Goal: Task Accomplishment & Management: Use online tool/utility

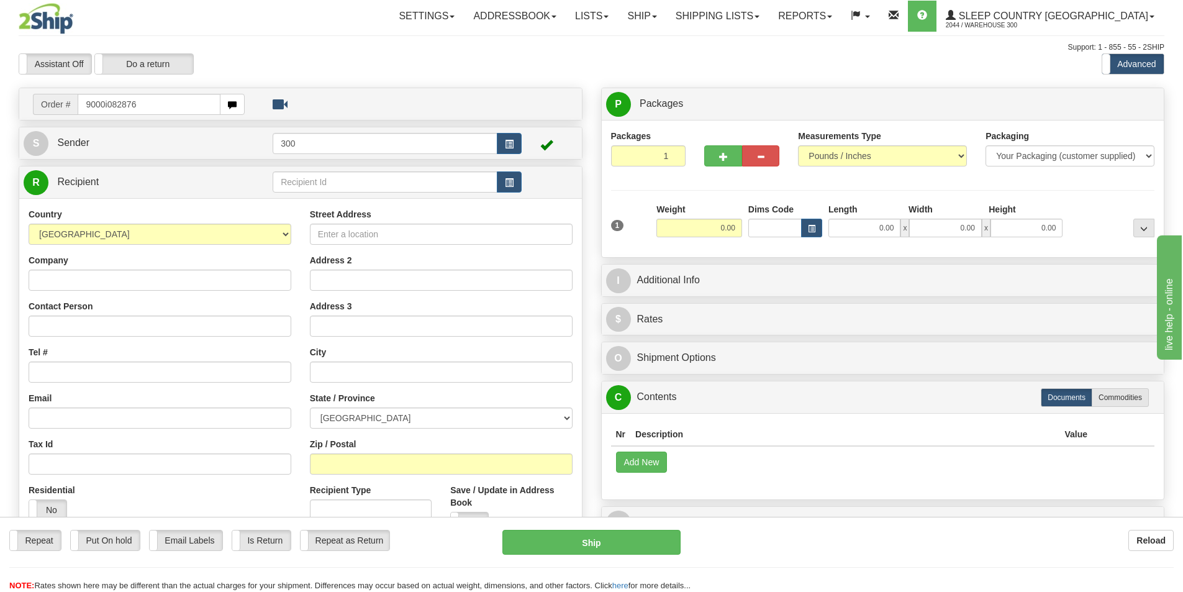
type input "9000i082876"
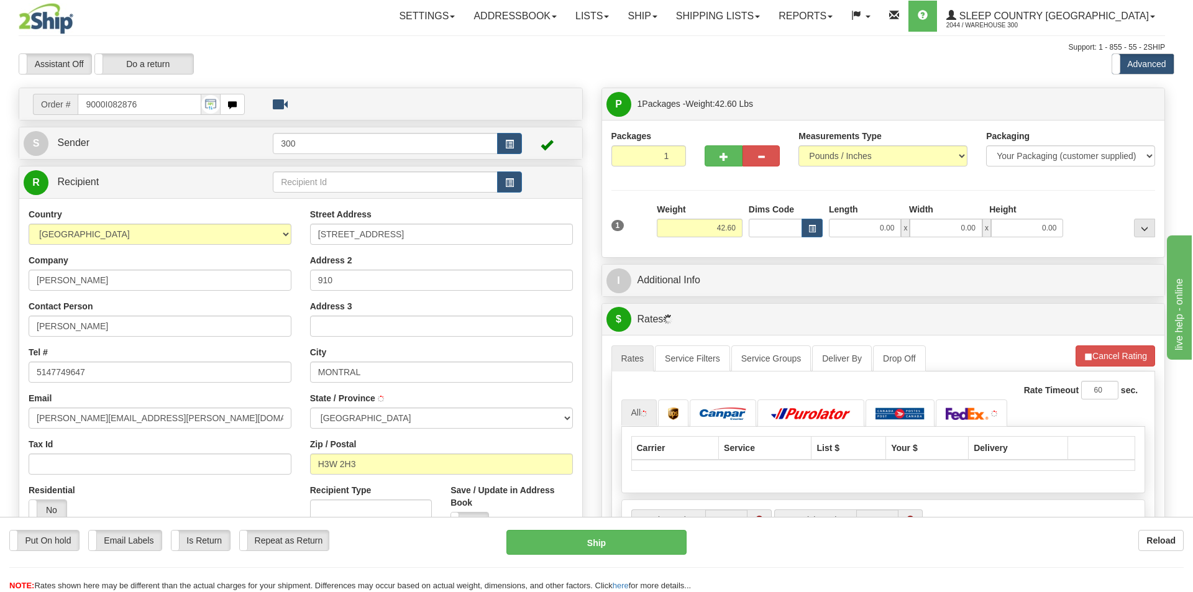
type input "[GEOGRAPHIC_DATA]"
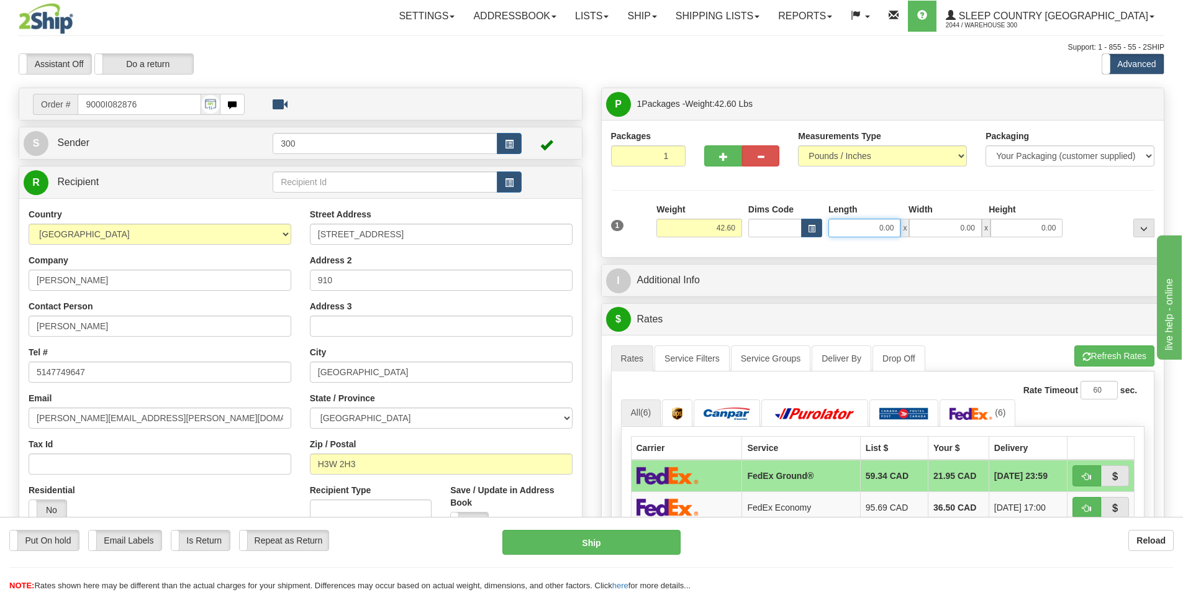
drag, startPoint x: 863, startPoint y: 229, endPoint x: 972, endPoint y: 243, distance: 110.3
click at [972, 243] on div "1 Weight 42.60 Dims Code x x" at bounding box center [883, 225] width 550 height 44
type input "30.00"
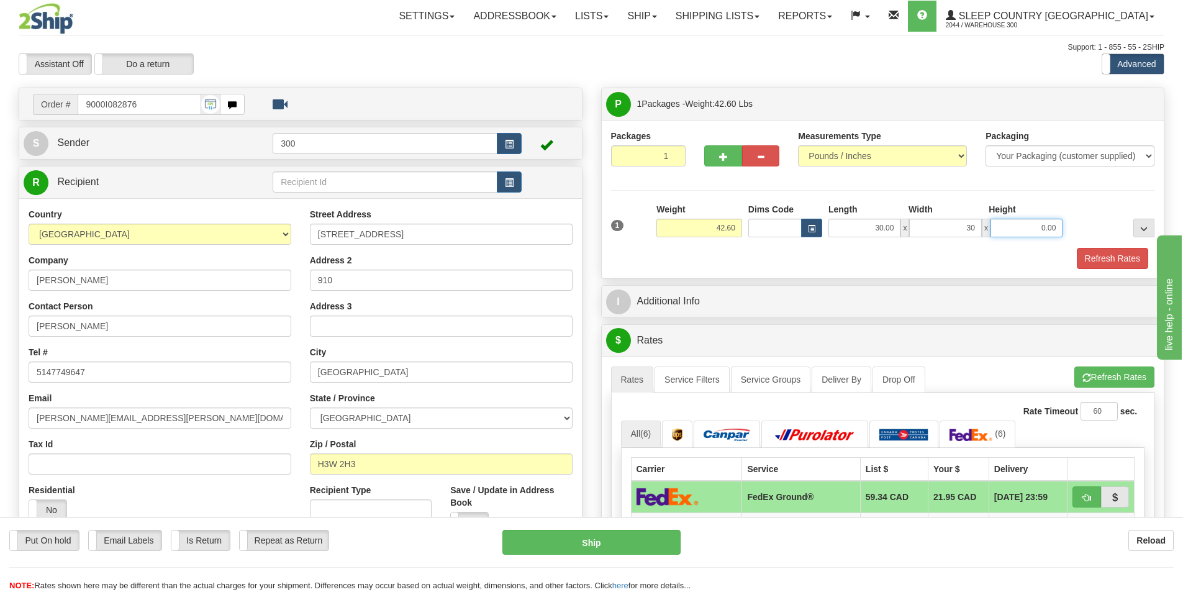
type input "30.00"
type input "7.00"
click at [1131, 258] on button "Refresh Rates" at bounding box center [1112, 258] width 71 height 21
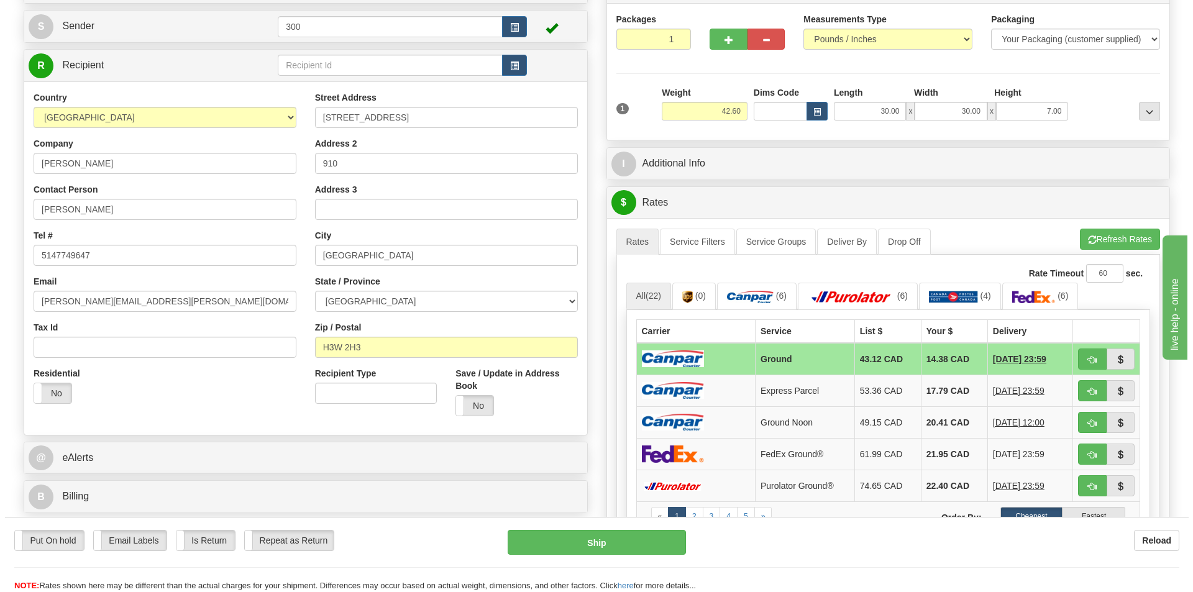
scroll to position [124, 0]
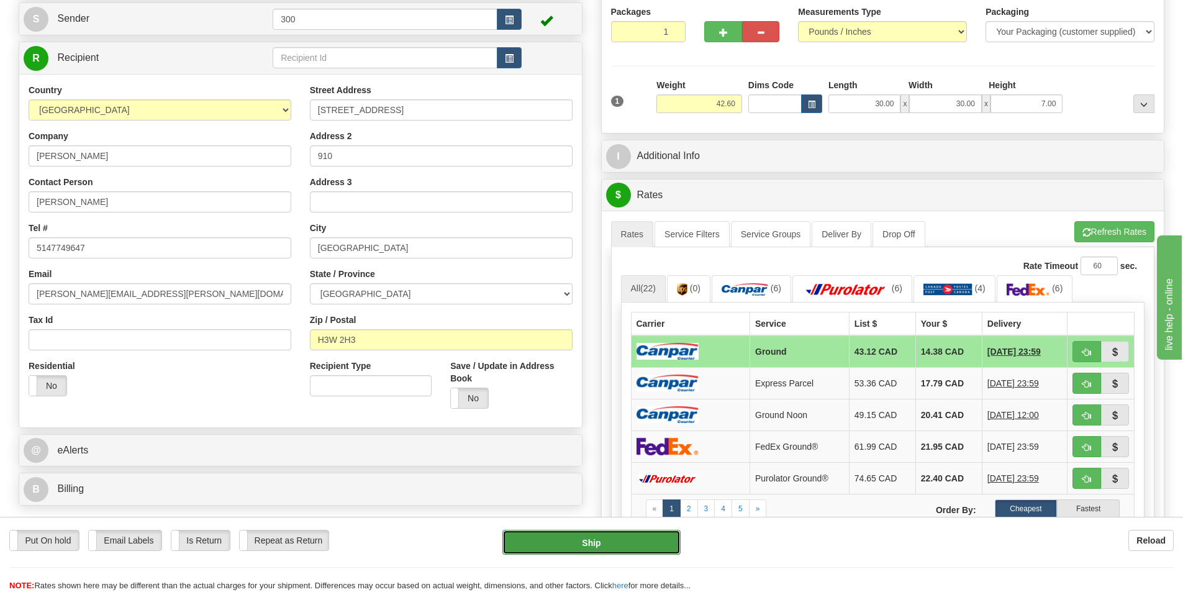
click at [626, 540] on button "Ship" at bounding box center [591, 542] width 178 height 25
type input "1"
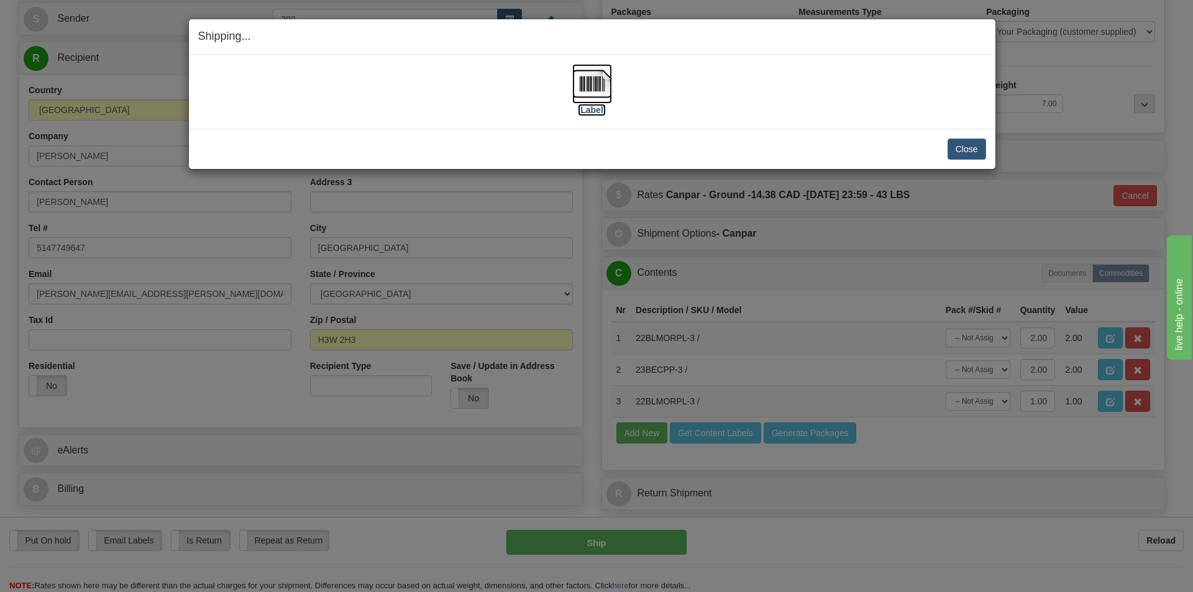
click at [596, 108] on label "[Label]" at bounding box center [592, 110] width 29 height 12
click at [961, 149] on button "Close" at bounding box center [966, 149] width 39 height 21
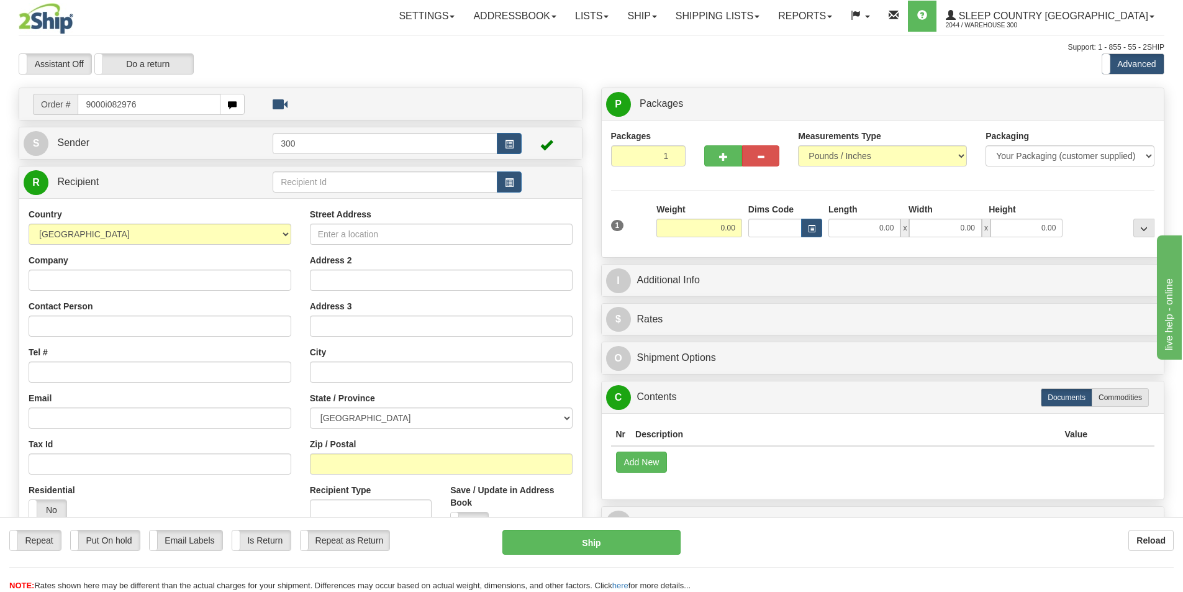
type input "9000i082976"
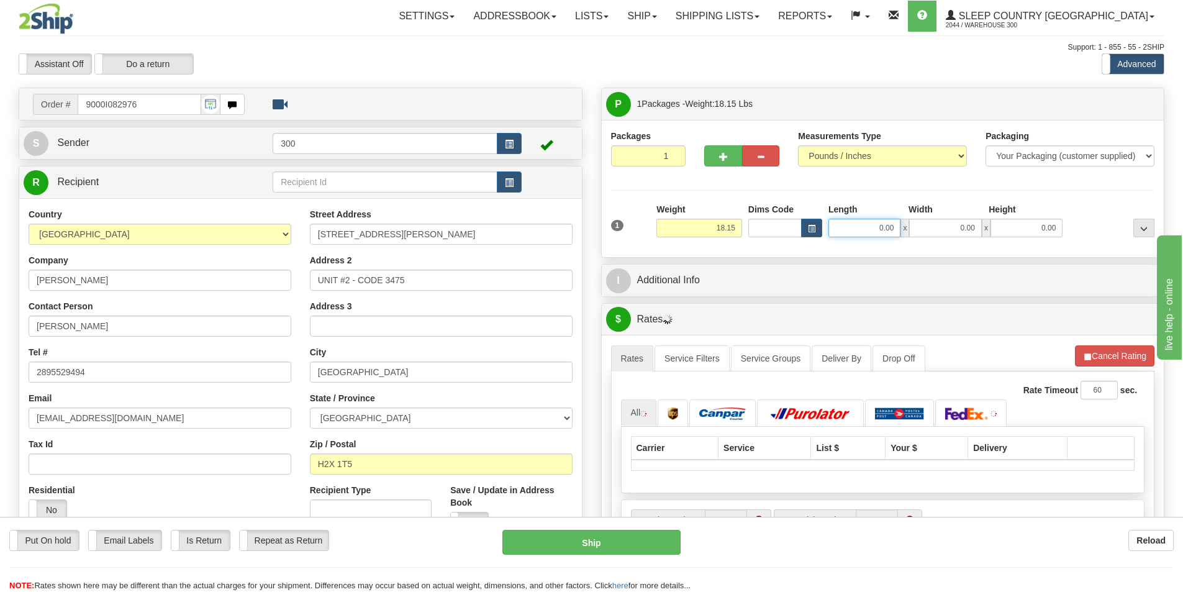
drag, startPoint x: 898, startPoint y: 227, endPoint x: 927, endPoint y: 227, distance: 28.6
click at [927, 227] on div "0.00 x 0.00 x 0.00" at bounding box center [946, 228] width 234 height 19
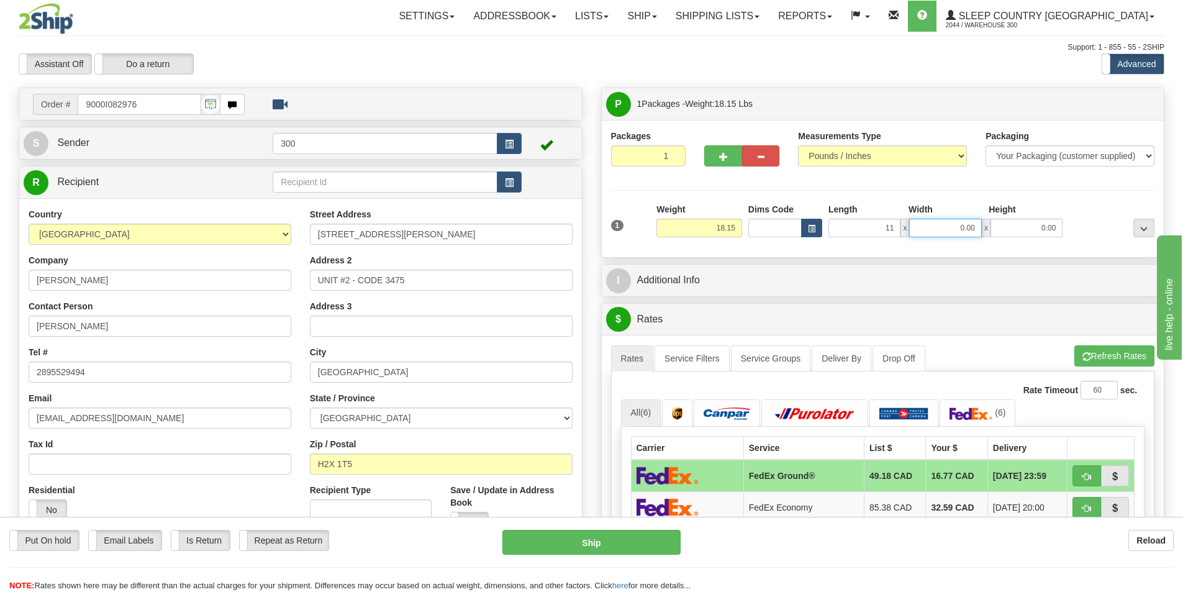
type input "11.00"
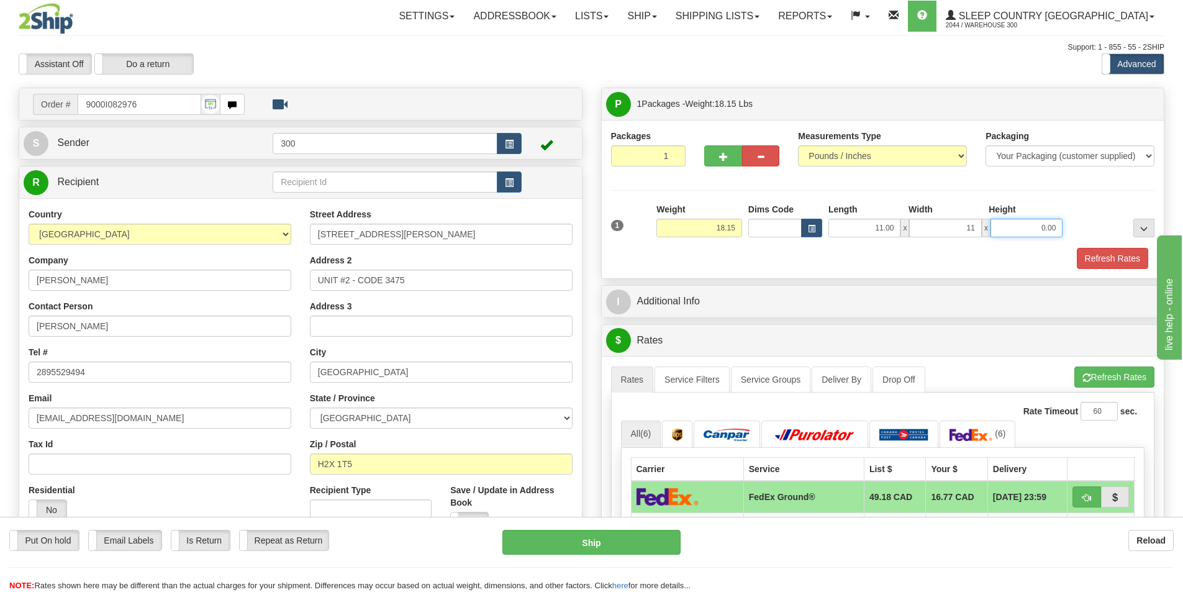
type input "11.00"
type input "20.00"
click at [1109, 258] on button "Refresh Rates" at bounding box center [1112, 258] width 71 height 21
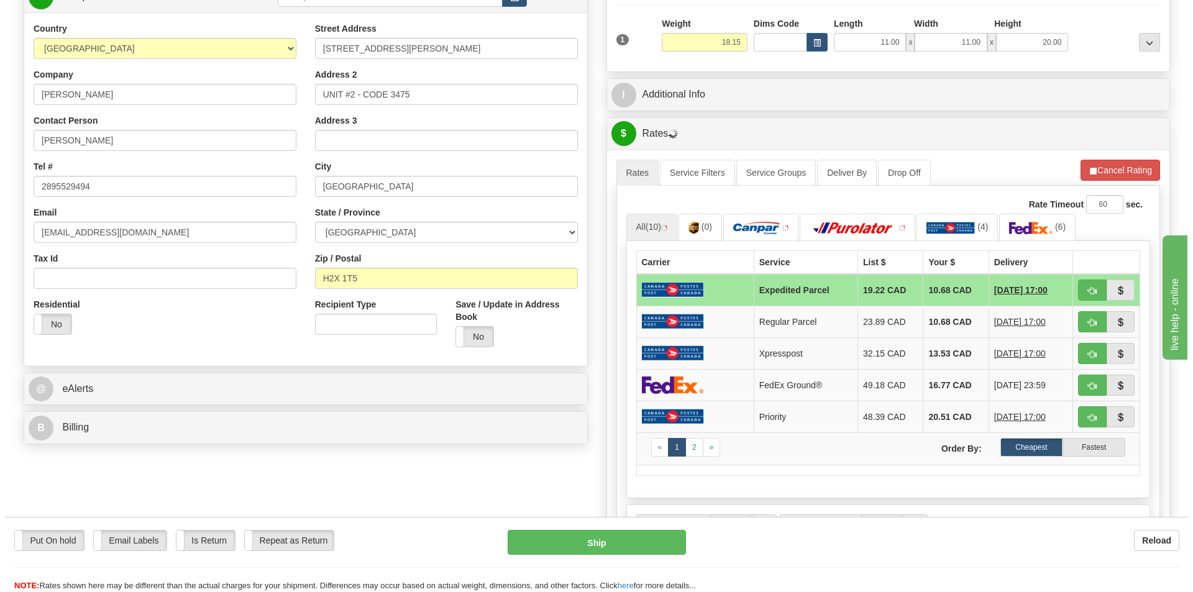
scroll to position [186, 0]
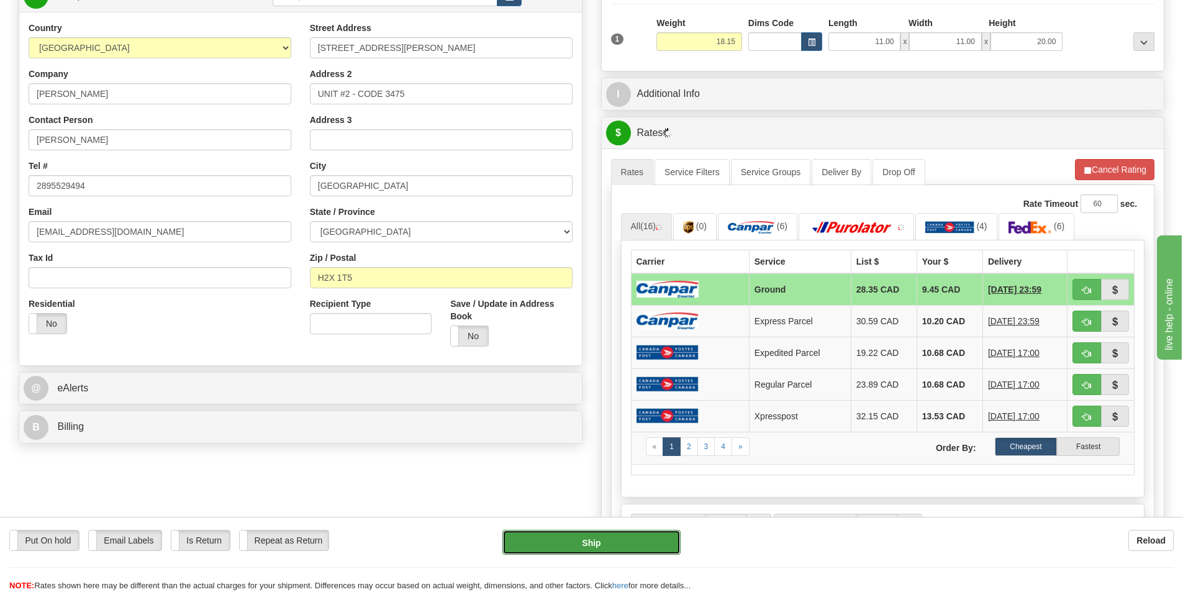
click at [591, 541] on button "Ship" at bounding box center [591, 542] width 178 height 25
type input "1"
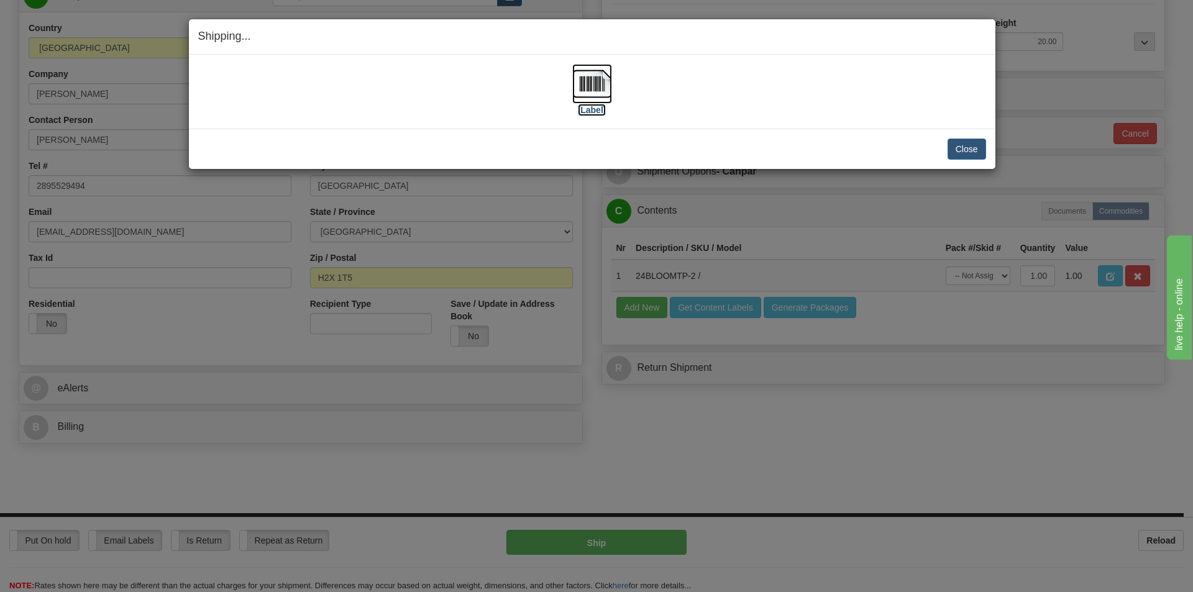
click at [596, 112] on label "[Label]" at bounding box center [592, 110] width 29 height 12
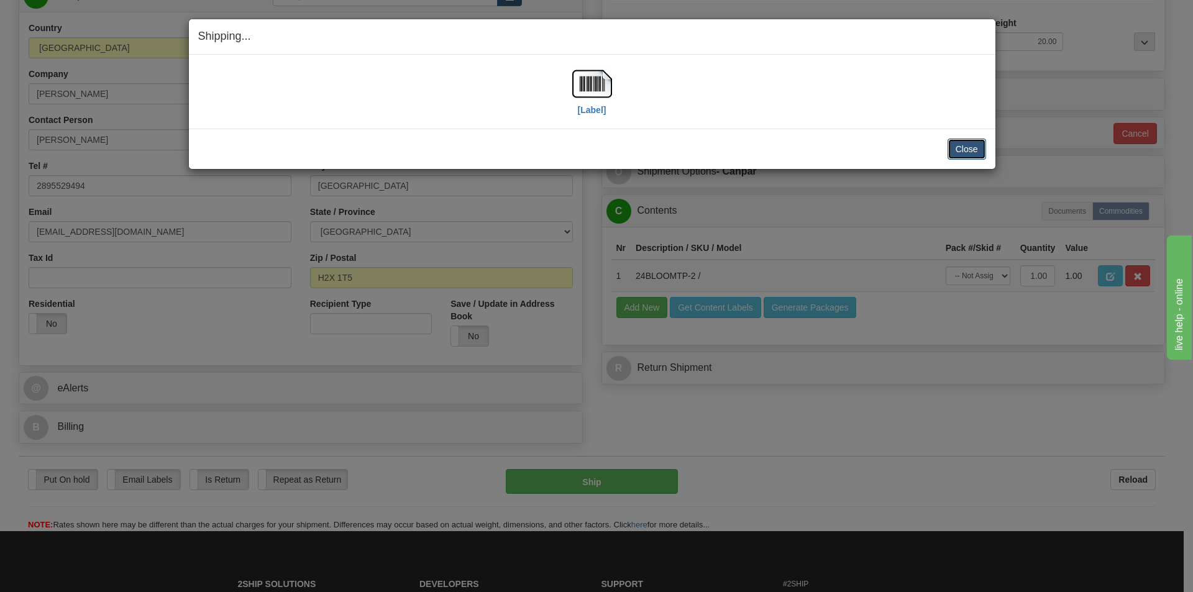
click at [973, 154] on button "Close" at bounding box center [966, 149] width 39 height 21
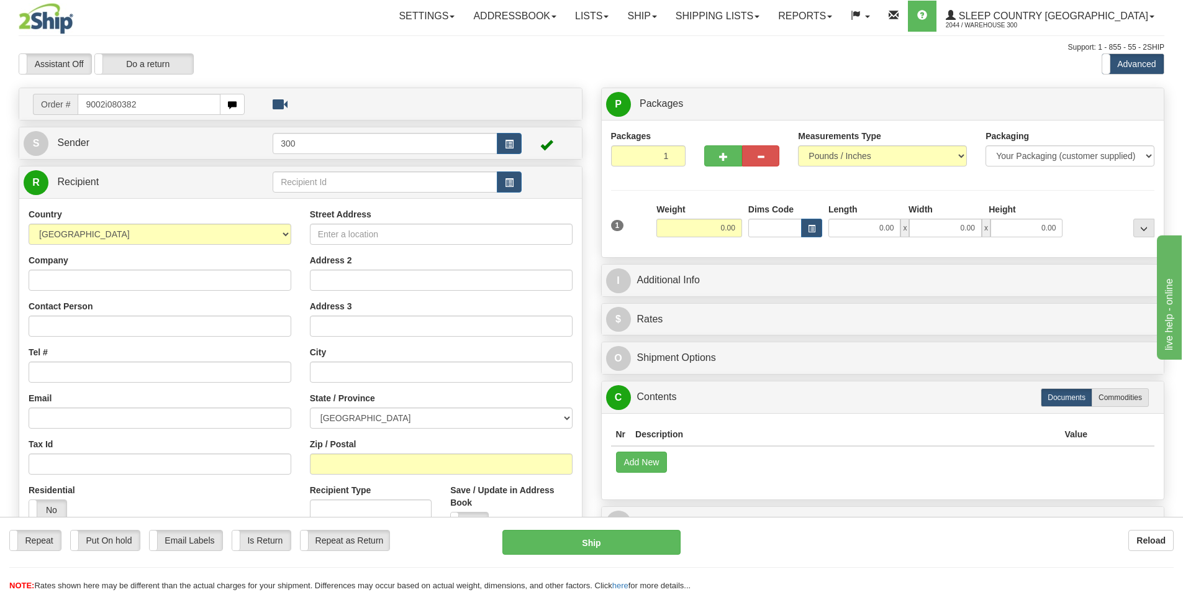
type input "9002i080382"
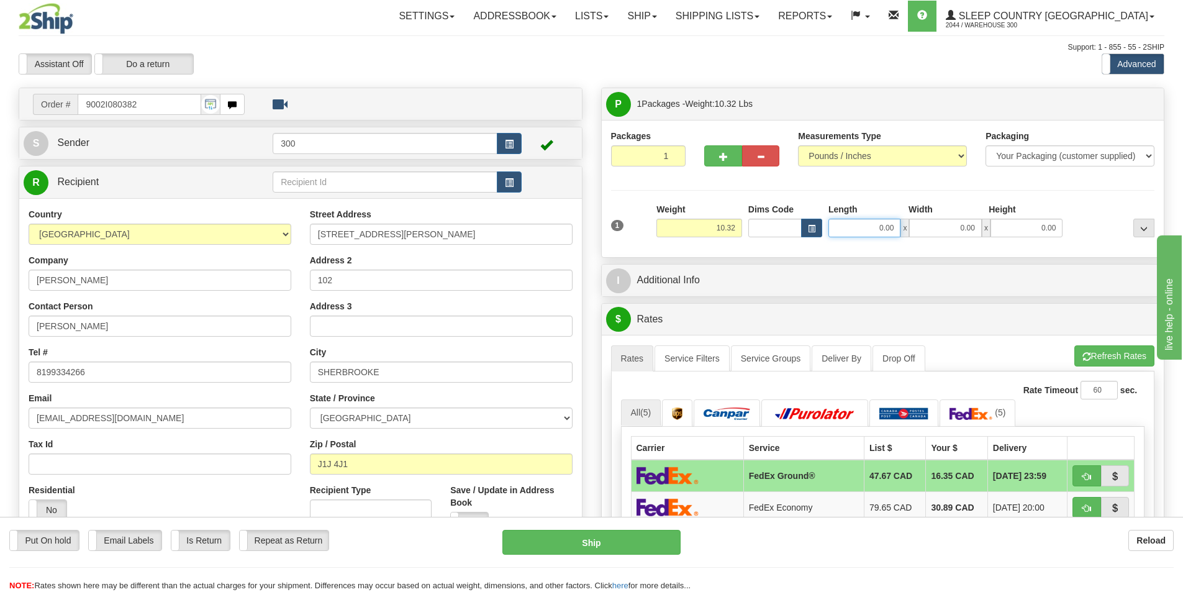
drag, startPoint x: 880, startPoint y: 234, endPoint x: 1007, endPoint y: 245, distance: 127.8
click at [1007, 245] on div "1 Weight 10.32 Dims Code x x" at bounding box center [883, 225] width 550 height 44
type input "18.00"
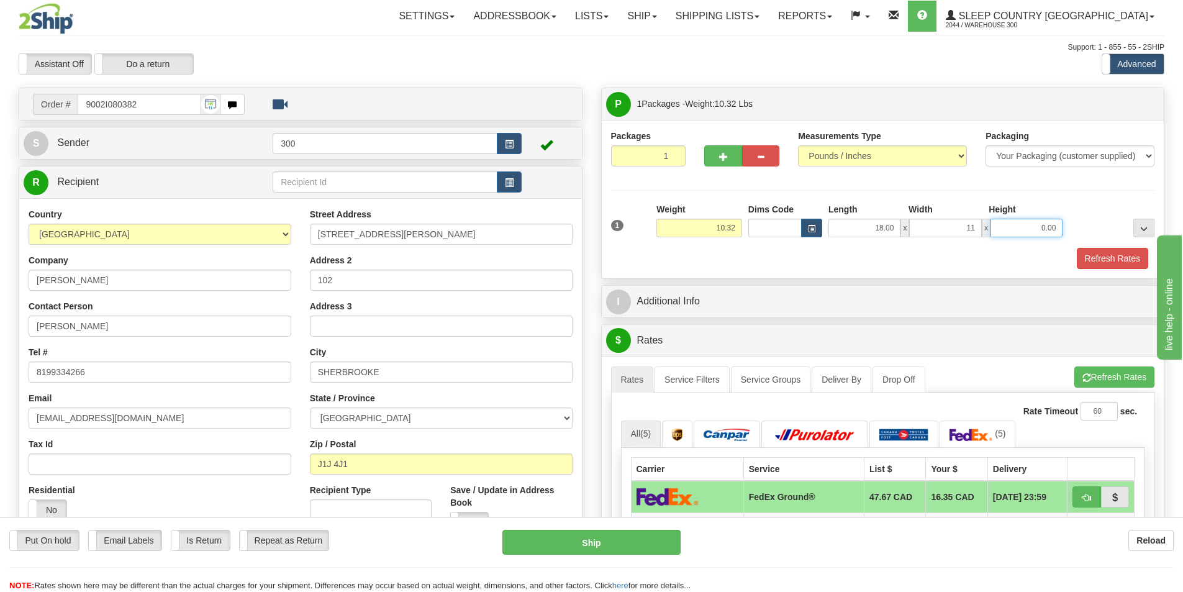
type input "11.00"
type input "17.00"
click at [1116, 250] on button "Refresh Rates" at bounding box center [1112, 258] width 71 height 21
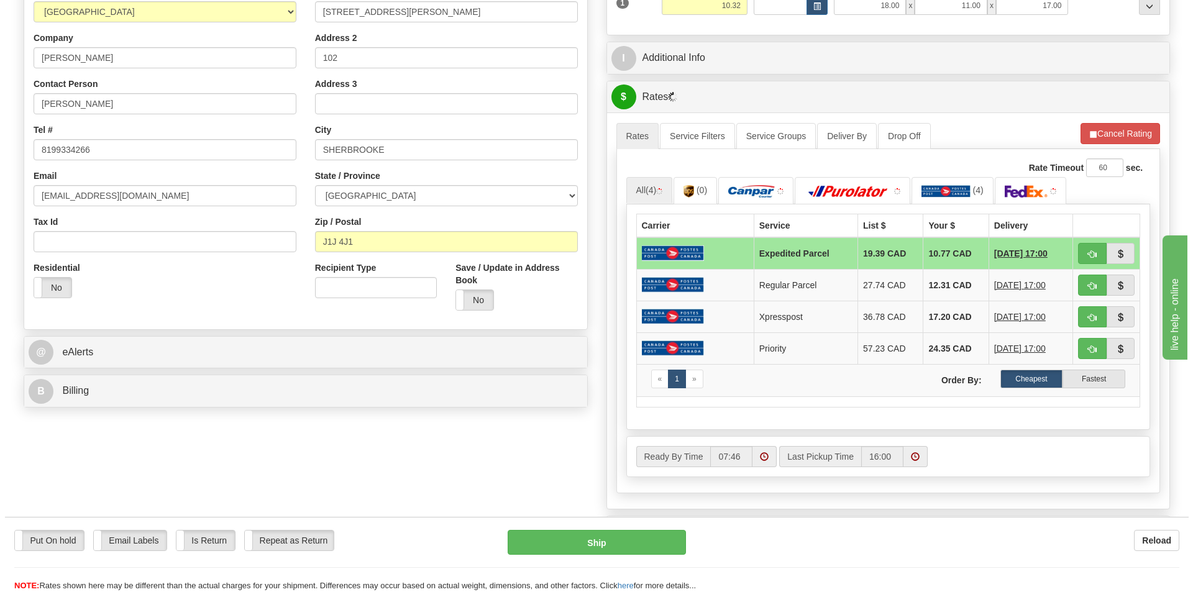
scroll to position [248, 0]
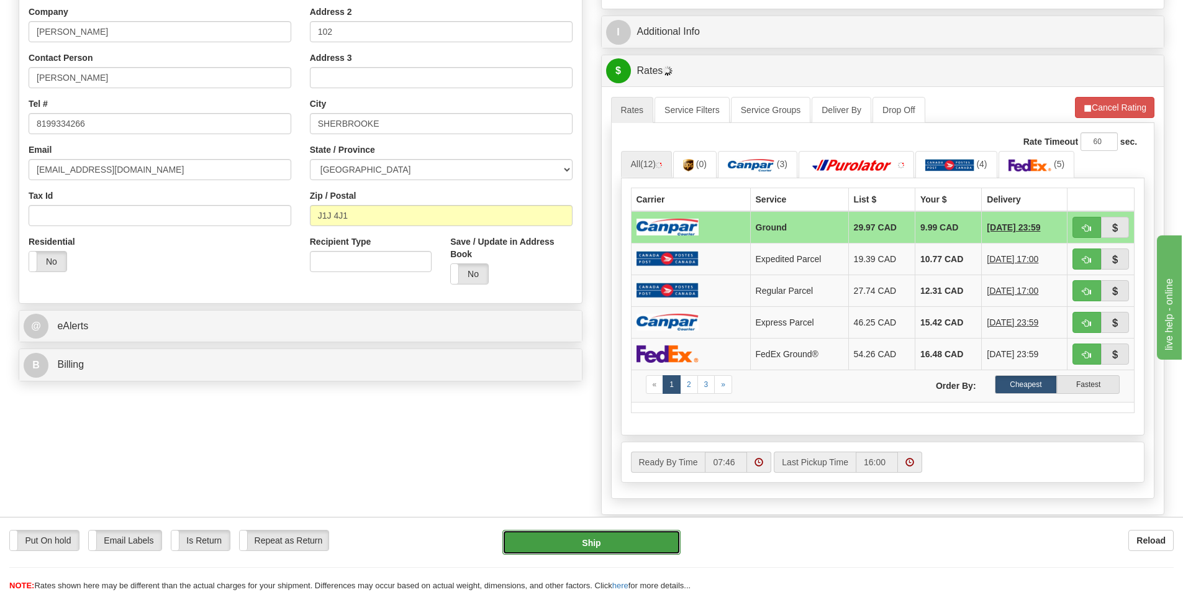
click at [565, 542] on button "Ship" at bounding box center [591, 542] width 178 height 25
type input "1"
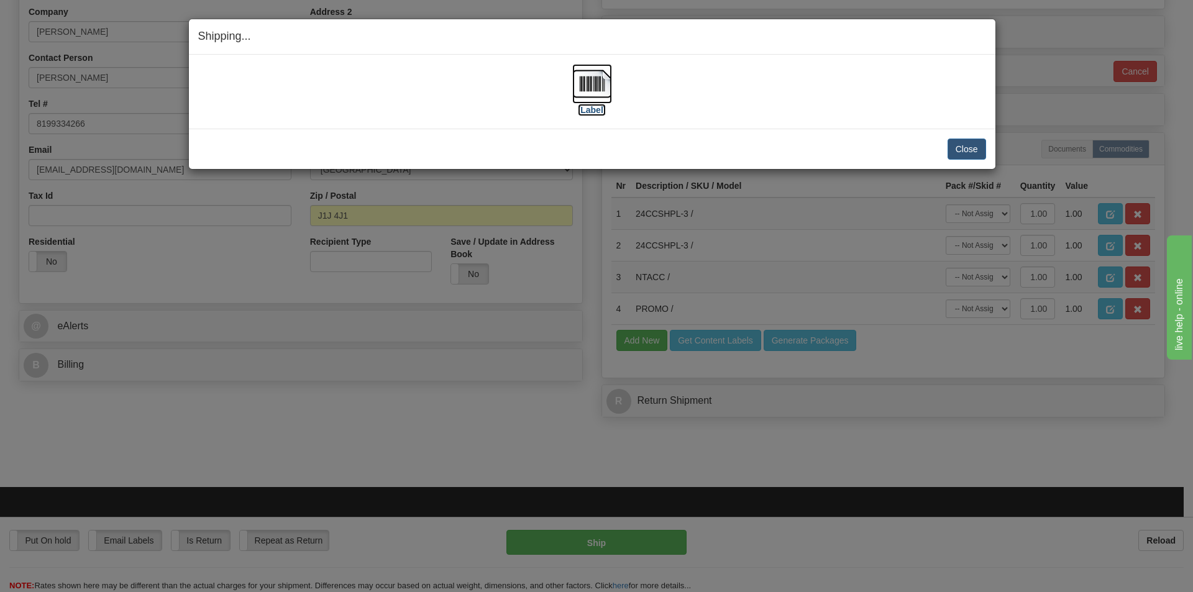
click at [596, 111] on label "[Label]" at bounding box center [592, 110] width 29 height 12
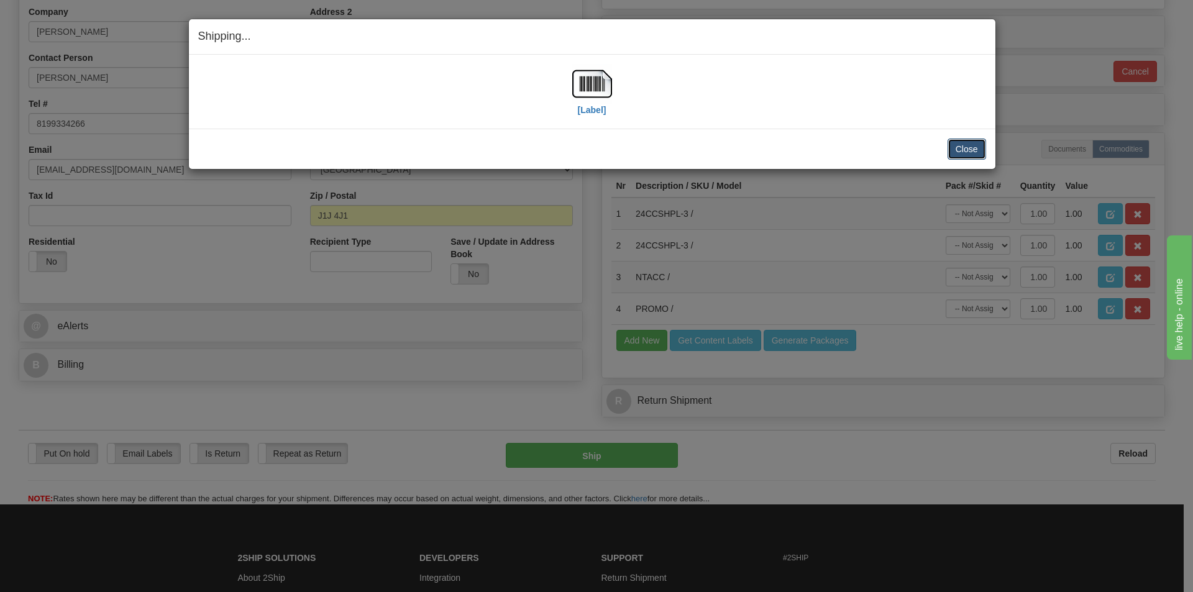
click at [963, 146] on button "Close" at bounding box center [966, 149] width 39 height 21
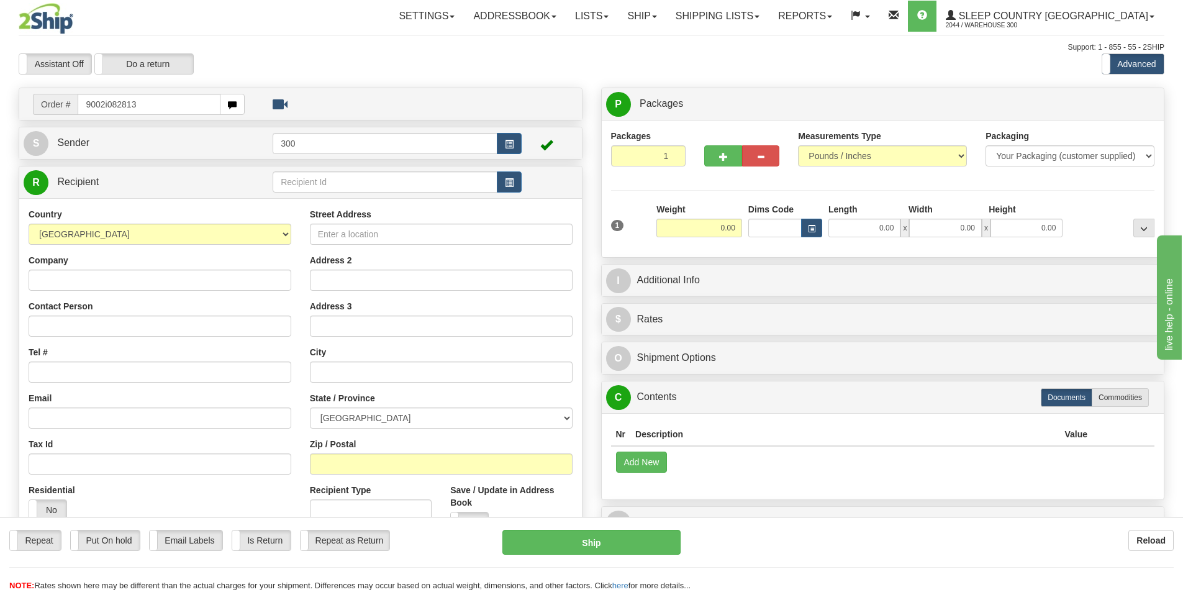
type input "9002i082813"
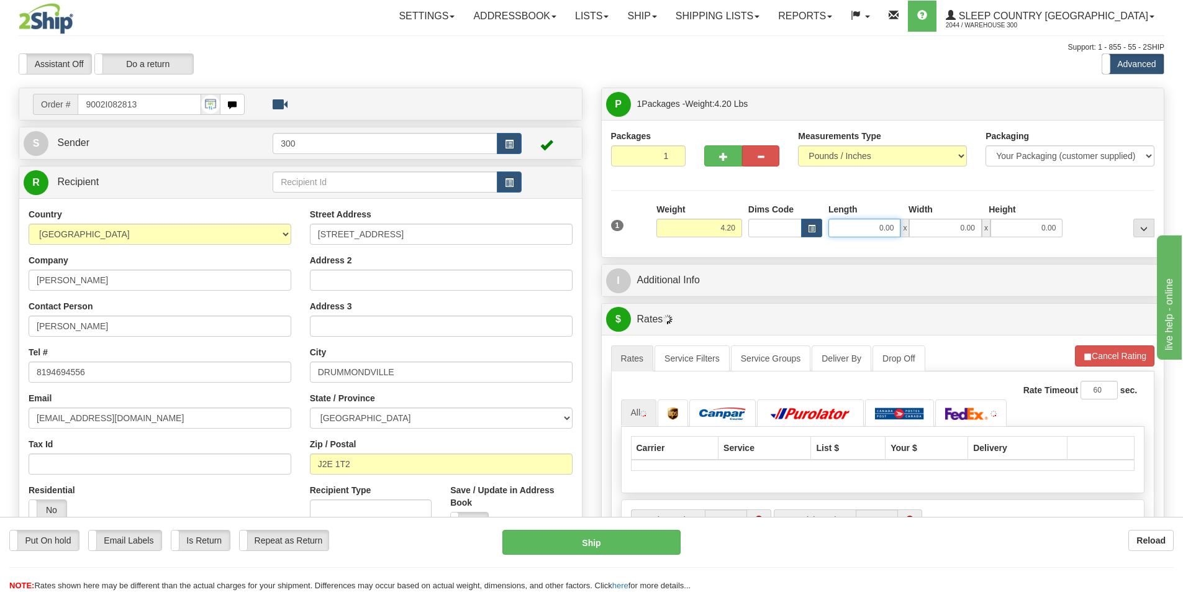
drag, startPoint x: 876, startPoint y: 227, endPoint x: 938, endPoint y: 235, distance: 62.7
click at [935, 235] on div "0.00 x 0.00 x 0.00" at bounding box center [946, 228] width 234 height 19
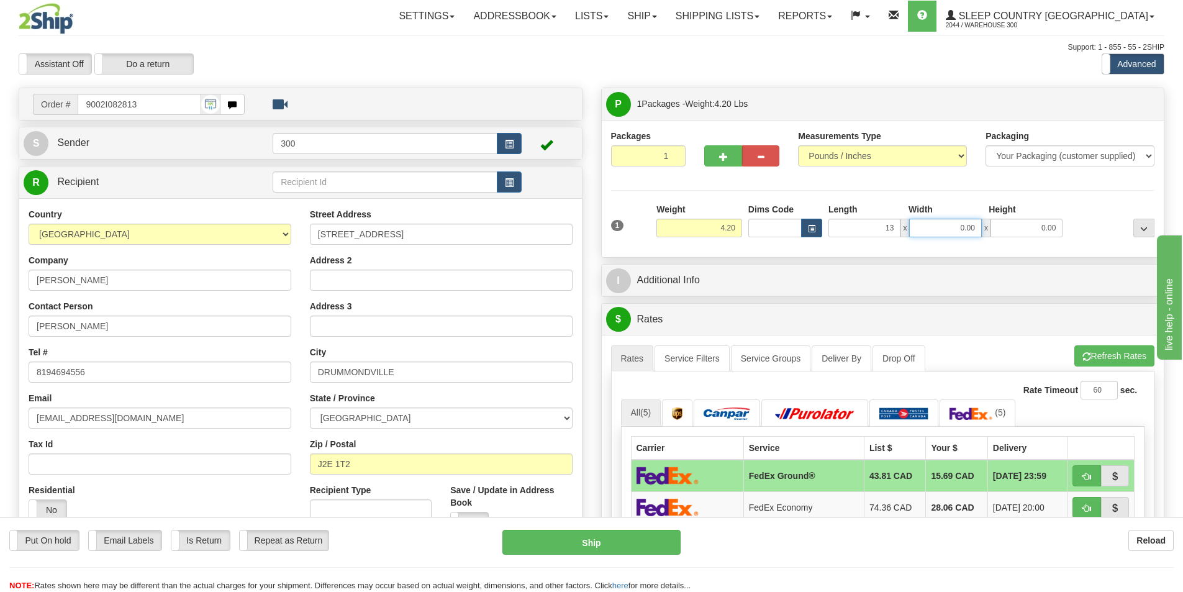
type input "13.00"
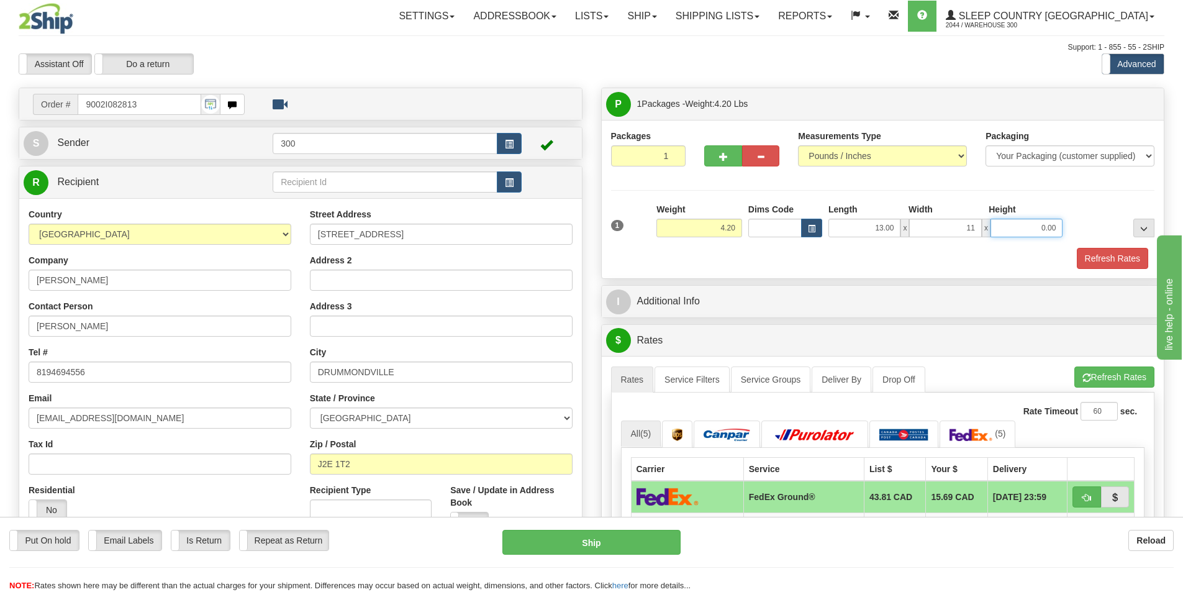
type input "11.00"
type input "3.00"
click at [1095, 265] on button "Refresh Rates" at bounding box center [1112, 258] width 71 height 21
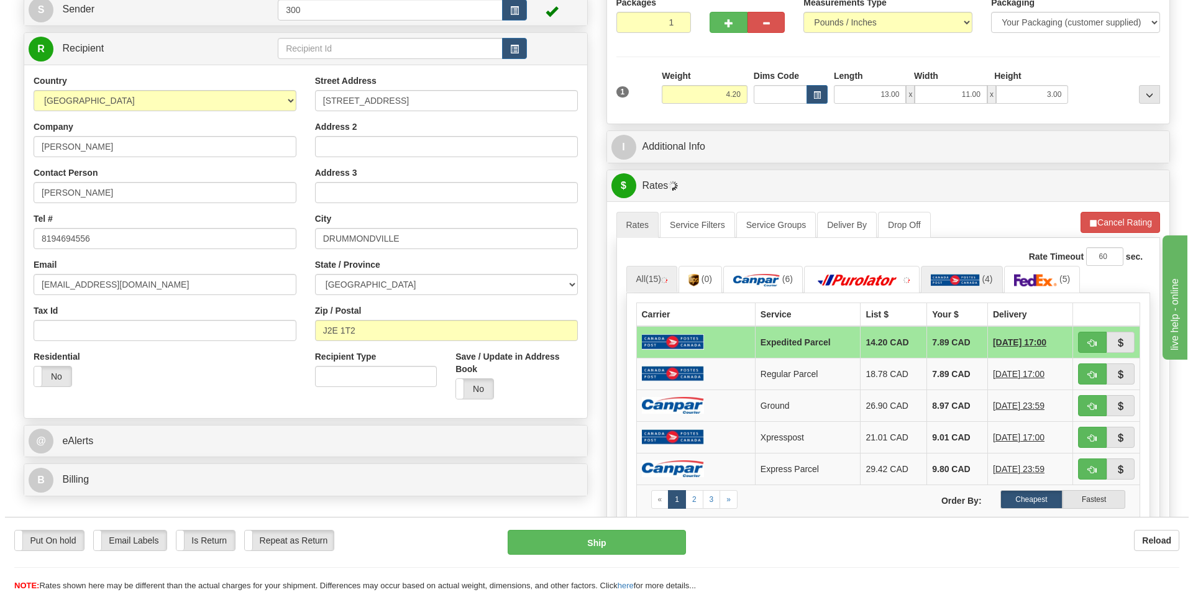
scroll to position [186, 0]
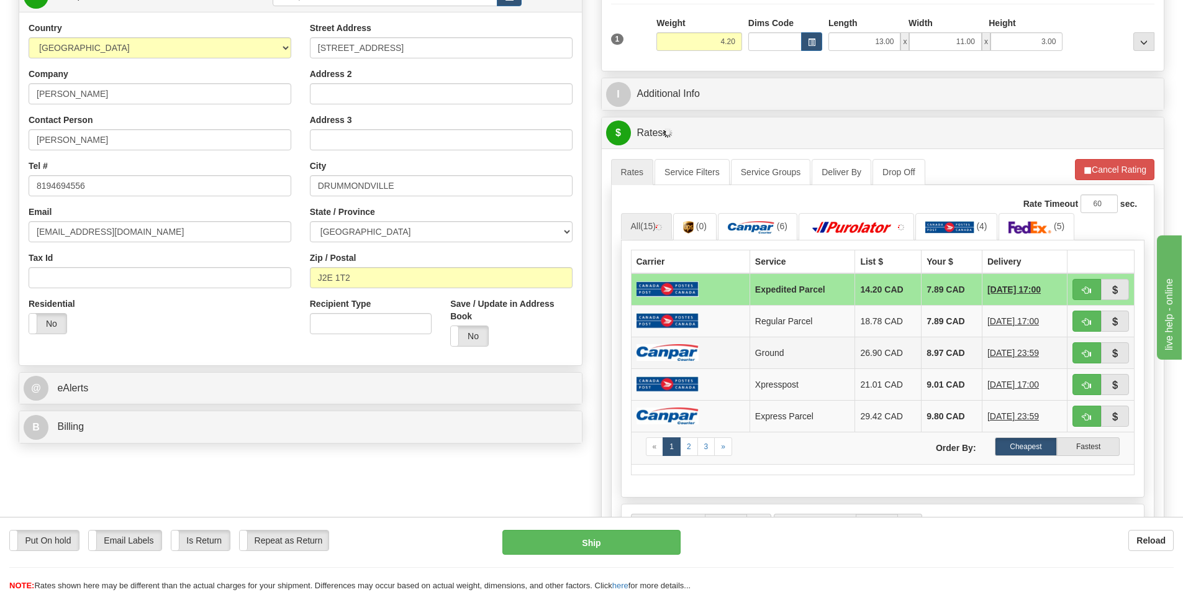
click at [717, 343] on td at bounding box center [690, 353] width 119 height 32
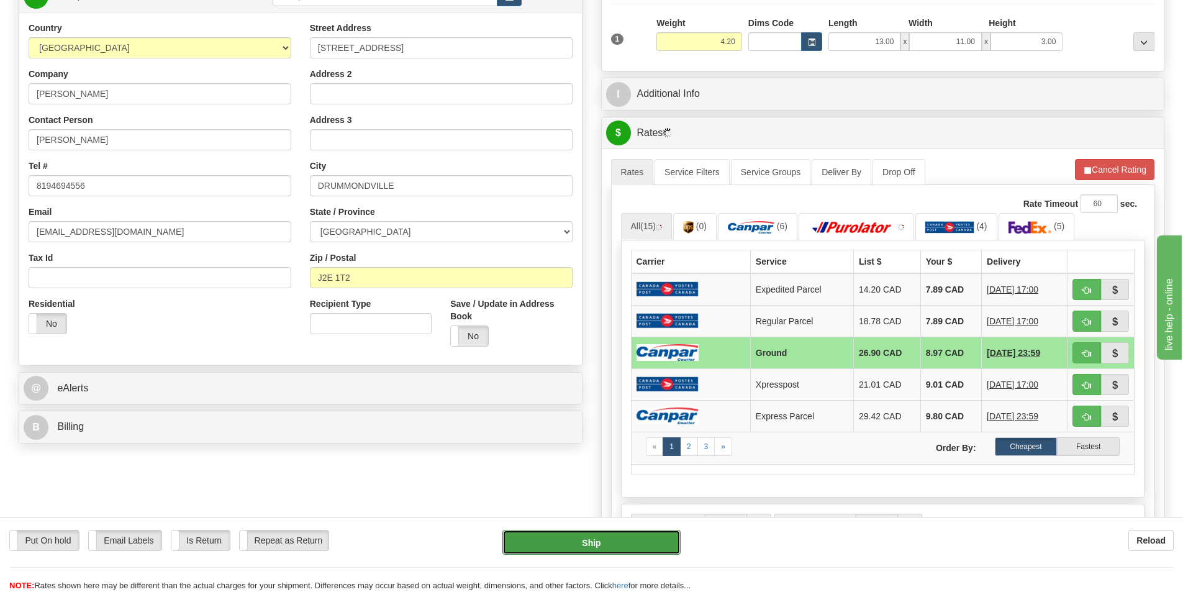
click at [630, 545] on button "Ship" at bounding box center [591, 542] width 178 height 25
type input "1"
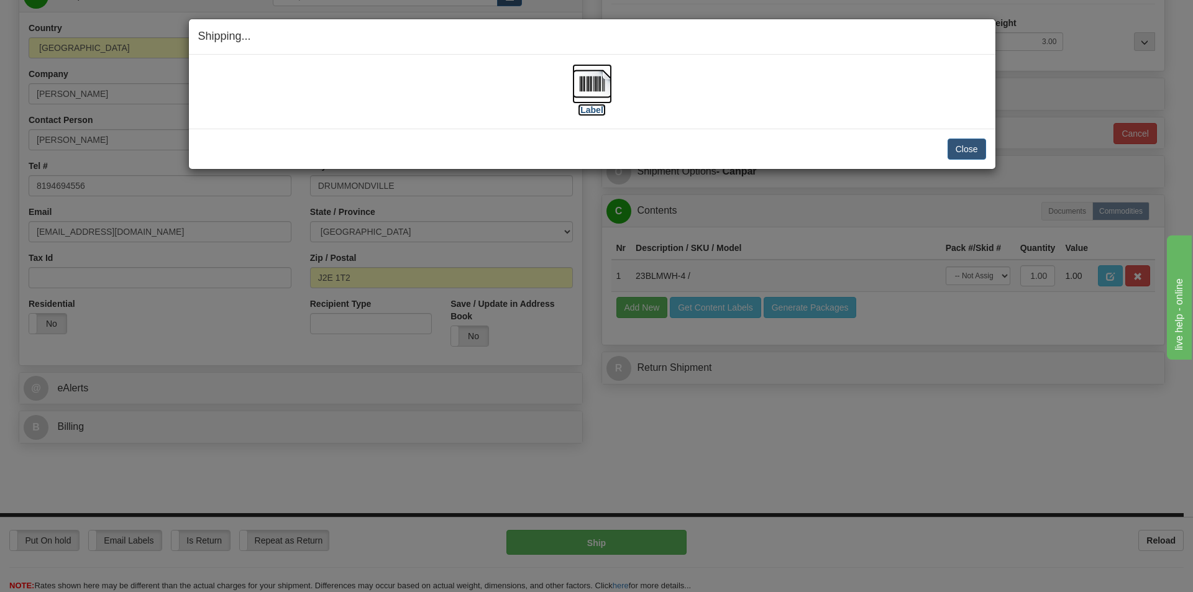
click at [594, 110] on label "[Label]" at bounding box center [592, 110] width 29 height 12
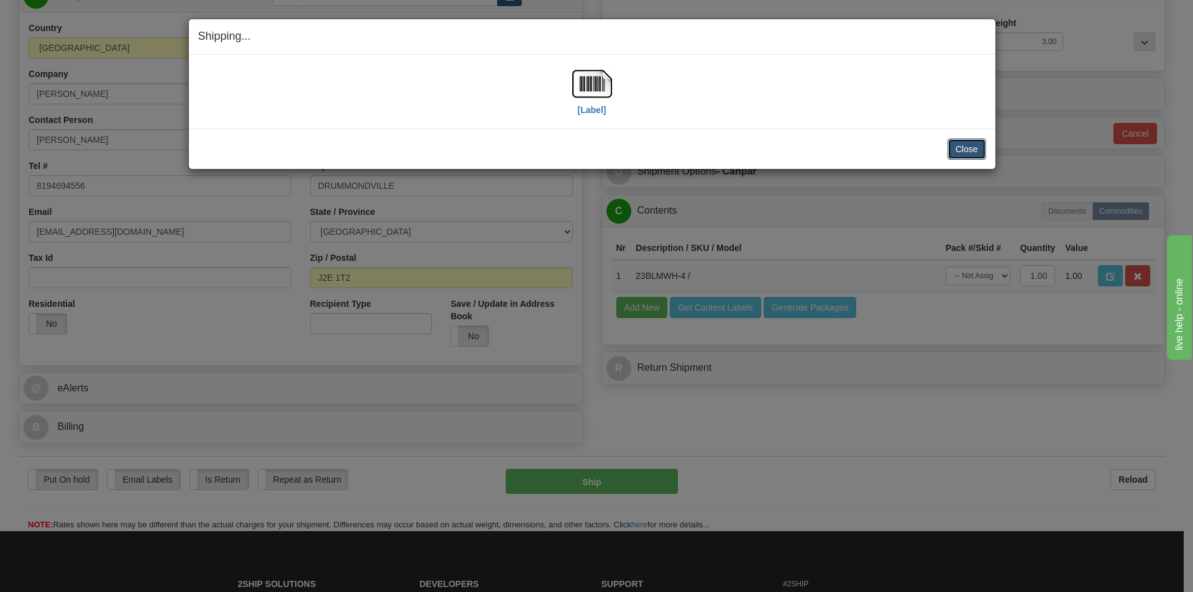
click at [958, 145] on button "Close" at bounding box center [966, 149] width 39 height 21
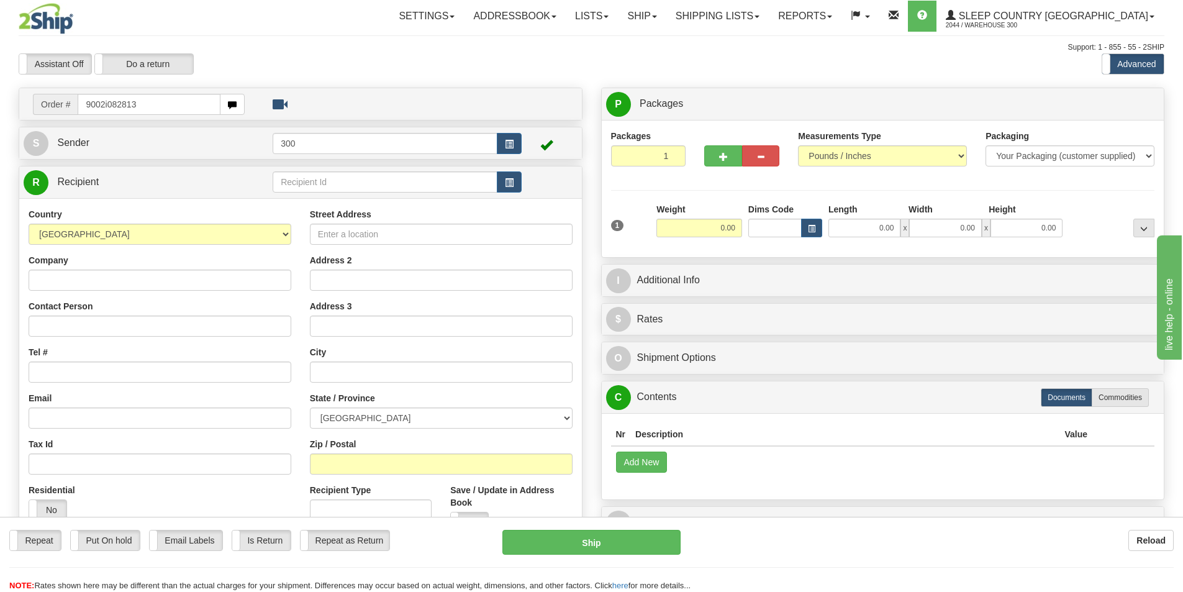
type input "9002i082813"
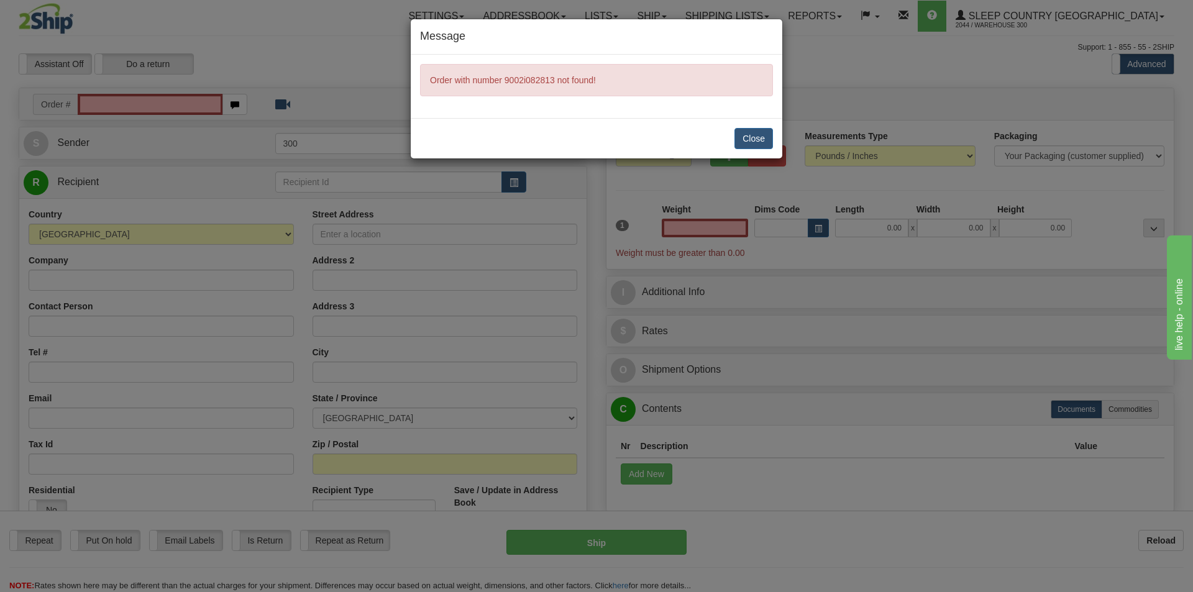
type input "0.00"
click at [751, 140] on button "Close" at bounding box center [753, 138] width 39 height 21
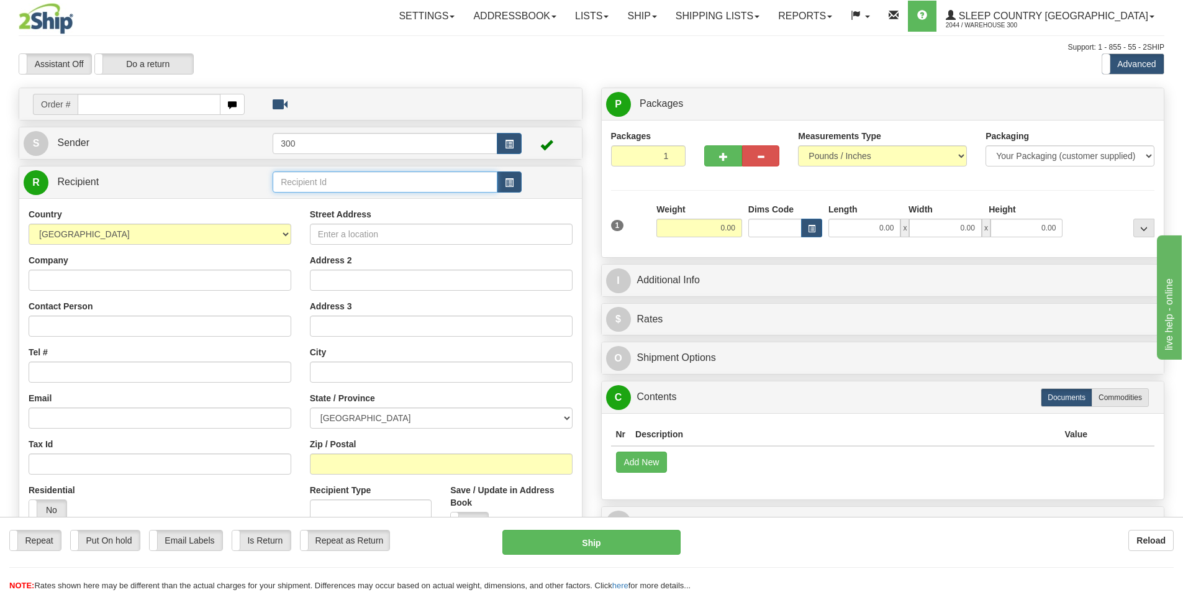
click at [414, 183] on input "text" at bounding box center [385, 181] width 225 height 21
click at [164, 114] on input "text" at bounding box center [149, 104] width 143 height 21
type input "9002i082813"
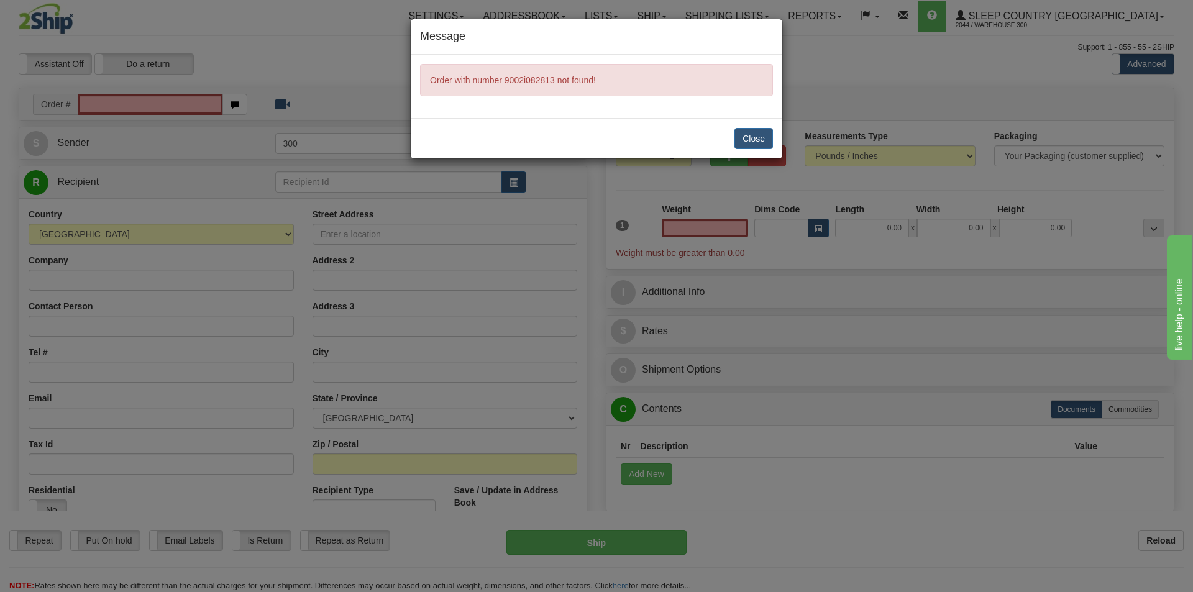
type input "0.00"
click at [772, 142] on button "Close" at bounding box center [753, 138] width 39 height 21
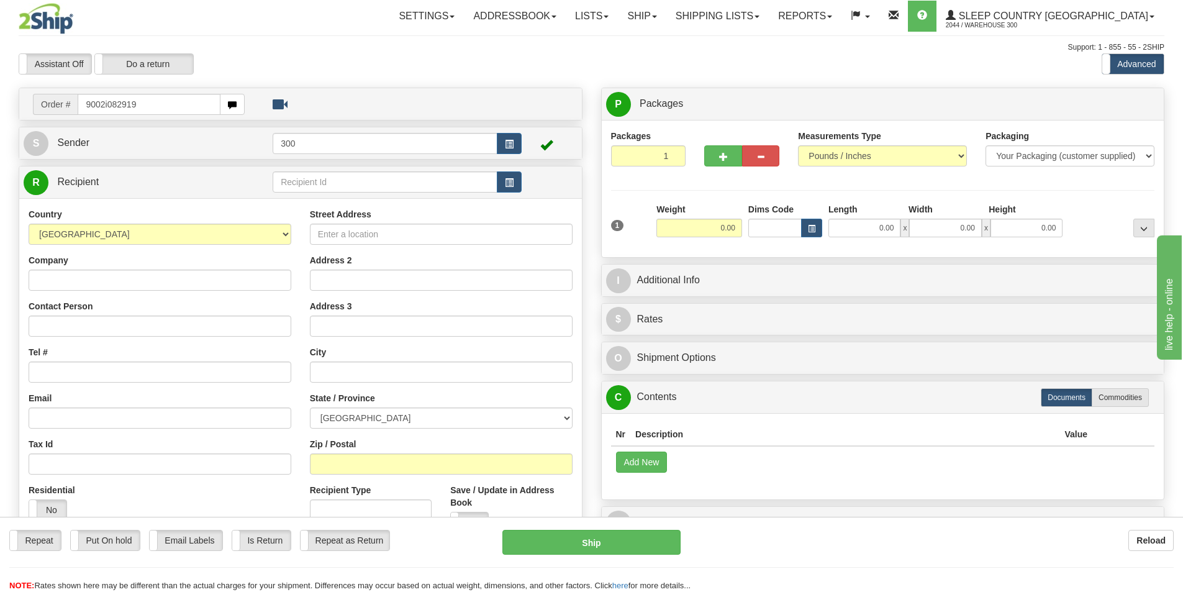
type input "9002i082919"
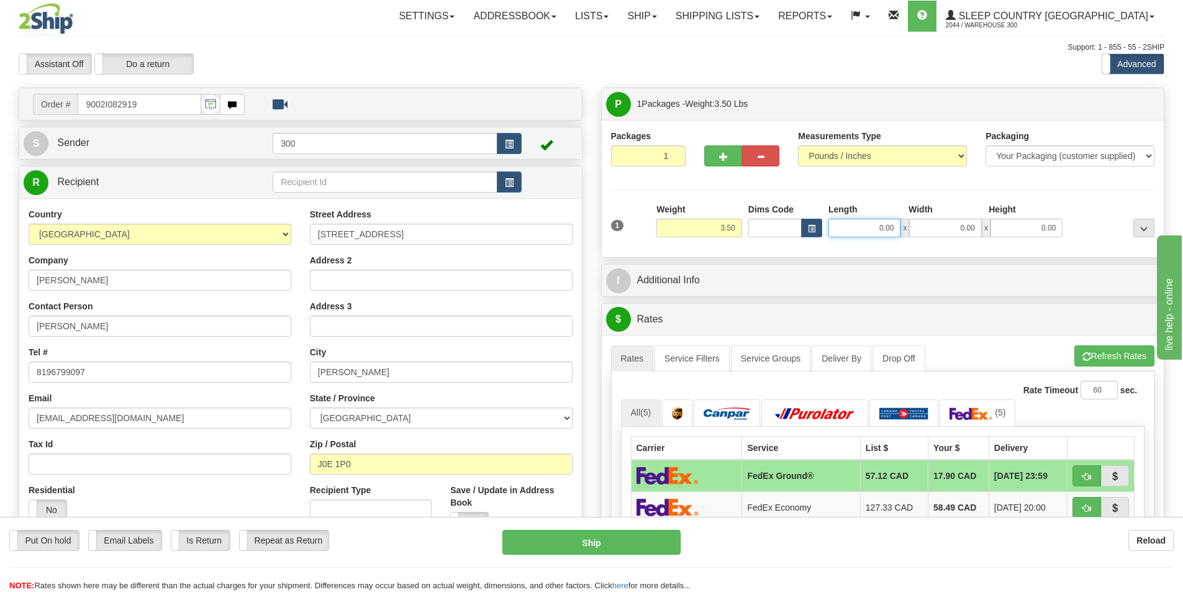
drag, startPoint x: 871, startPoint y: 235, endPoint x: 950, endPoint y: 224, distance: 79.0
click at [950, 224] on div "0.00 x 0.00 x 0.00" at bounding box center [946, 228] width 234 height 19
type input "25.00"
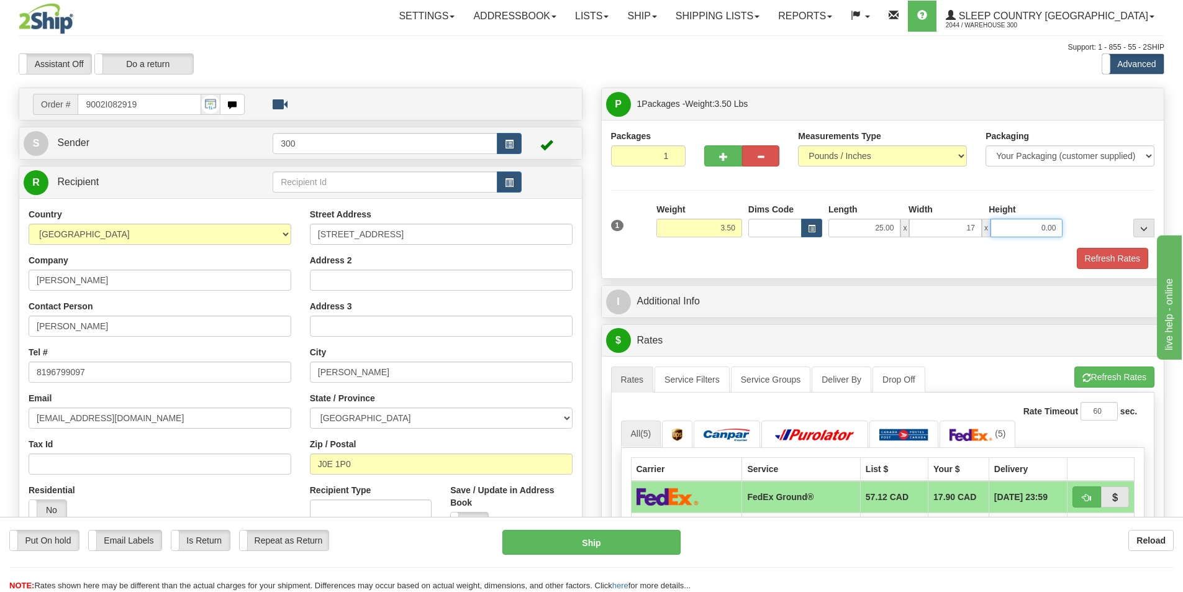
type input "17.00"
type input "4.00"
click at [1096, 253] on button "Refresh Rates" at bounding box center [1112, 258] width 71 height 21
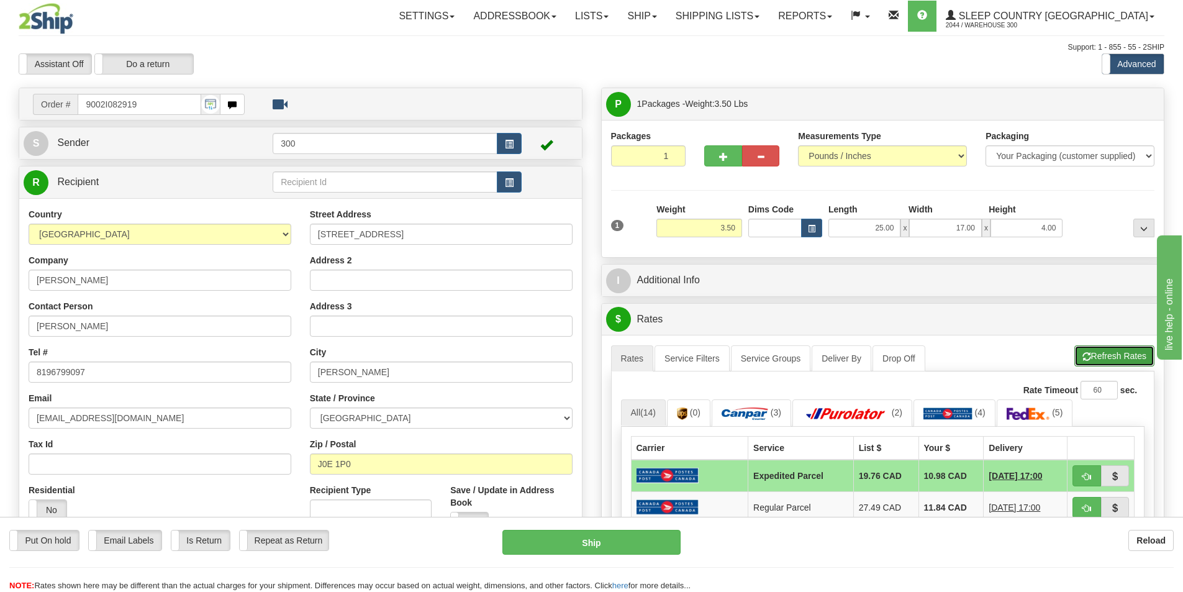
click at [1122, 363] on button "Refresh Rates" at bounding box center [1115, 355] width 80 height 21
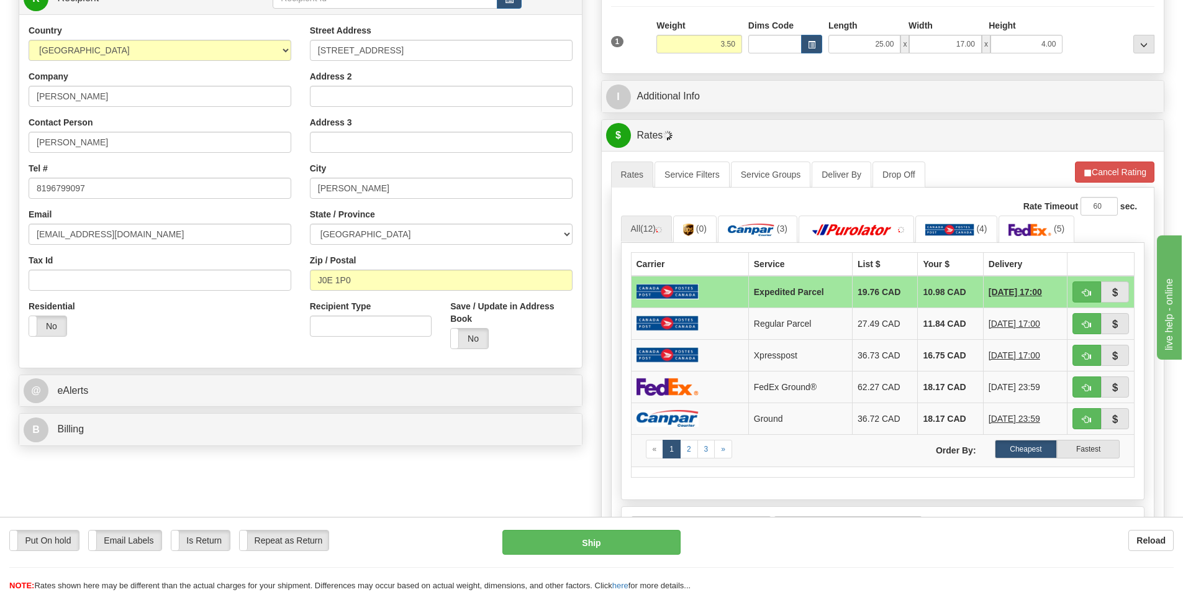
scroll to position [186, 0]
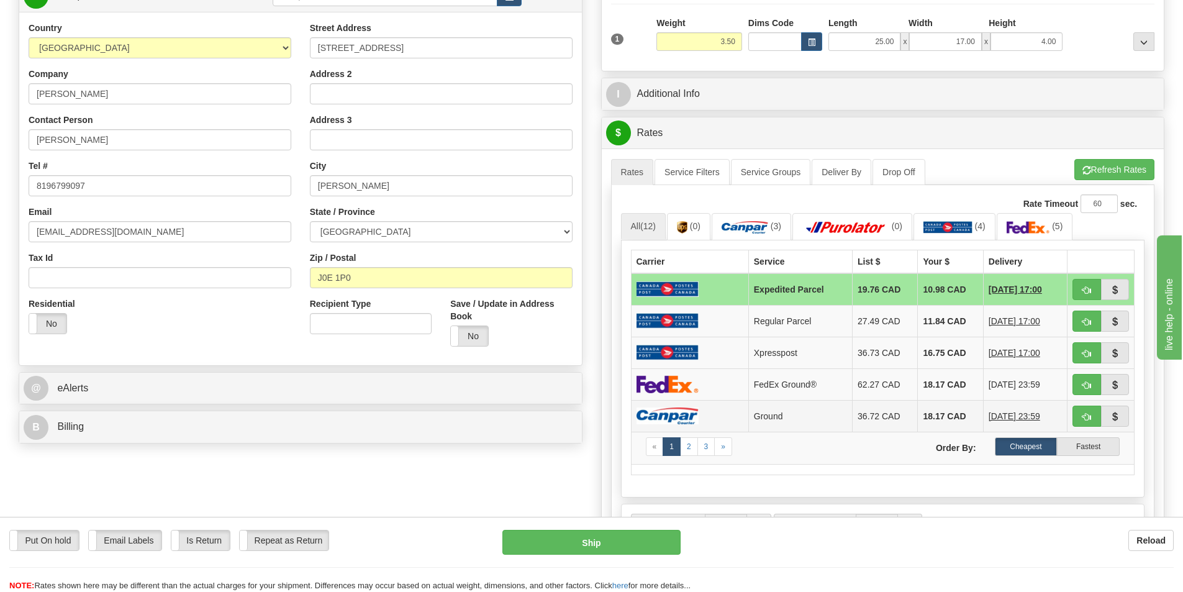
click at [771, 417] on td "Ground" at bounding box center [800, 416] width 104 height 32
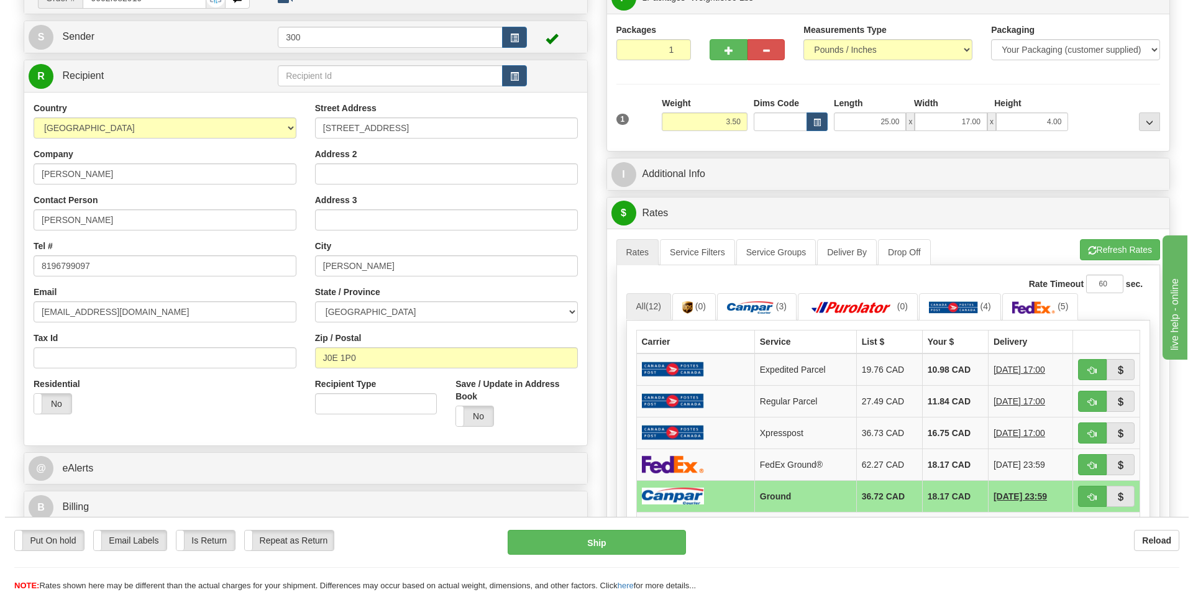
scroll to position [124, 0]
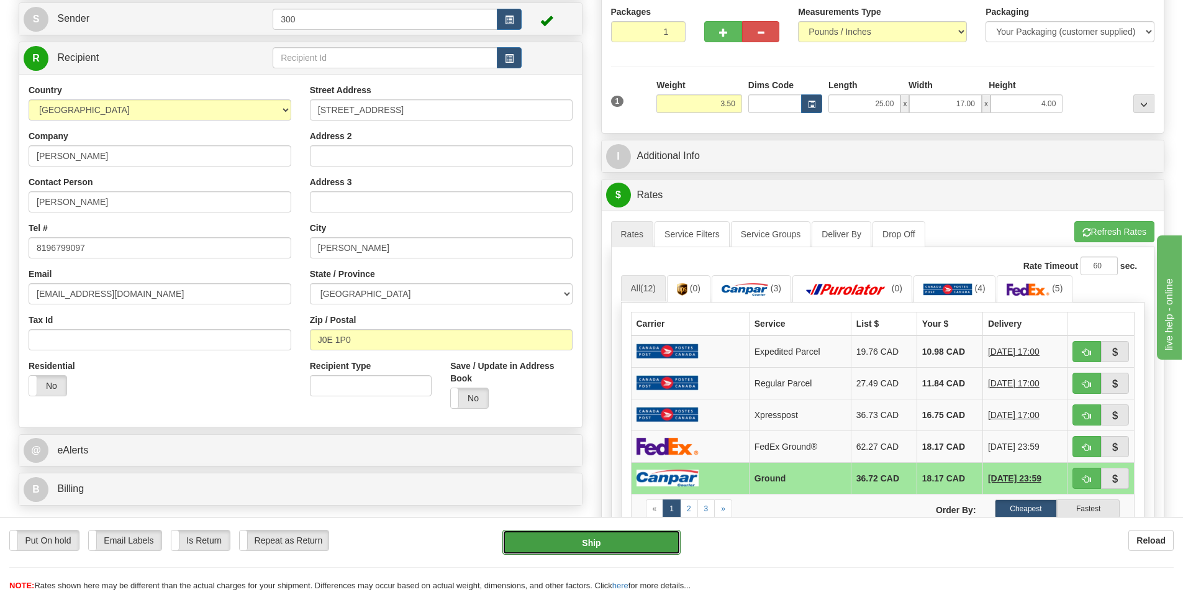
click at [631, 540] on button "Ship" at bounding box center [591, 542] width 178 height 25
type input "1"
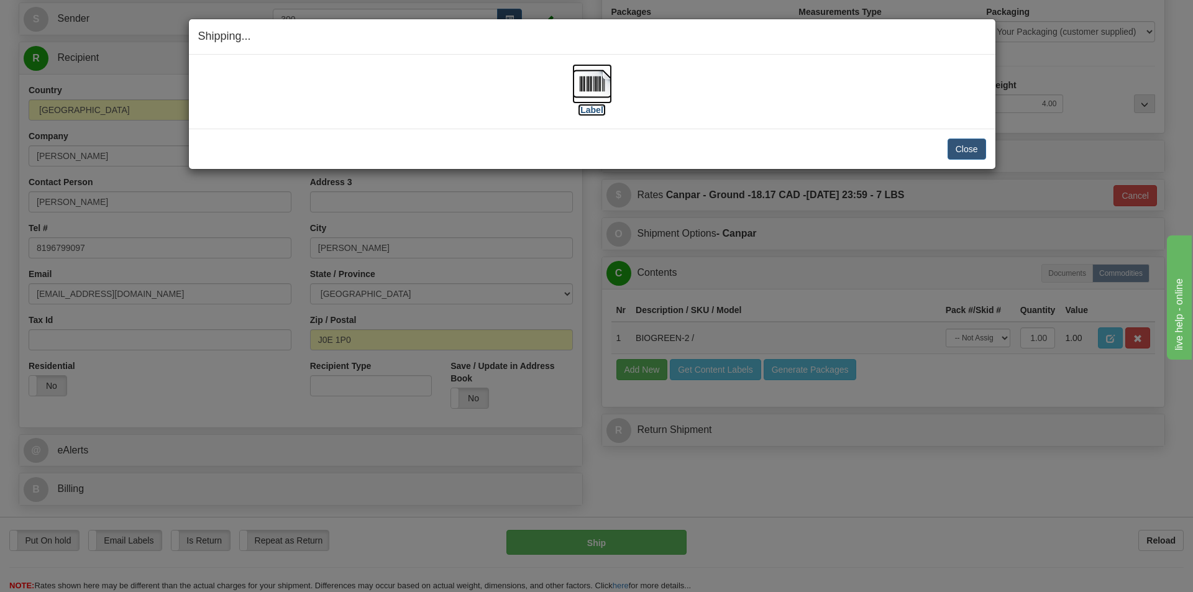
click at [595, 111] on label "[Label]" at bounding box center [592, 110] width 29 height 12
click at [970, 147] on button "Close" at bounding box center [966, 149] width 39 height 21
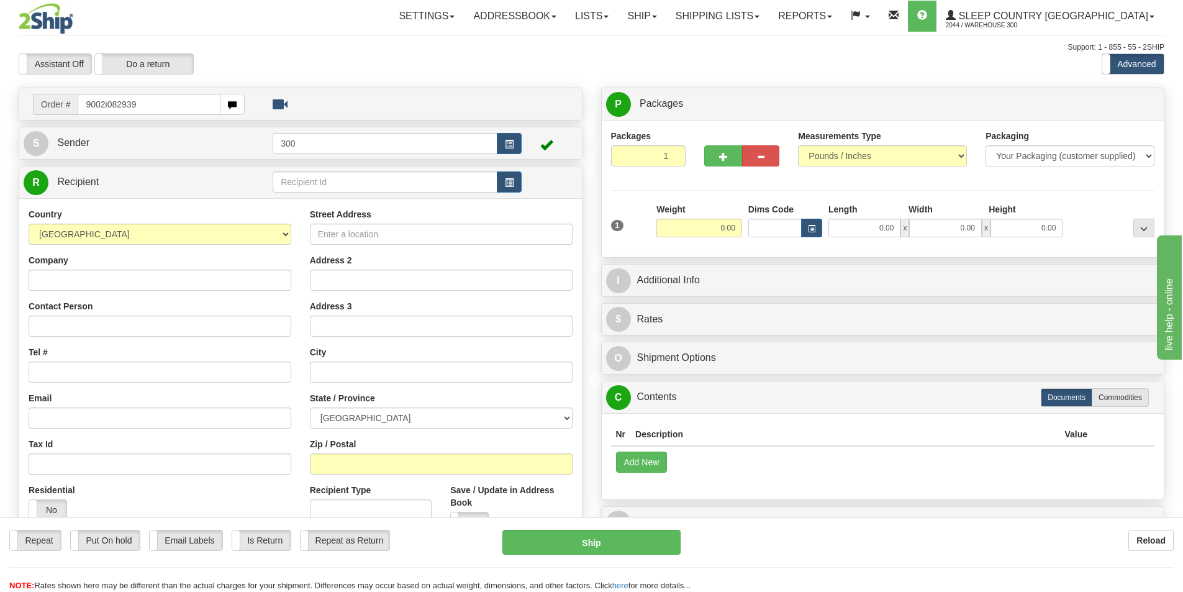
type input "9002i082939"
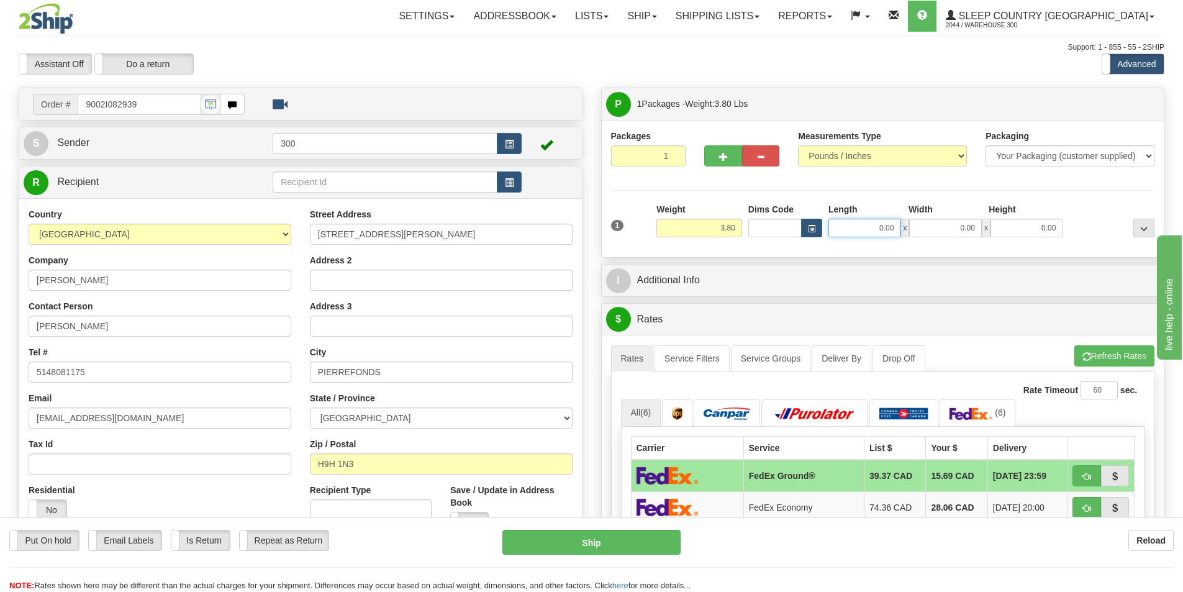
drag, startPoint x: 860, startPoint y: 230, endPoint x: 1024, endPoint y: 229, distance: 164.0
click at [1024, 229] on div "0.00 x 0.00 x 0.00" at bounding box center [946, 228] width 234 height 19
type input "15.00"
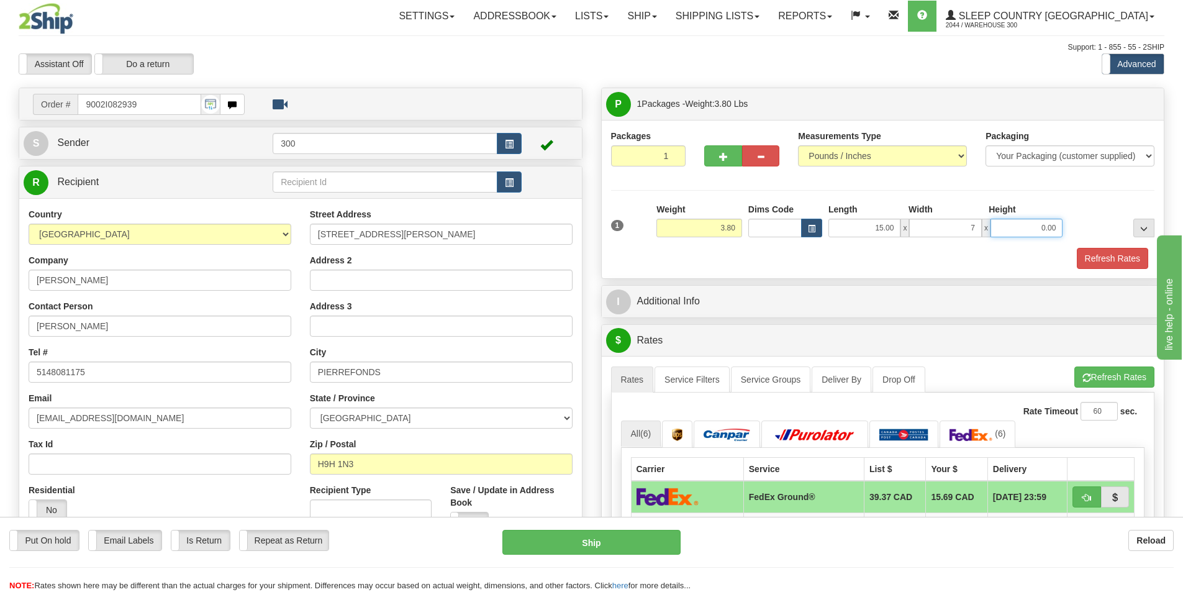
type input "7.00"
click at [1141, 255] on button "Refresh Rates" at bounding box center [1112, 258] width 71 height 21
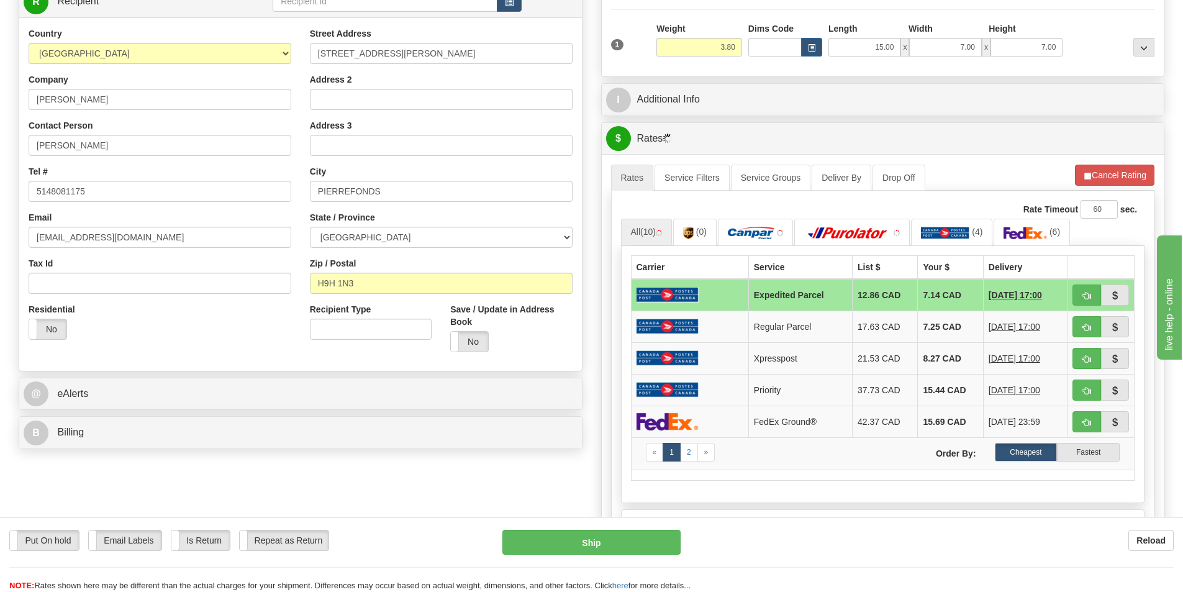
scroll to position [248, 0]
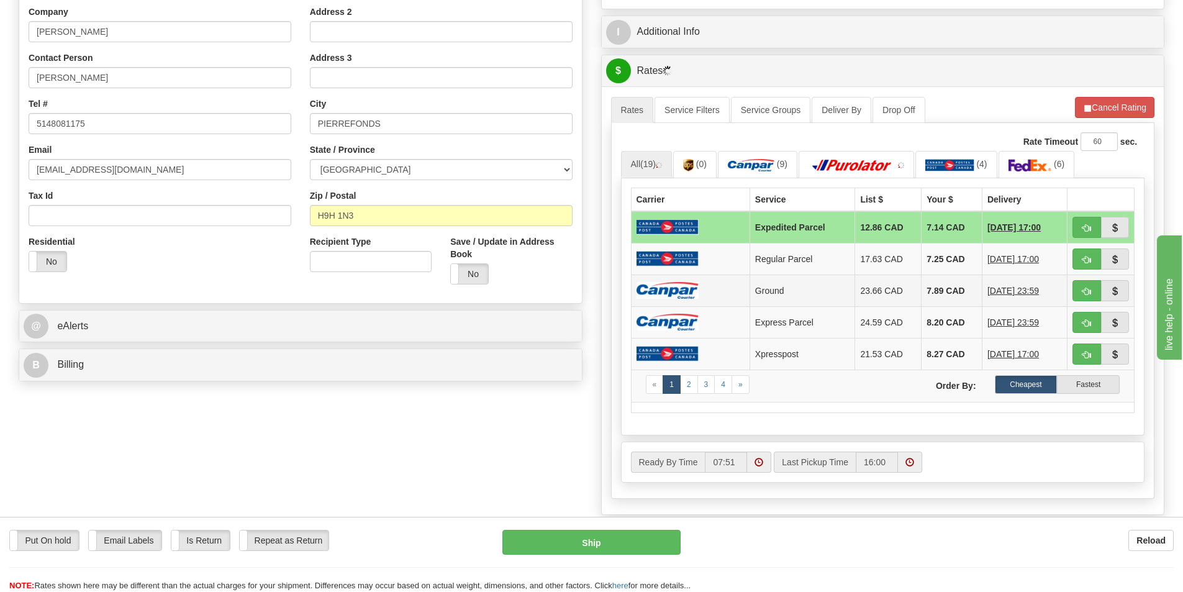
click at [722, 284] on td at bounding box center [690, 291] width 119 height 32
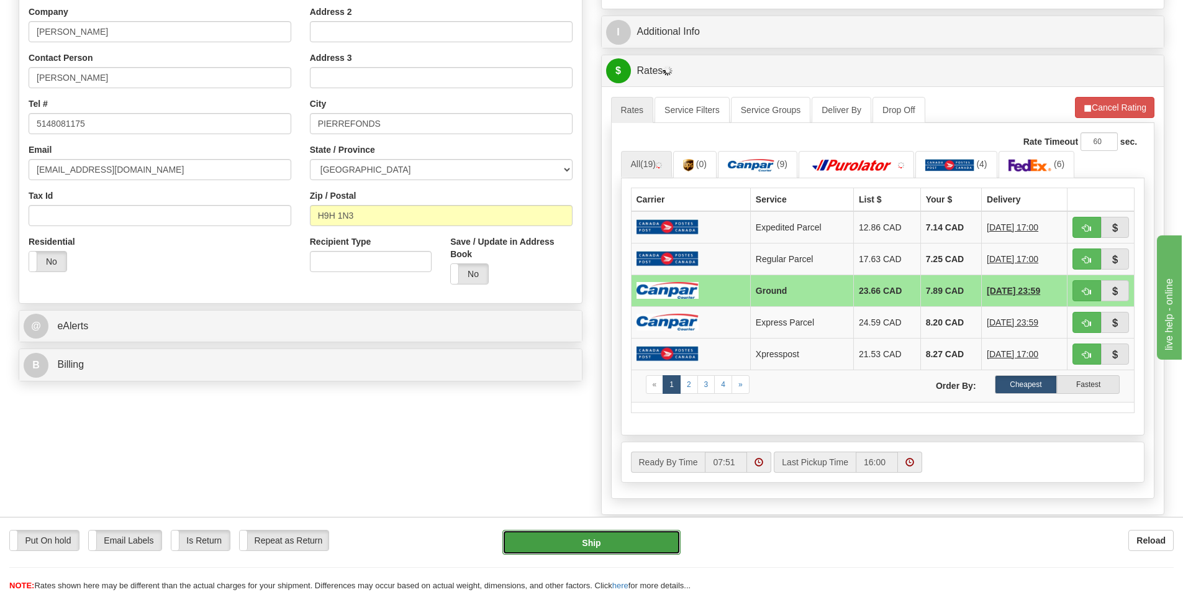
click at [602, 545] on button "Ship" at bounding box center [591, 542] width 178 height 25
type input "1"
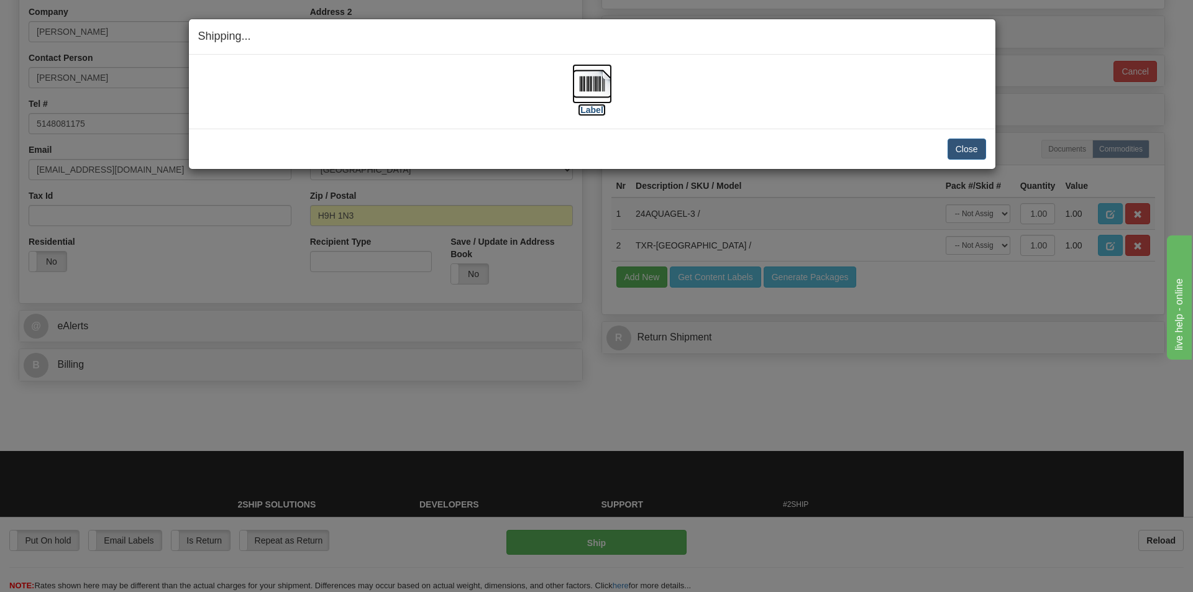
click at [605, 112] on label "[Label]" at bounding box center [592, 110] width 29 height 12
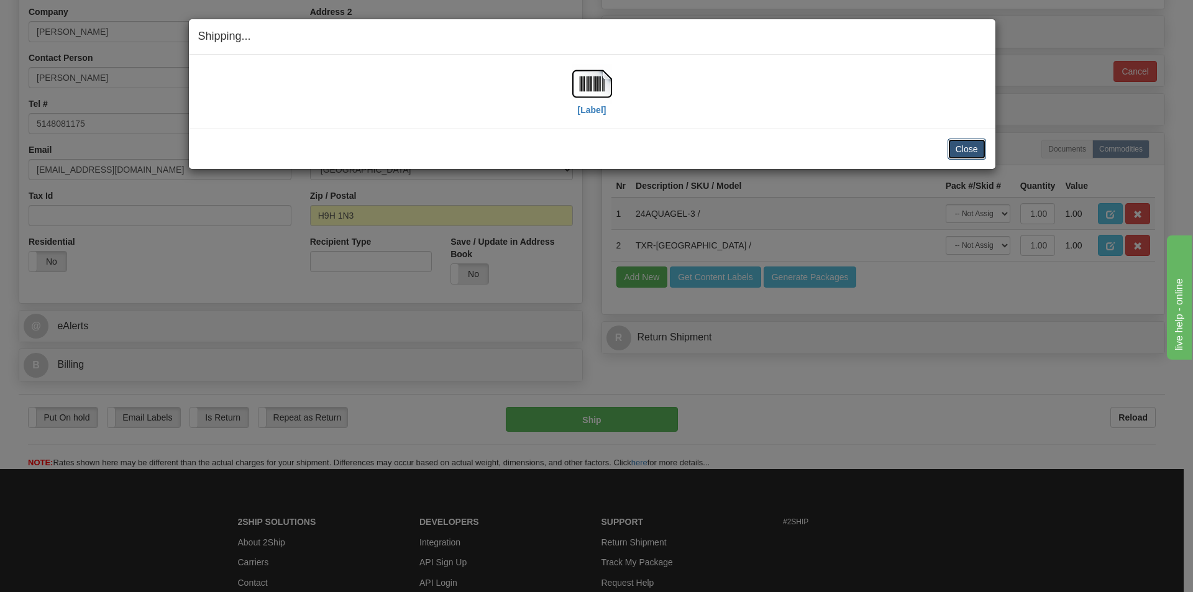
click at [974, 151] on button "Close" at bounding box center [966, 149] width 39 height 21
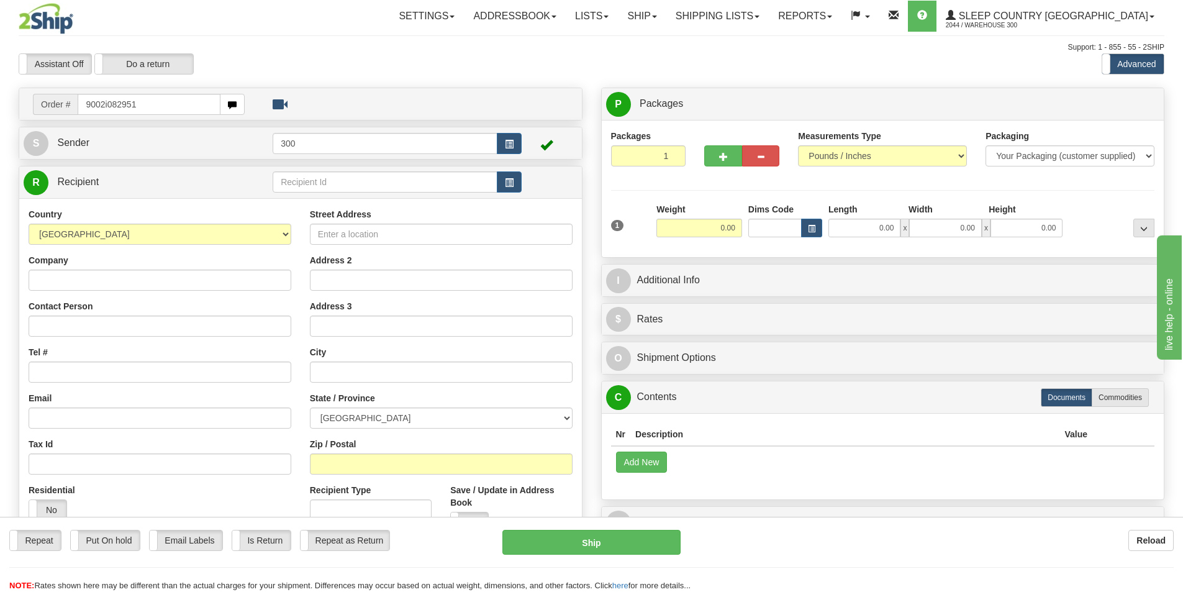
type input "9002i082951"
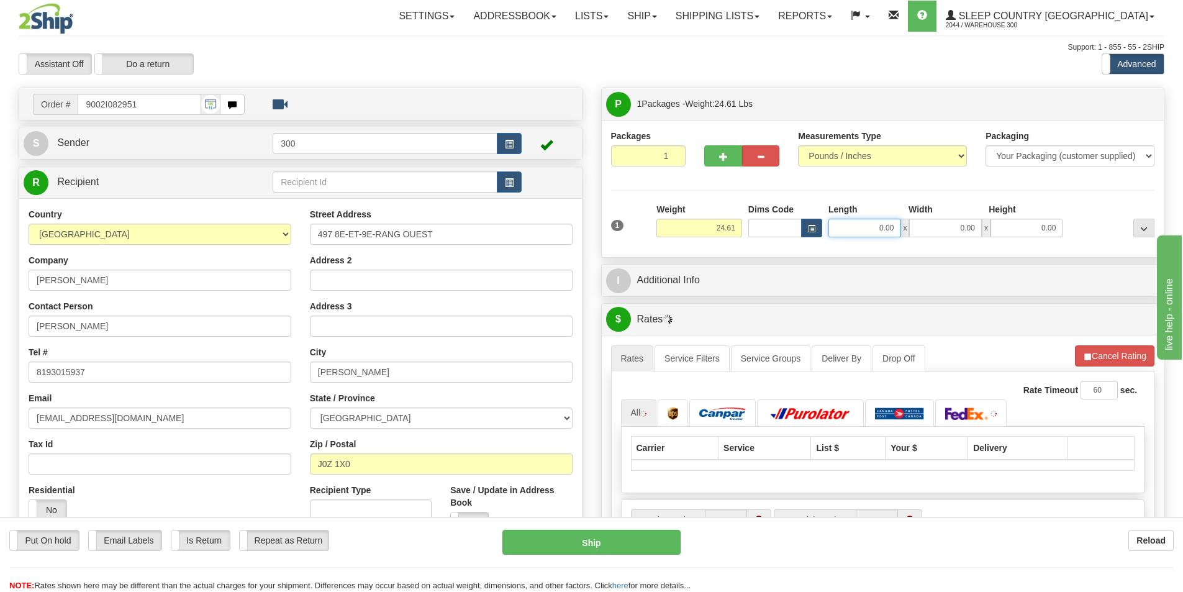
drag, startPoint x: 861, startPoint y: 228, endPoint x: 996, endPoint y: 246, distance: 136.0
click at [996, 246] on div "1 Weight 24.61 Dims Code x x" at bounding box center [883, 225] width 550 height 44
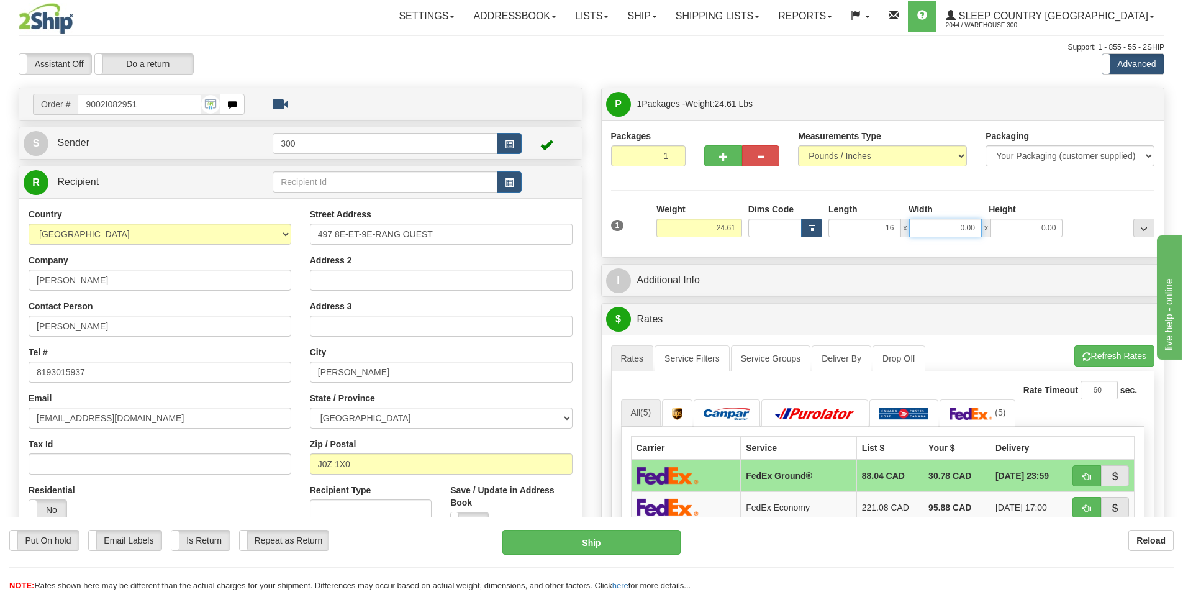
type input "16.00"
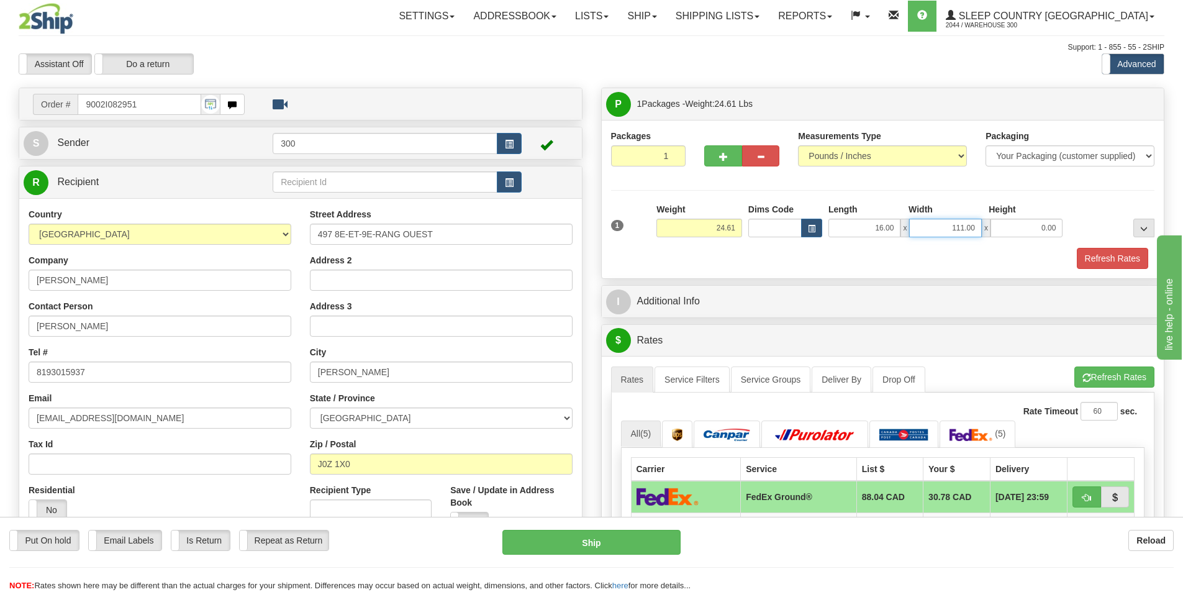
click at [967, 232] on input "111.00" at bounding box center [945, 228] width 72 height 19
type input "1100.00"
click at [1030, 235] on input "0.00" at bounding box center [1027, 228] width 72 height 19
type input "0.00"
drag, startPoint x: 943, startPoint y: 227, endPoint x: 1049, endPoint y: 221, distance: 105.8
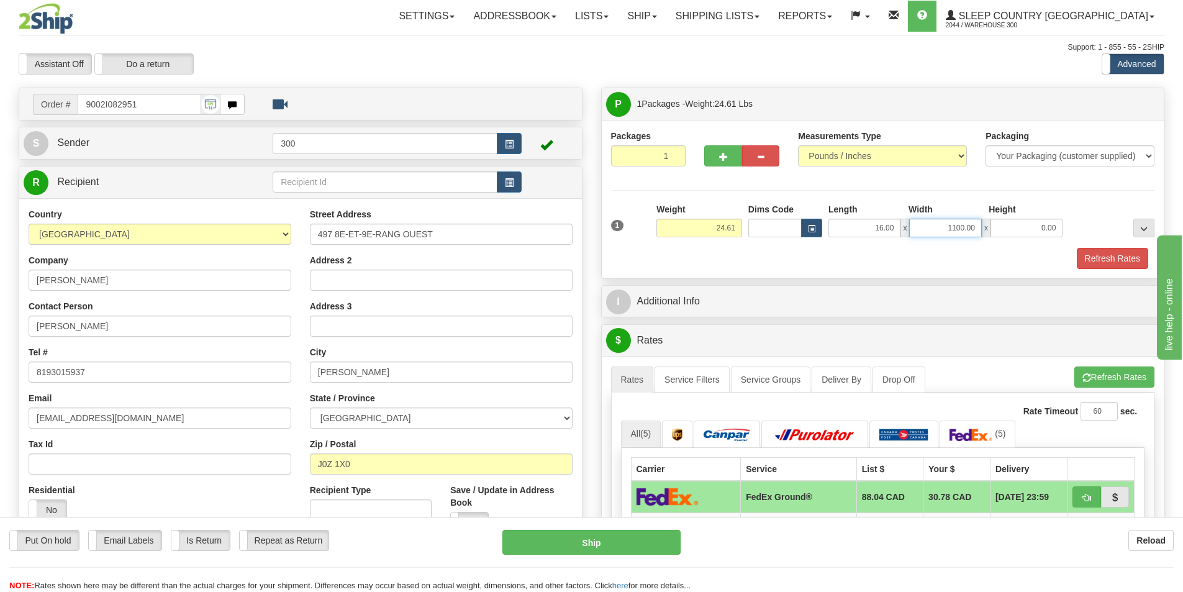
click at [1049, 221] on div "16.00 x 1100.00 x 0.00" at bounding box center [946, 228] width 234 height 19
type input "11.00"
drag, startPoint x: 1052, startPoint y: 228, endPoint x: 1163, endPoint y: 220, distance: 111.5
click at [1148, 219] on div "1 Weight 24.61 Dims Code x x" at bounding box center [883, 225] width 550 height 44
type input "23.00"
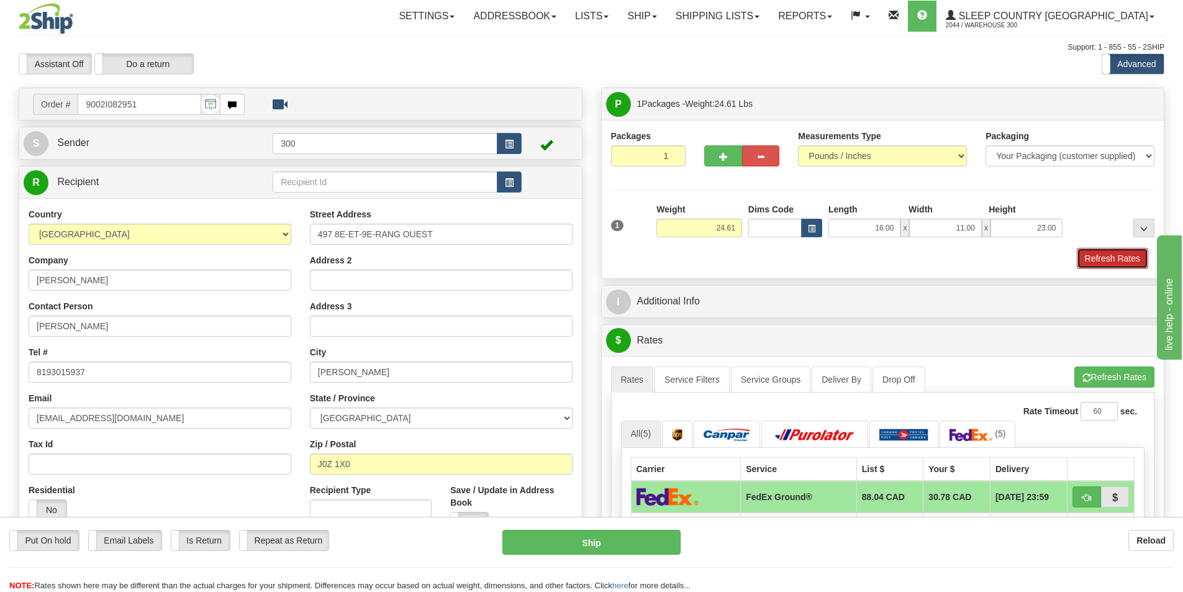
click at [1080, 258] on button "Refresh Rates" at bounding box center [1112, 258] width 71 height 21
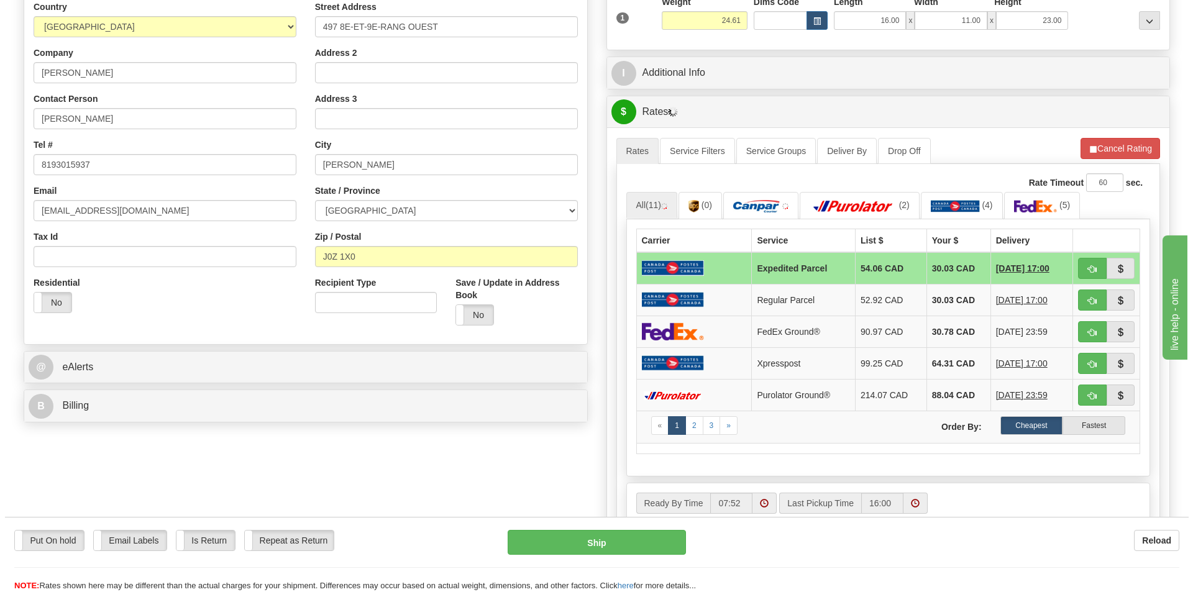
scroll to position [248, 0]
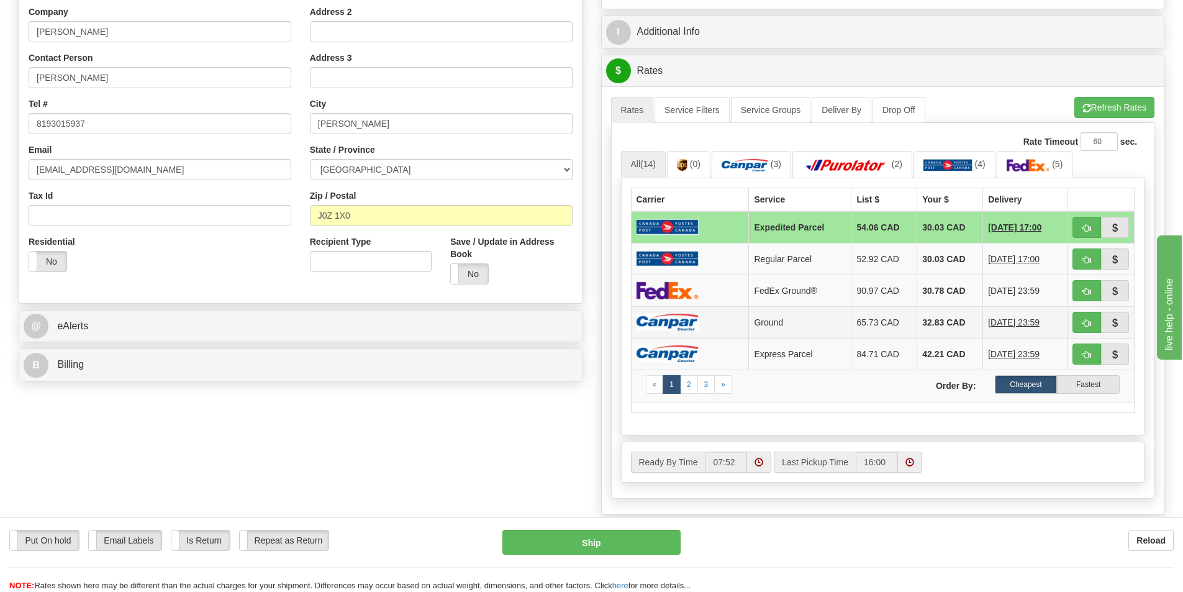
click at [710, 323] on td at bounding box center [690, 322] width 118 height 32
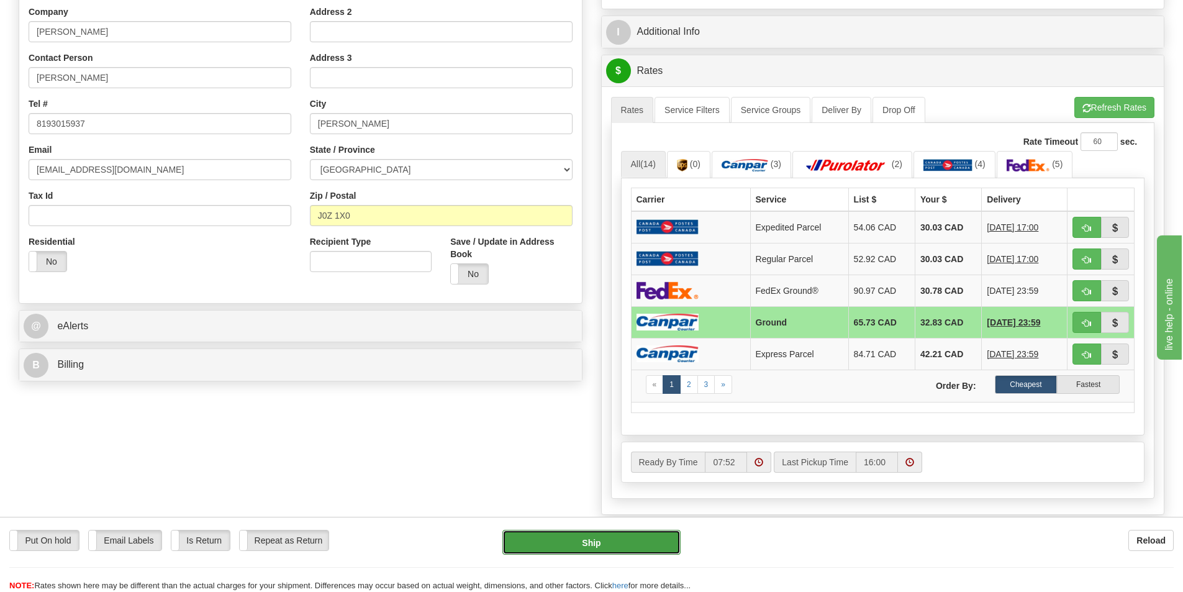
click at [657, 540] on button "Ship" at bounding box center [591, 542] width 178 height 25
type input "1"
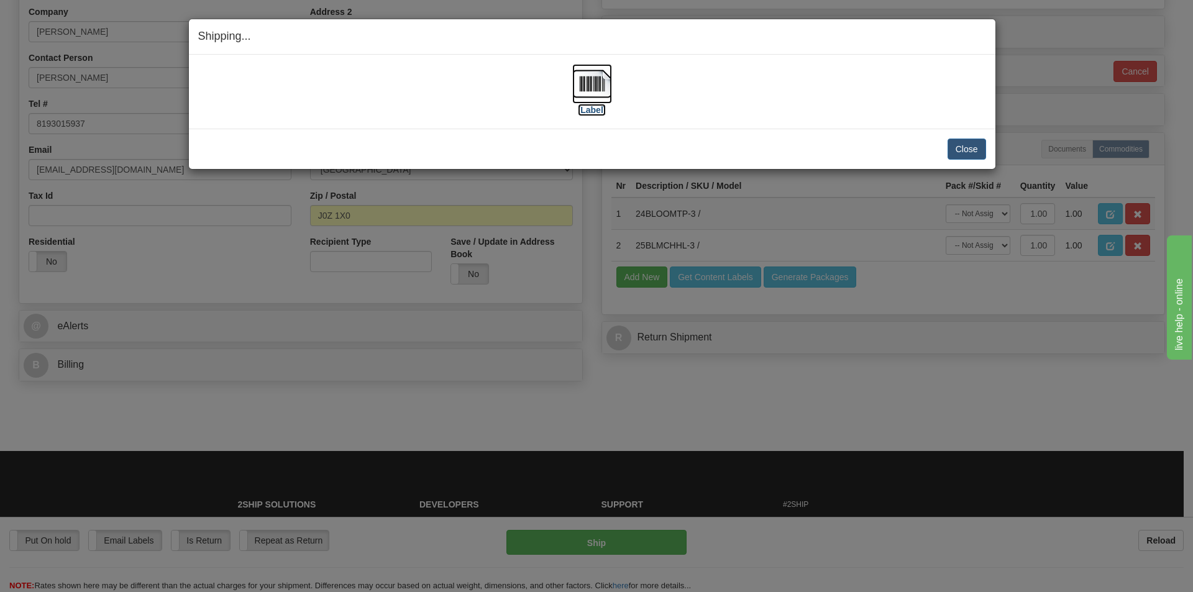
click at [601, 108] on label "[Label]" at bounding box center [592, 110] width 29 height 12
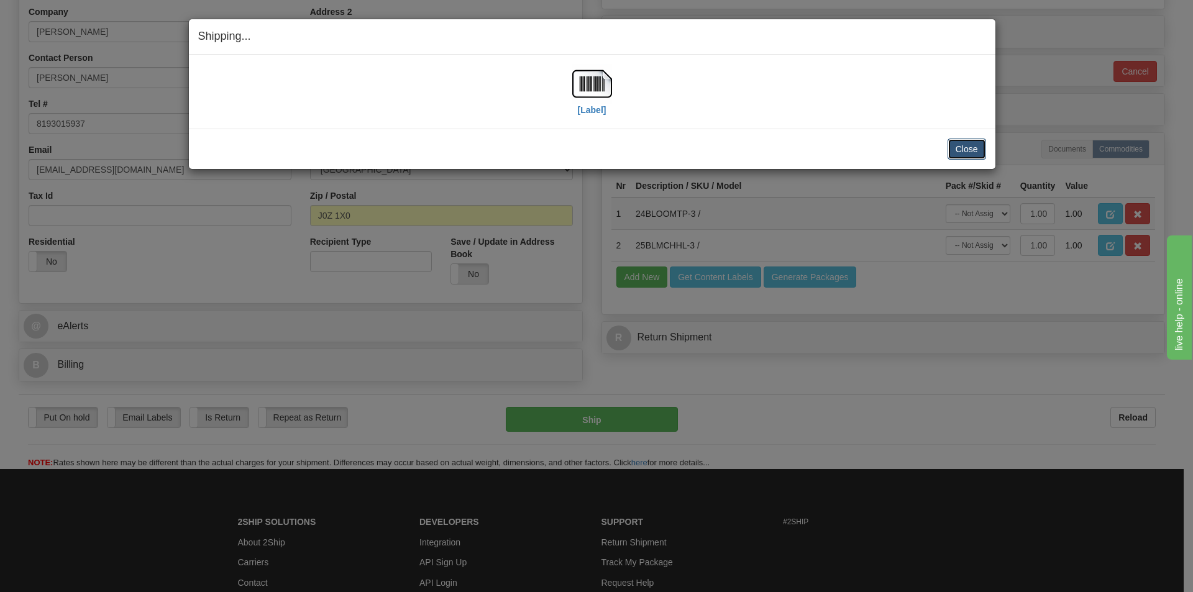
click at [962, 152] on button "Close" at bounding box center [966, 149] width 39 height 21
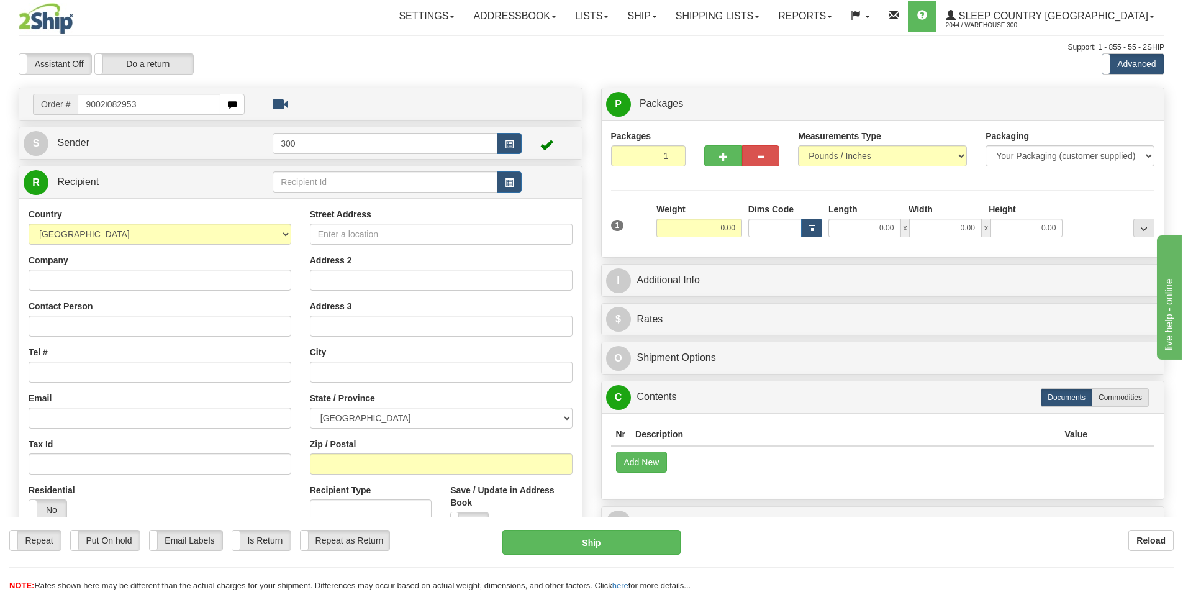
type input "9002i082953"
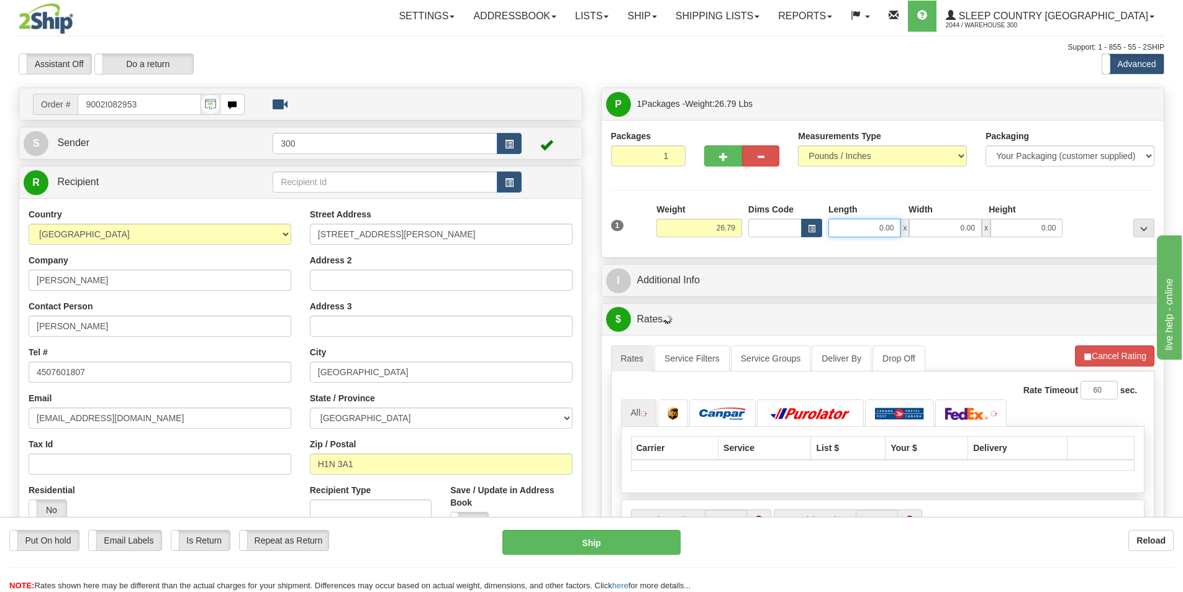
drag, startPoint x: 852, startPoint y: 225, endPoint x: 1014, endPoint y: 255, distance: 164.8
click at [1014, 255] on div "Packages 1 1 Measurements Type" at bounding box center [883, 188] width 563 height 137
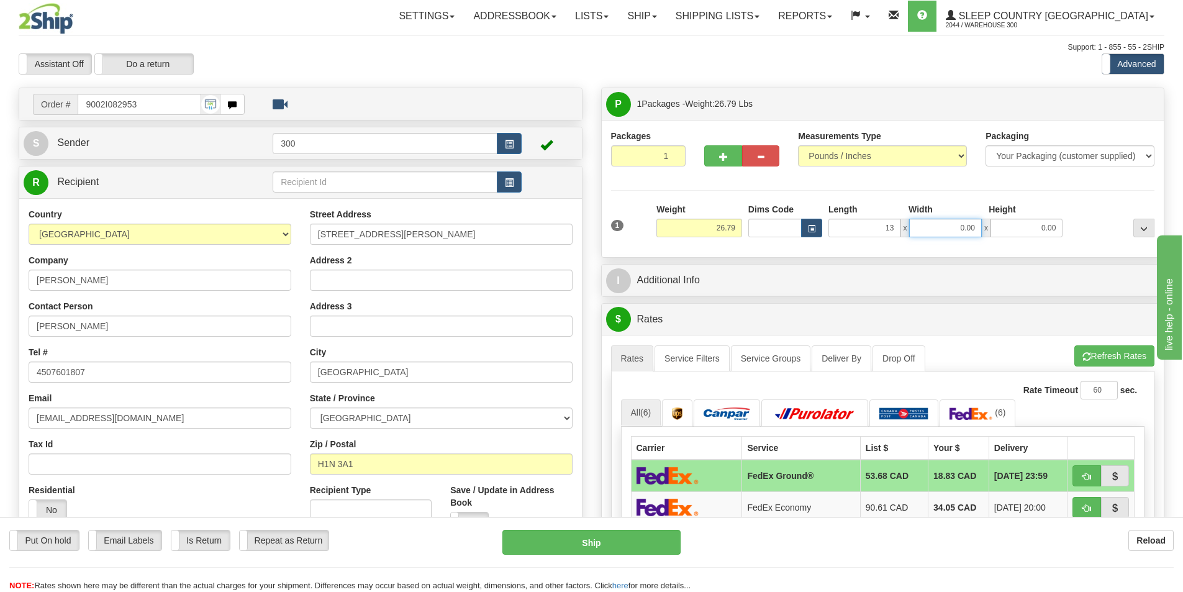
type input "13.00"
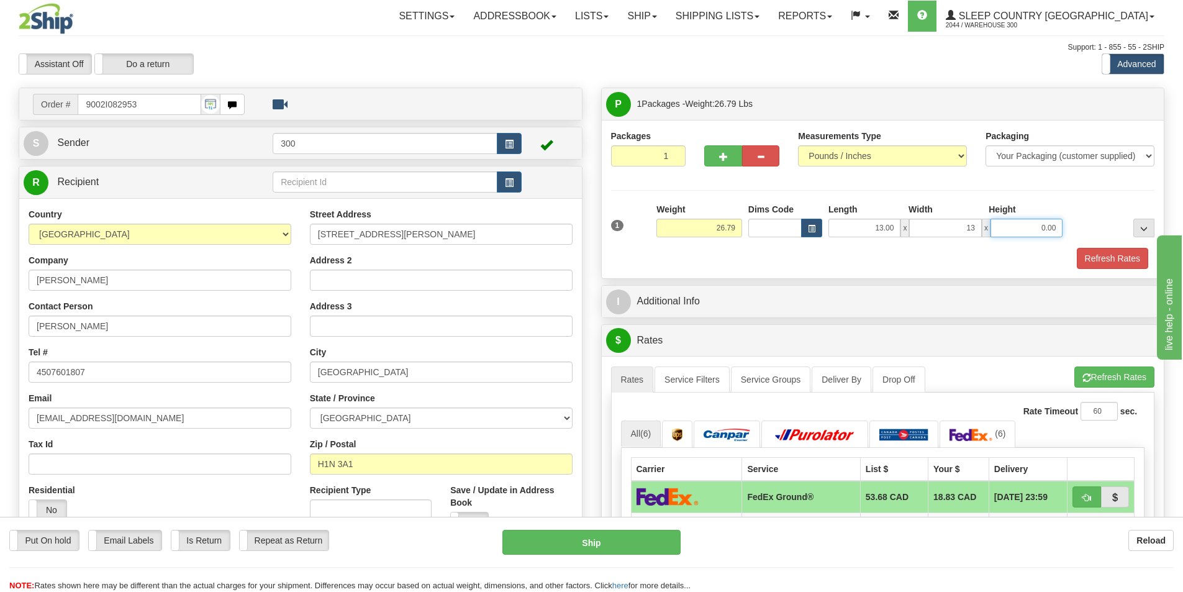
type input "13.00"
type input "40.00"
click at [1124, 260] on button "Refresh Rates" at bounding box center [1112, 258] width 71 height 21
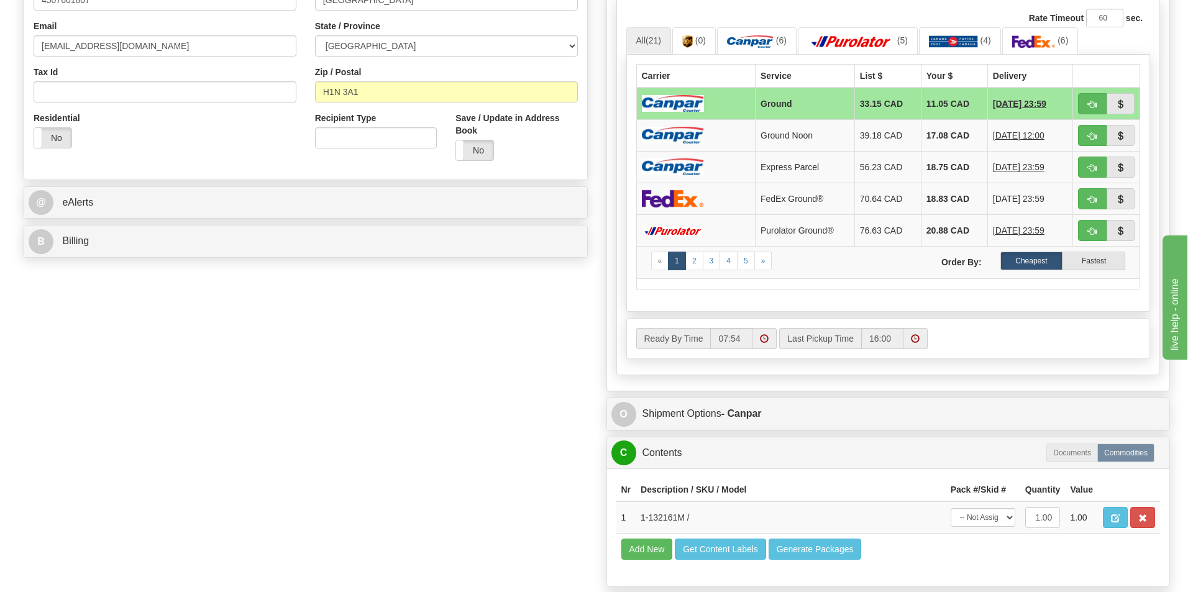
scroll to position [365, 0]
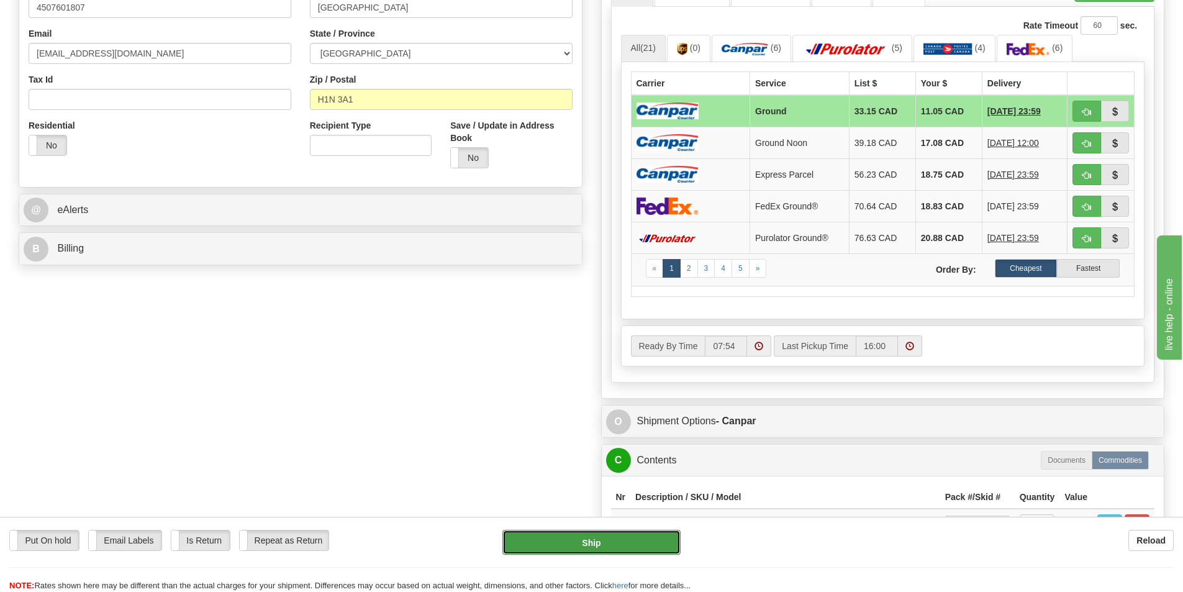
click at [593, 547] on button "Ship" at bounding box center [591, 542] width 178 height 25
type input "1"
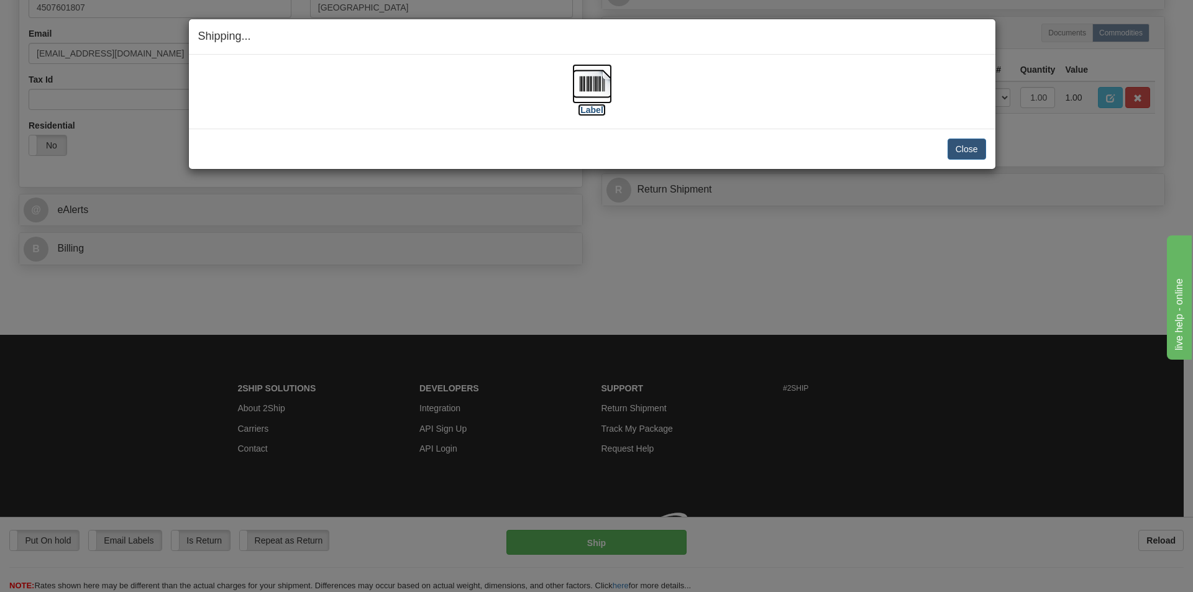
click at [596, 112] on label "[Label]" at bounding box center [592, 110] width 29 height 12
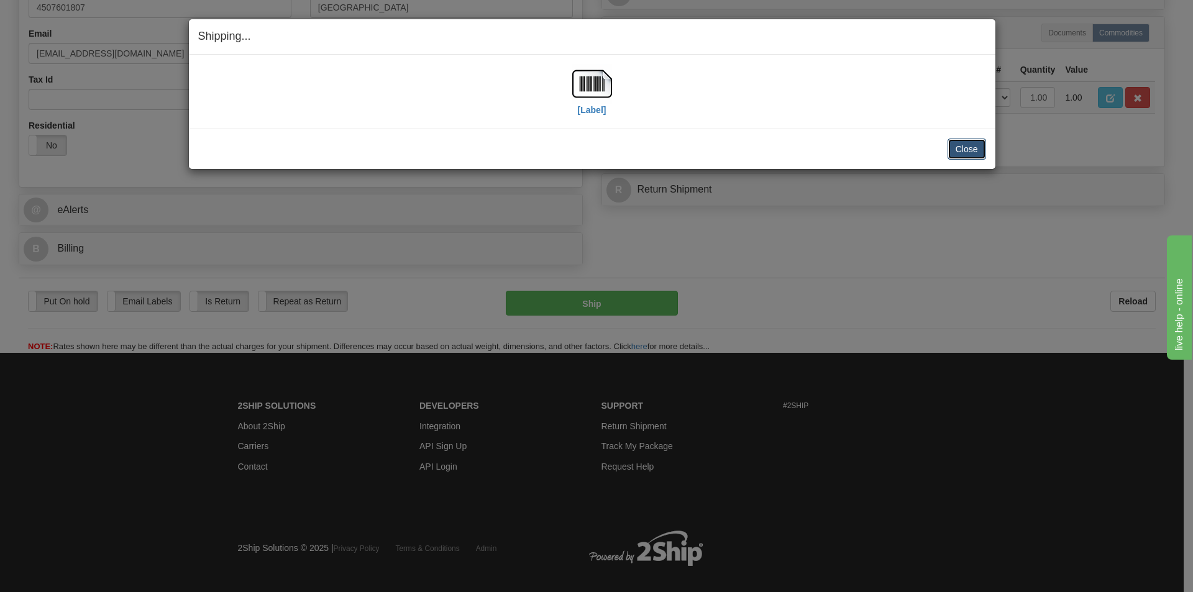
click at [960, 145] on button "Close" at bounding box center [966, 149] width 39 height 21
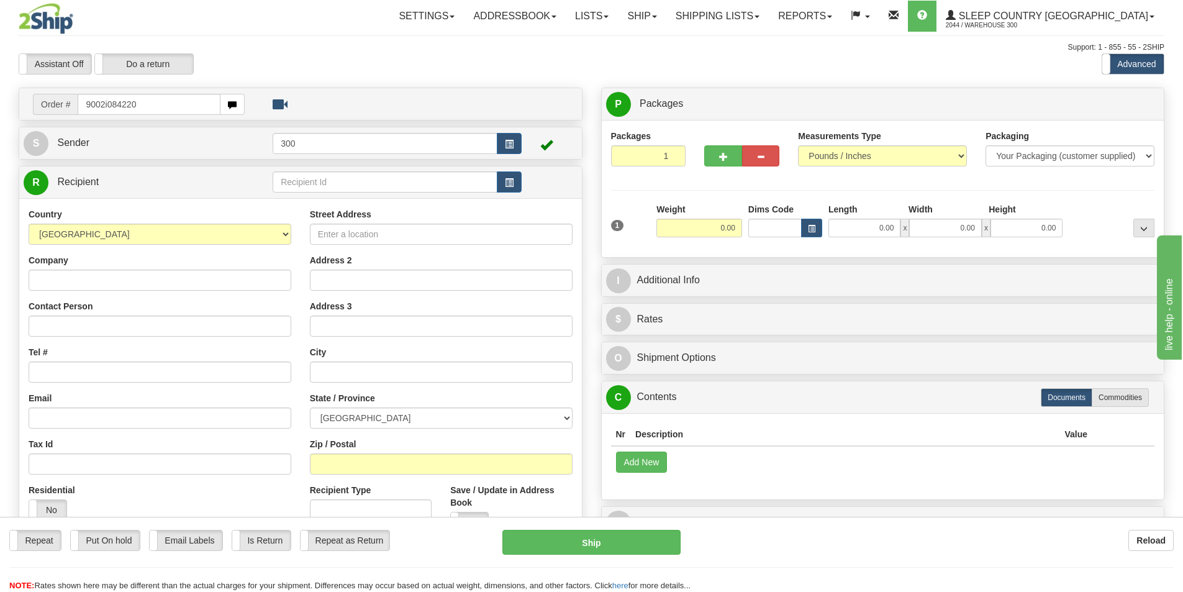
type input "9002i084220"
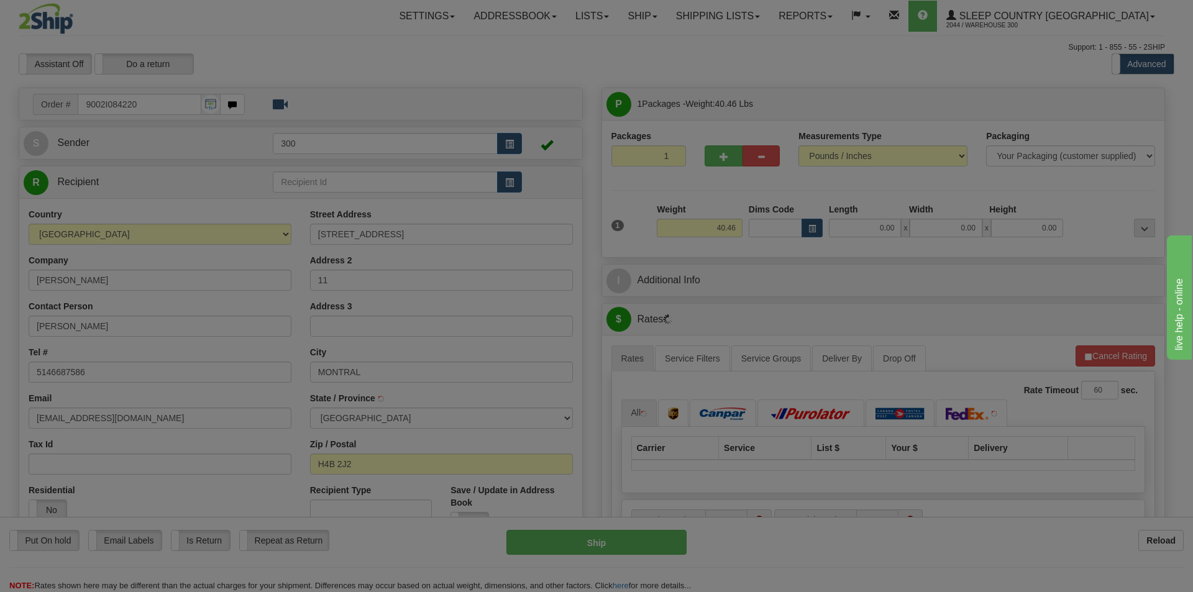
type input "[GEOGRAPHIC_DATA]"
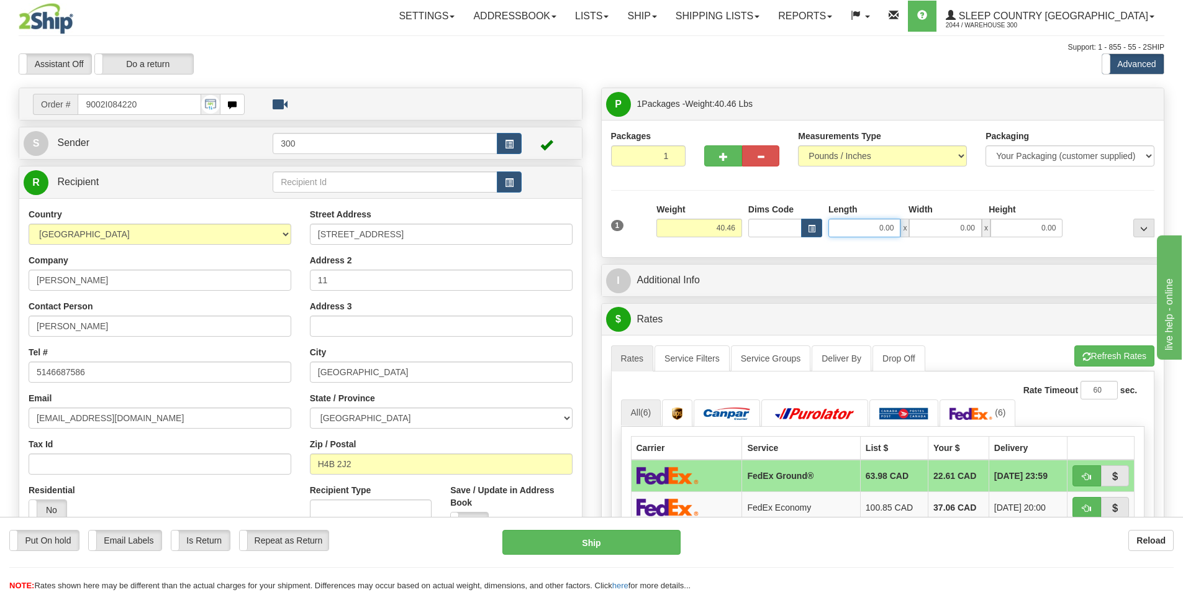
drag, startPoint x: 858, startPoint y: 232, endPoint x: 1004, endPoint y: 232, distance: 146.0
click at [1004, 232] on div "0.00 x 0.00 x 0.00" at bounding box center [946, 228] width 234 height 19
type input "16.00"
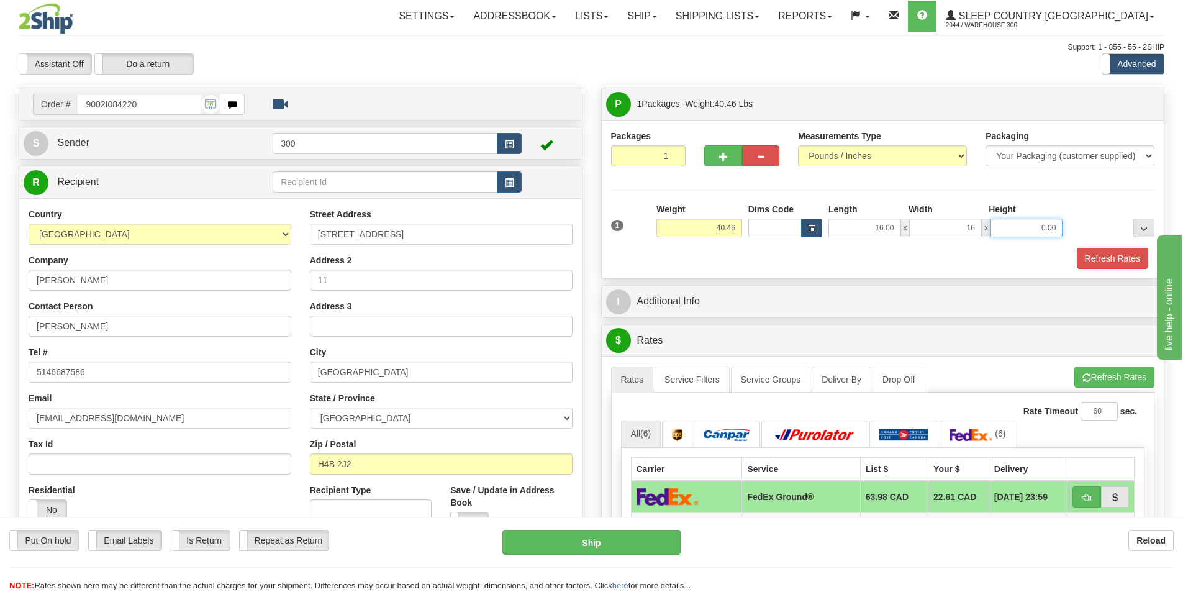
type input "16.00"
type input "40.00"
click at [1140, 253] on button "Refresh Rates" at bounding box center [1112, 258] width 71 height 21
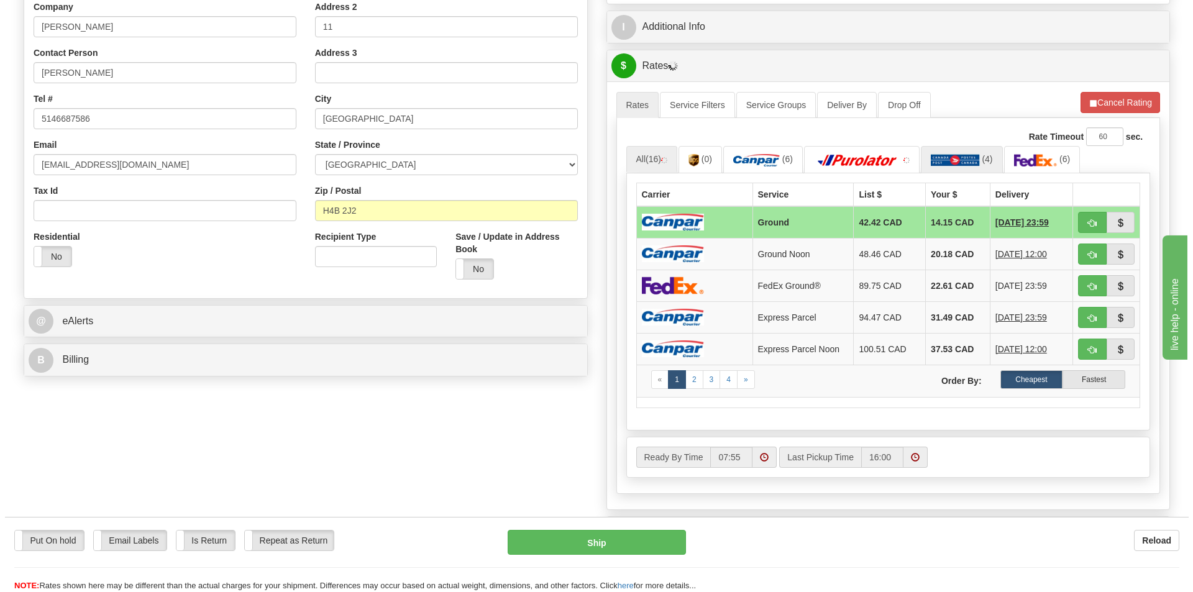
scroll to position [248, 0]
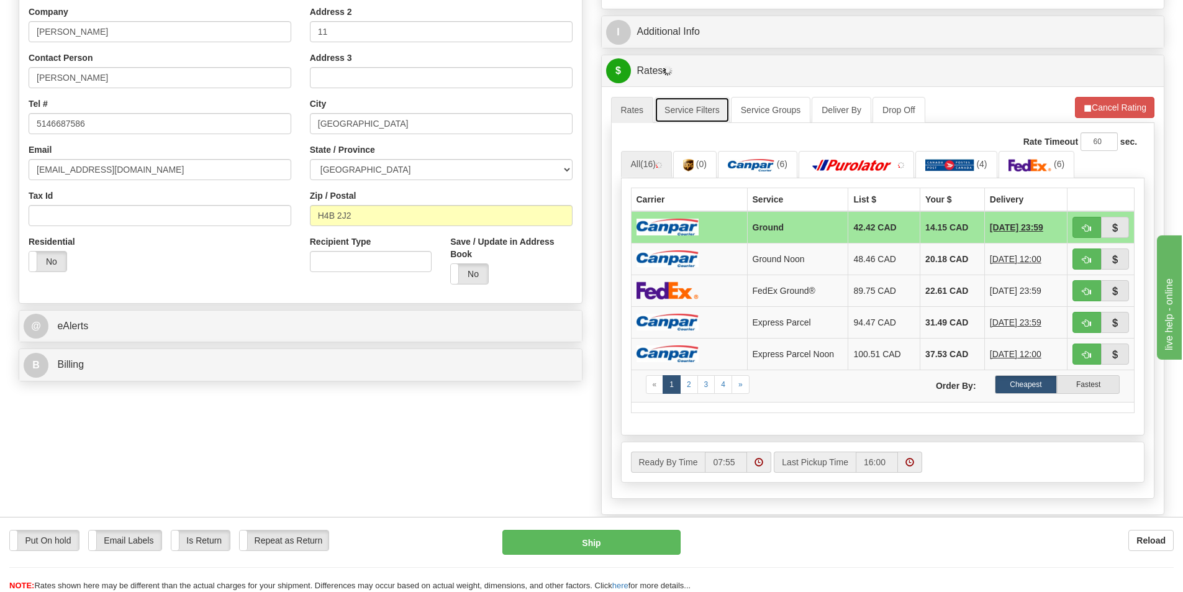
click at [692, 116] on link "Service Filters" at bounding box center [692, 110] width 75 height 26
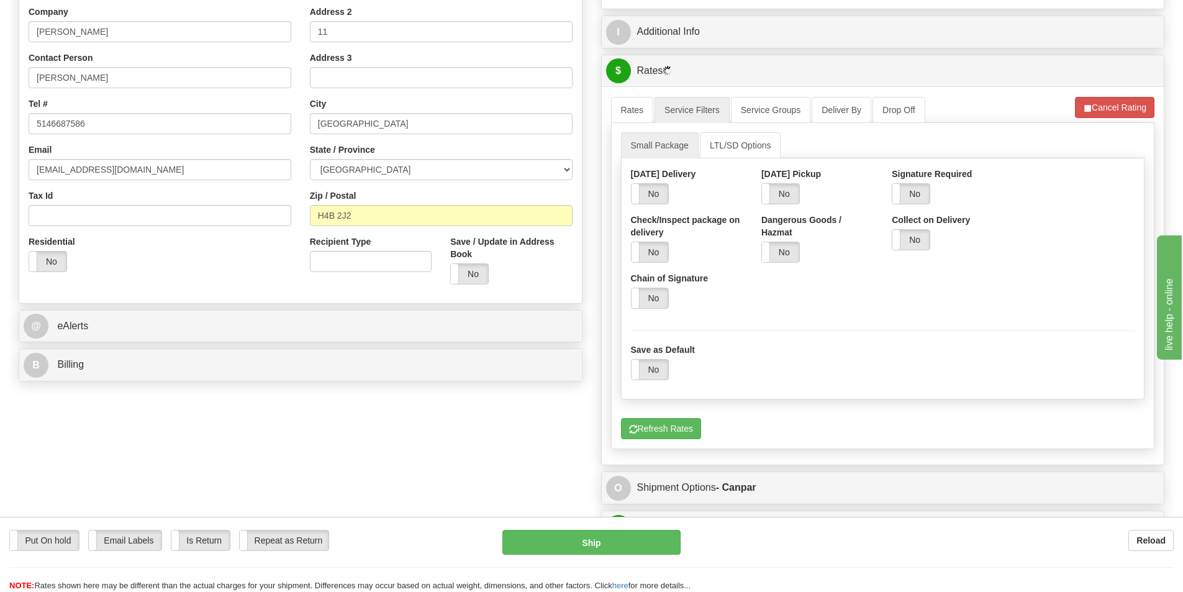
click at [900, 183] on div "Yes No" at bounding box center [911, 193] width 39 height 21
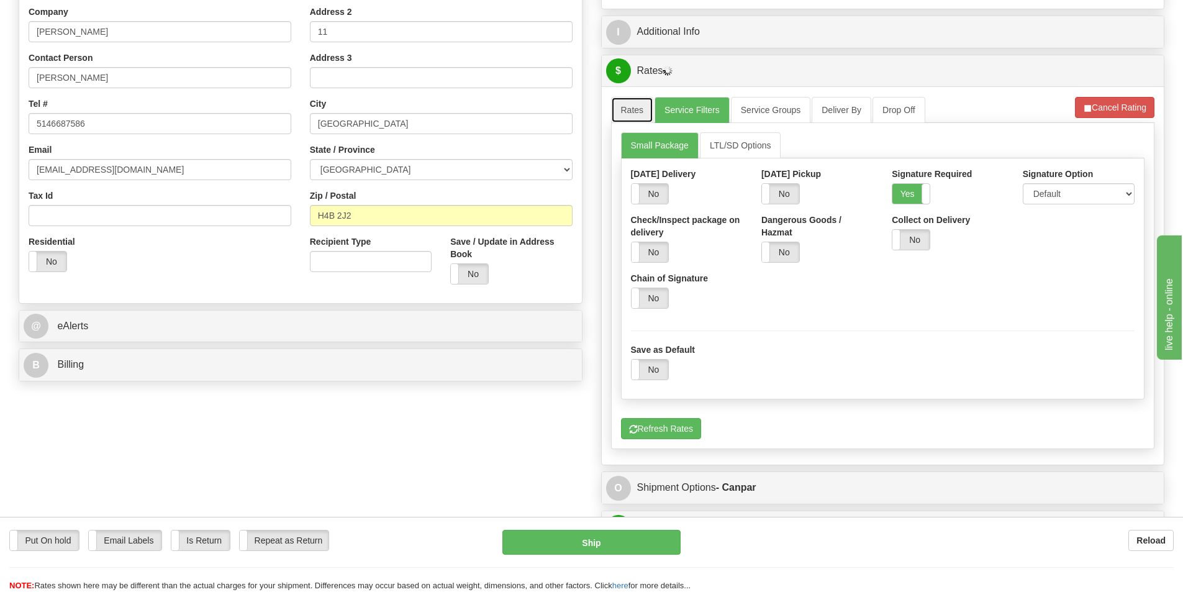
click at [634, 116] on link "Rates" at bounding box center [632, 110] width 43 height 26
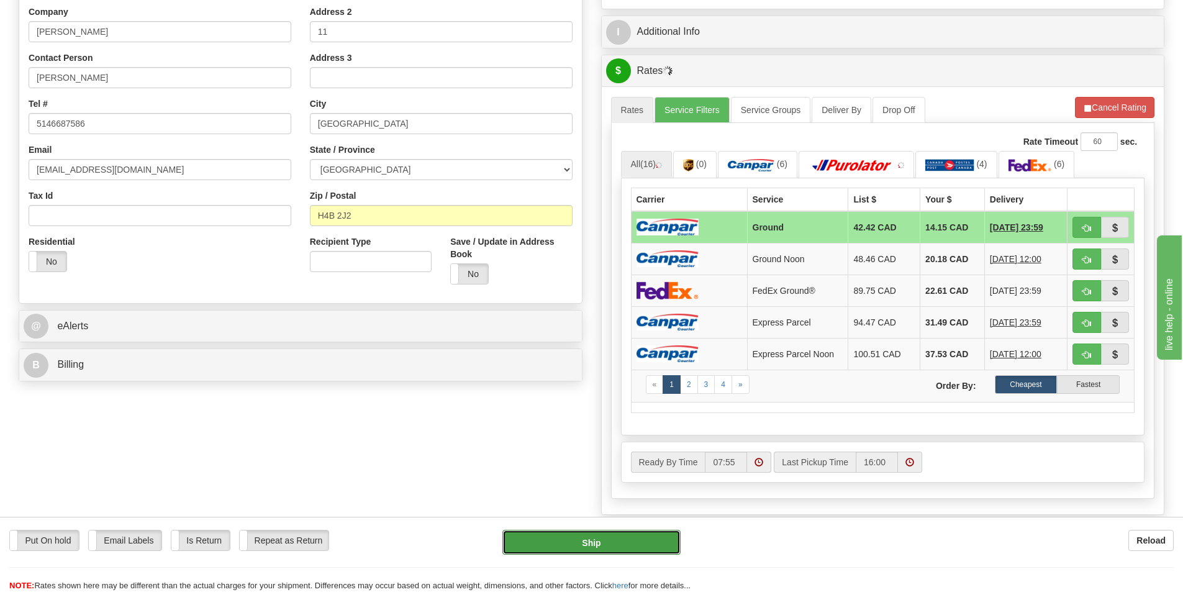
click at [640, 540] on button "Ship" at bounding box center [591, 542] width 178 height 25
type input "1"
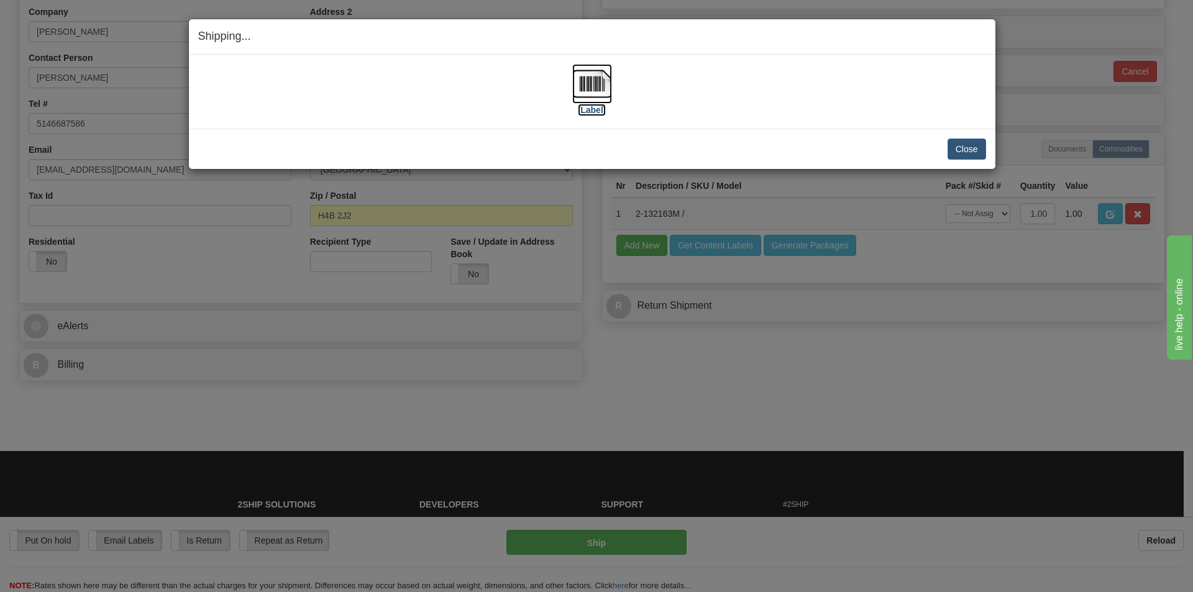
click at [599, 107] on label "[Label]" at bounding box center [592, 110] width 29 height 12
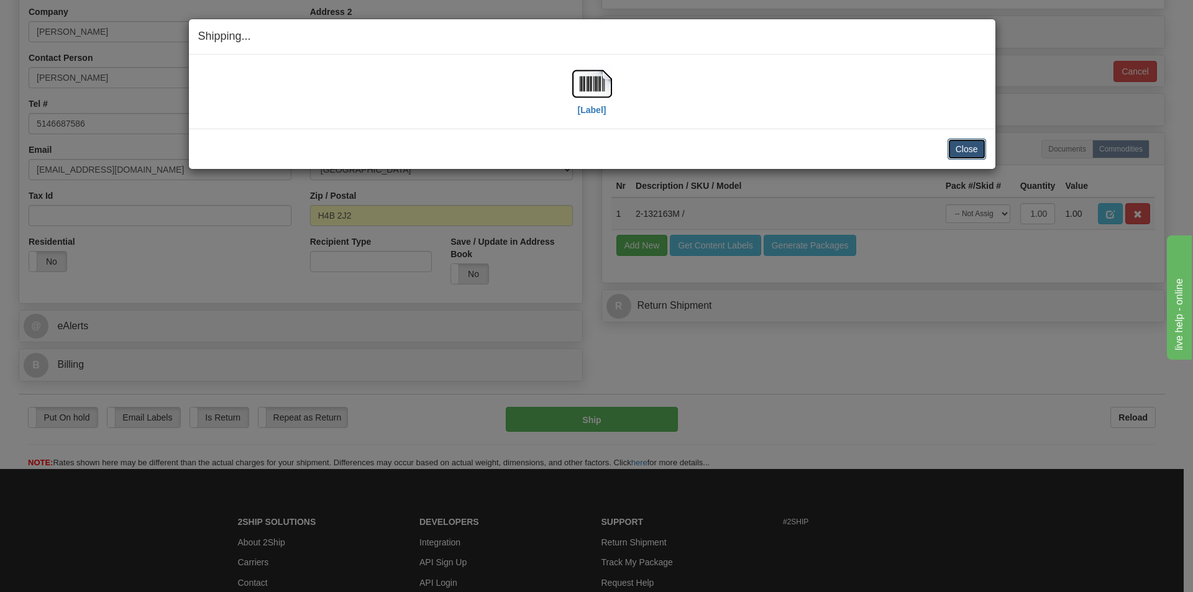
click at [969, 151] on button "Close" at bounding box center [966, 149] width 39 height 21
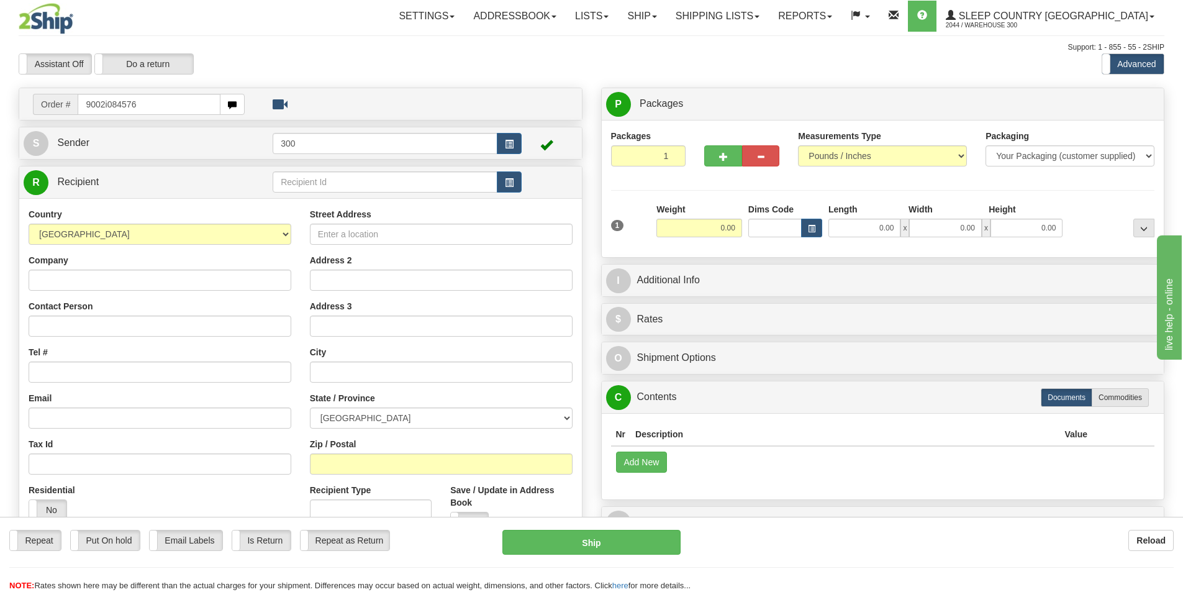
type input "9002i084576"
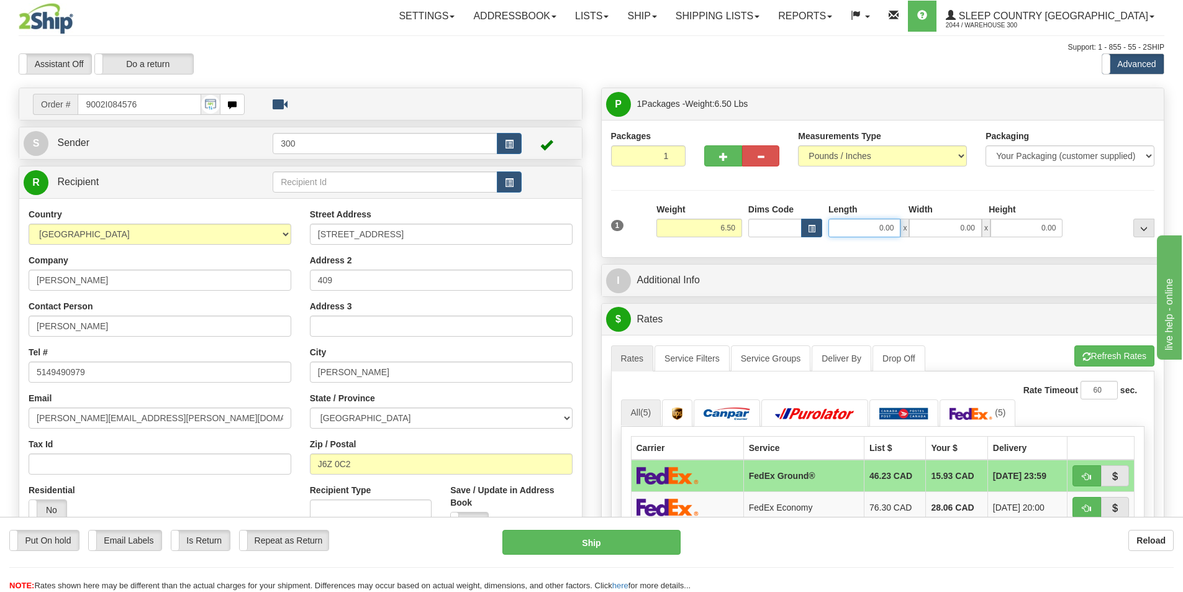
drag, startPoint x: 875, startPoint y: 225, endPoint x: 994, endPoint y: 248, distance: 121.6
click at [994, 248] on div "Packages 1 1 Measurements Type" at bounding box center [883, 188] width 563 height 137
type input "27.00"
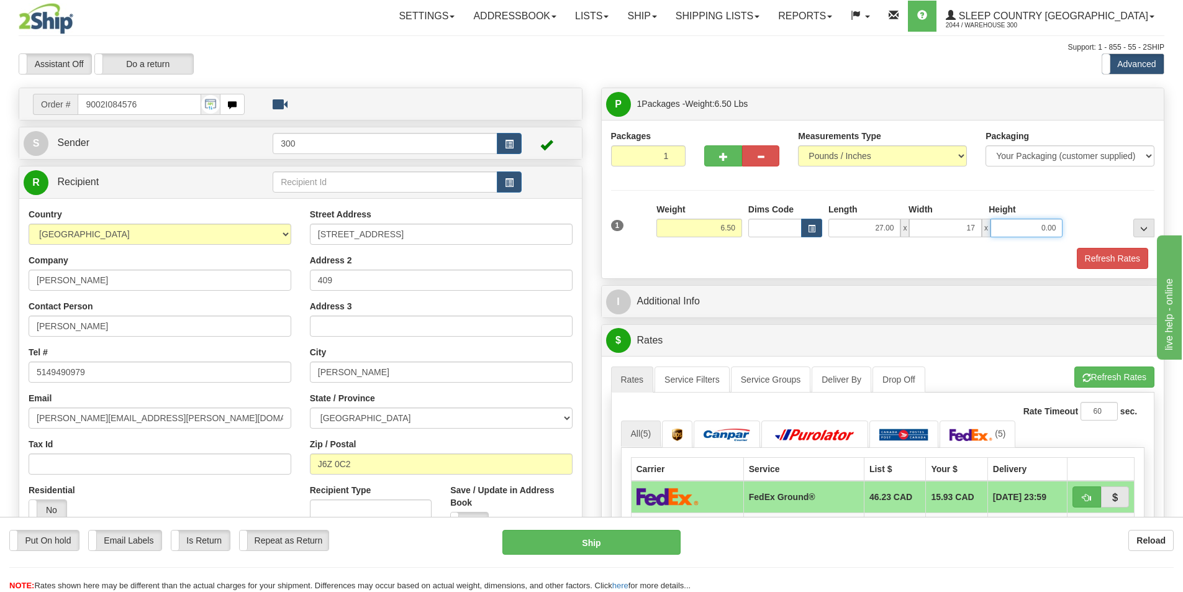
type input "17.00"
type input "5.00"
click at [1124, 255] on button "Refresh Rates" at bounding box center [1112, 258] width 71 height 21
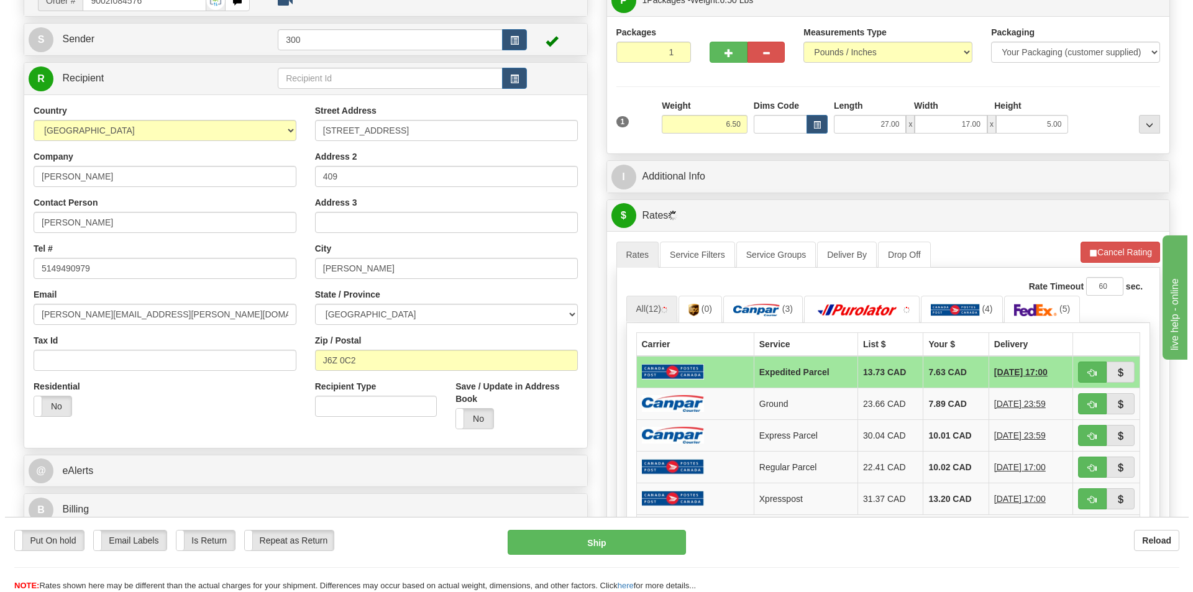
scroll to position [311, 0]
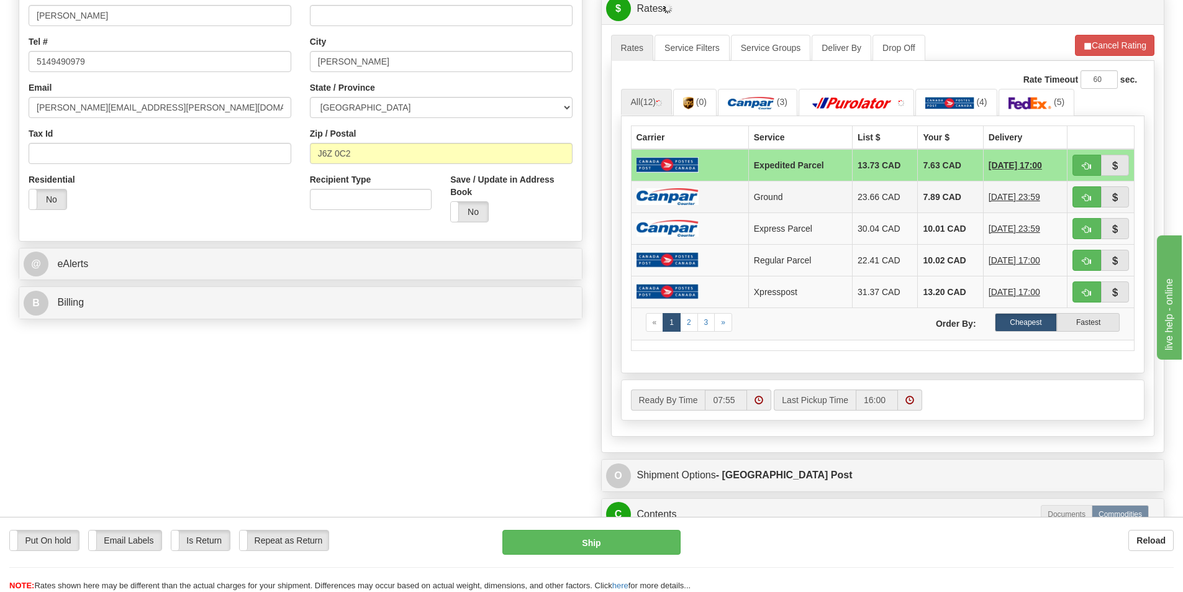
click at [723, 189] on td at bounding box center [689, 197] width 117 height 32
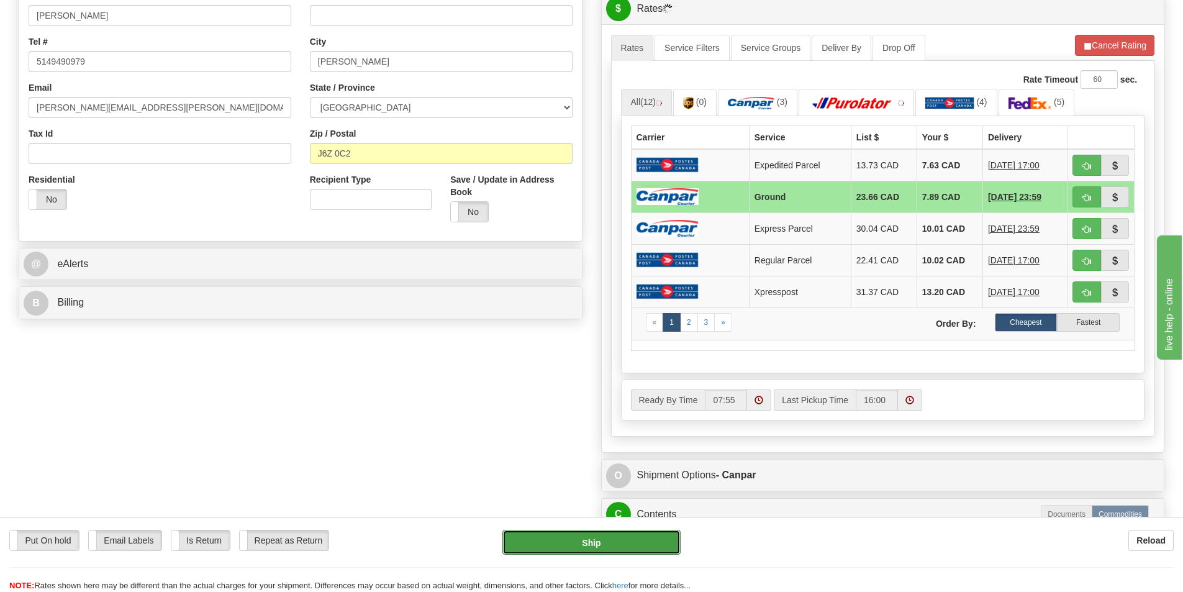
click at [633, 543] on button "Ship" at bounding box center [591, 542] width 178 height 25
type input "1"
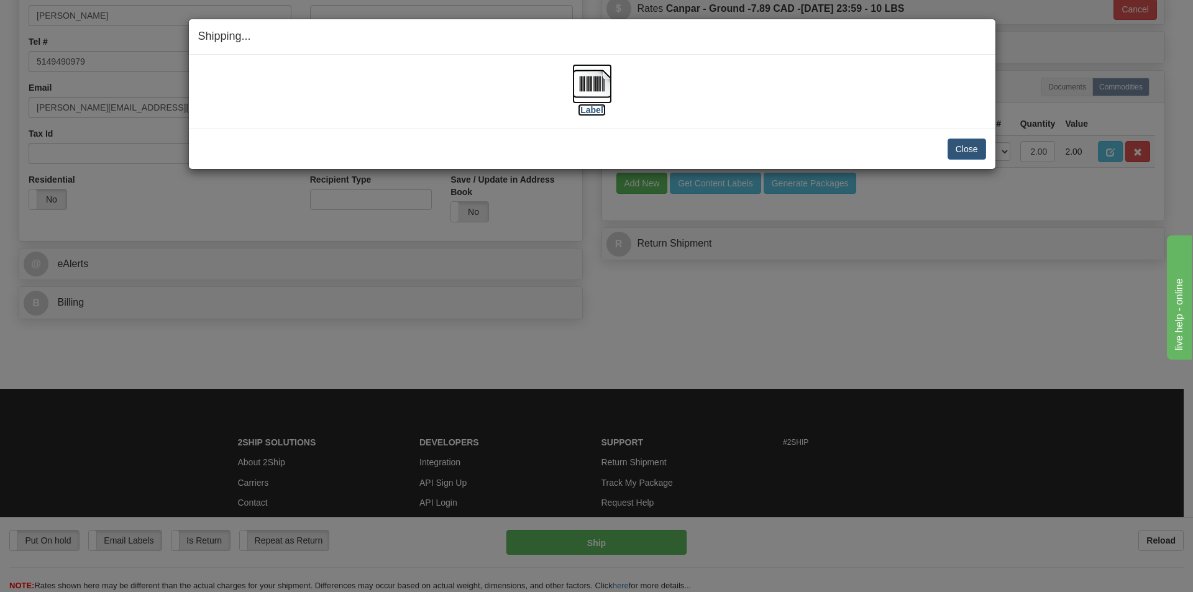
click at [600, 111] on label "[Label]" at bounding box center [592, 110] width 29 height 12
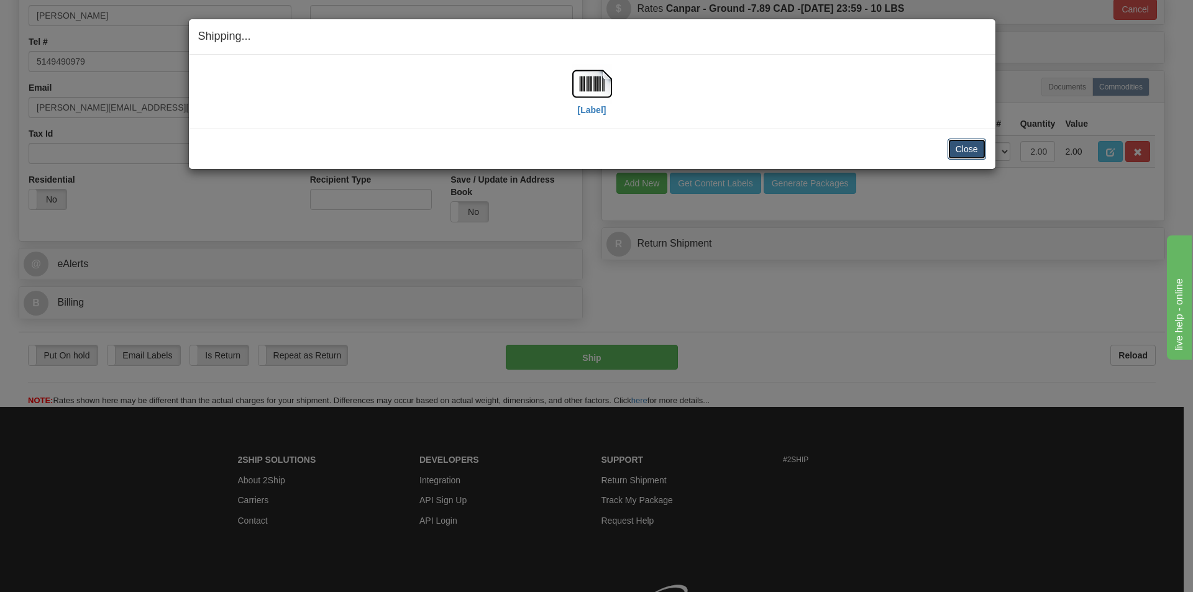
click at [979, 147] on button "Close" at bounding box center [966, 149] width 39 height 21
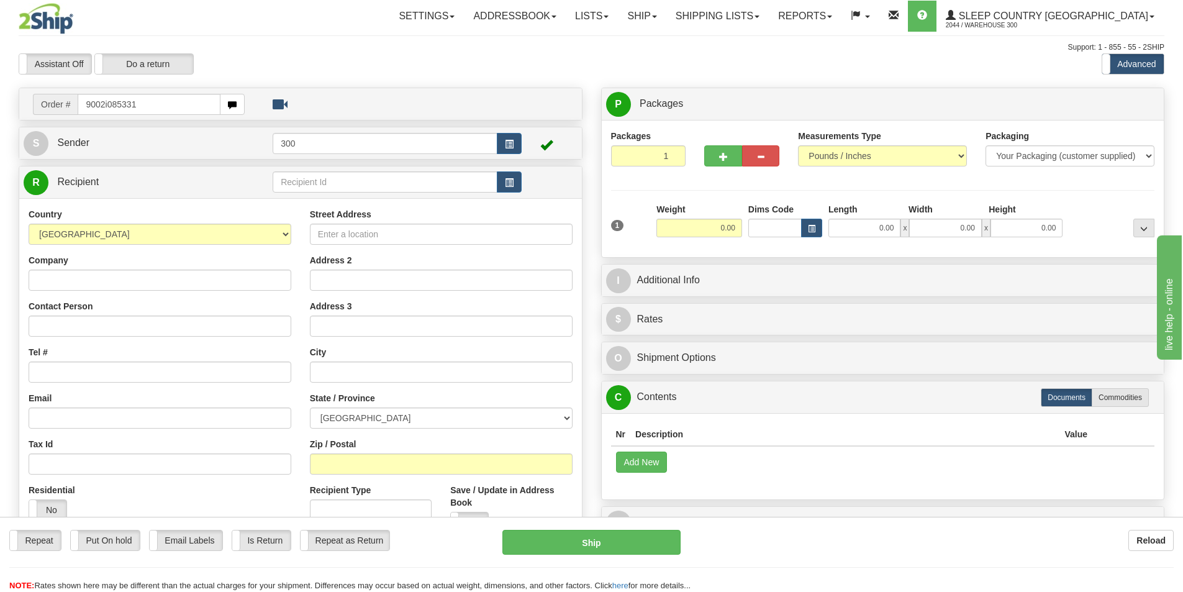
type input "9002i085331"
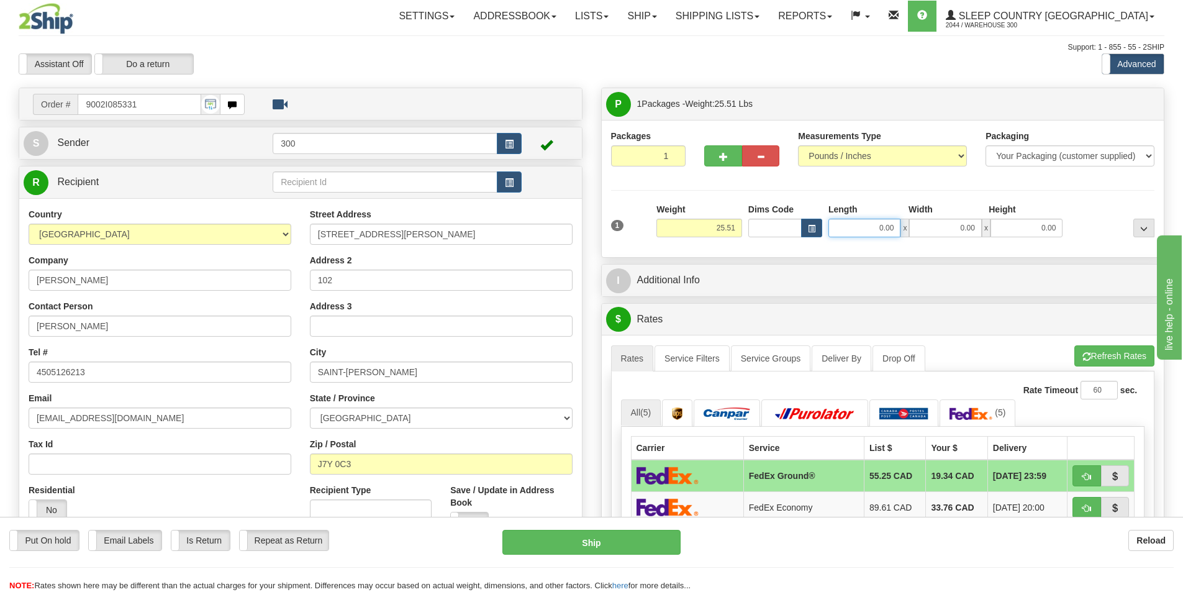
drag, startPoint x: 873, startPoint y: 229, endPoint x: 1006, endPoint y: 229, distance: 132.3
click at [1006, 229] on div "0.00 x 0.00 x 0.00" at bounding box center [946, 228] width 234 height 19
type input "30.00"
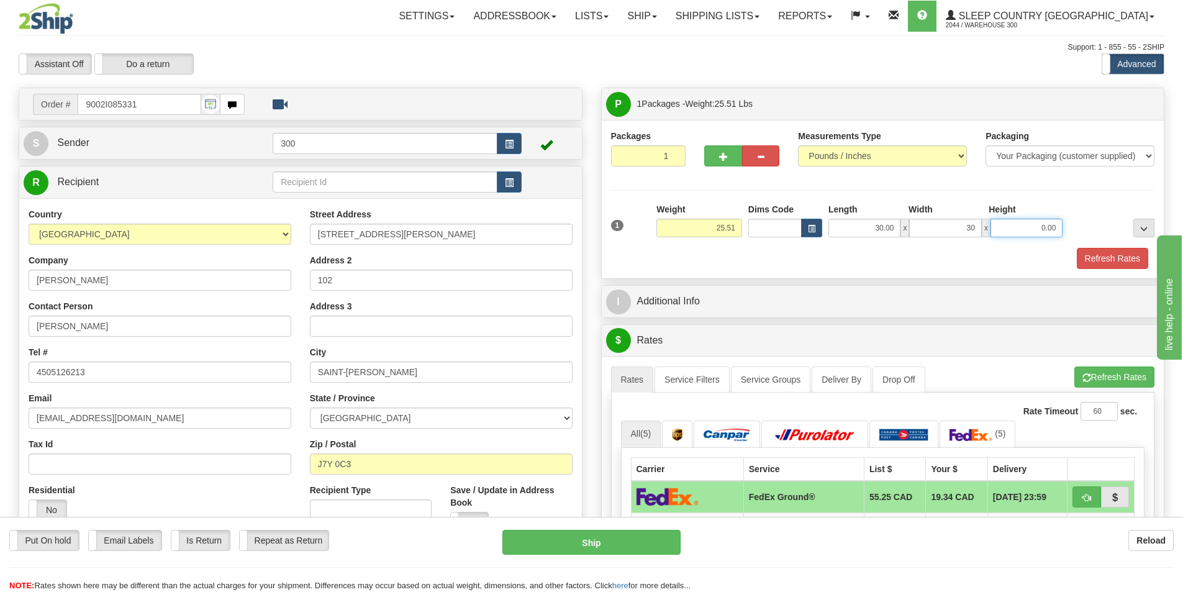
type input "30.00"
type input "8.00"
click at [1111, 260] on button "Refresh Rates" at bounding box center [1112, 258] width 71 height 21
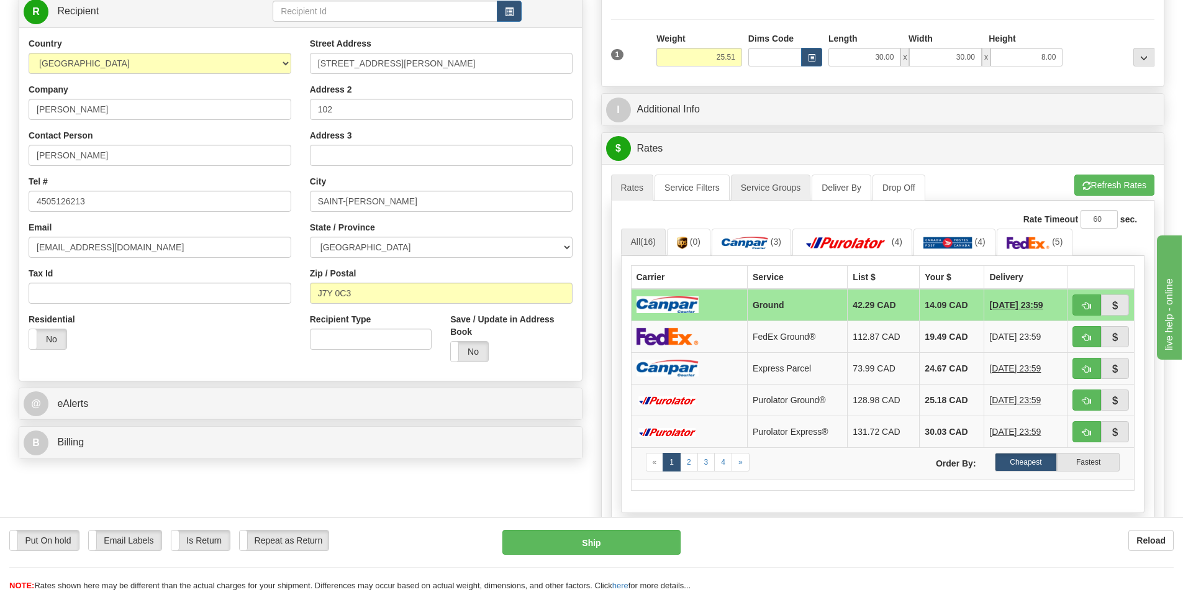
scroll to position [186, 0]
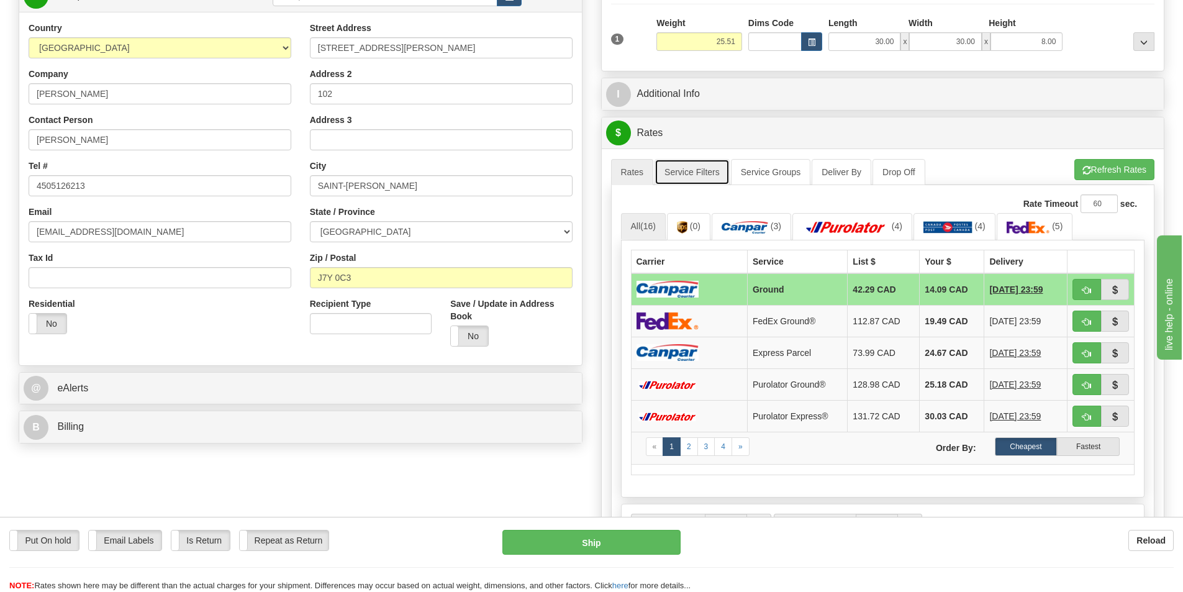
click at [700, 172] on link "Service Filters" at bounding box center [692, 172] width 75 height 26
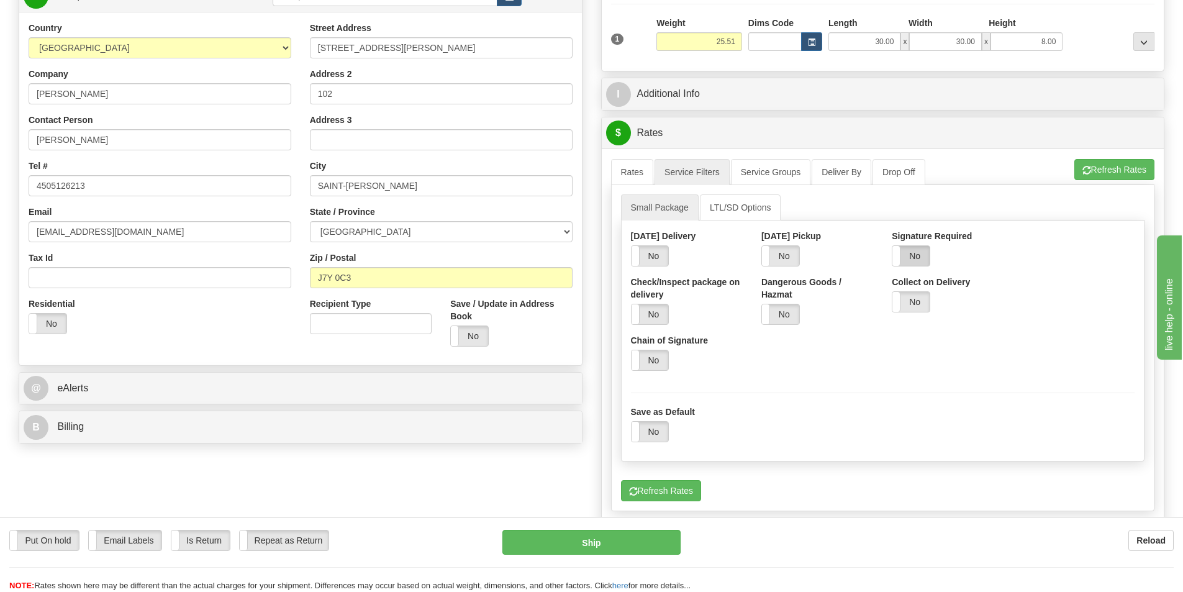
click at [920, 262] on label "No" at bounding box center [911, 256] width 37 height 20
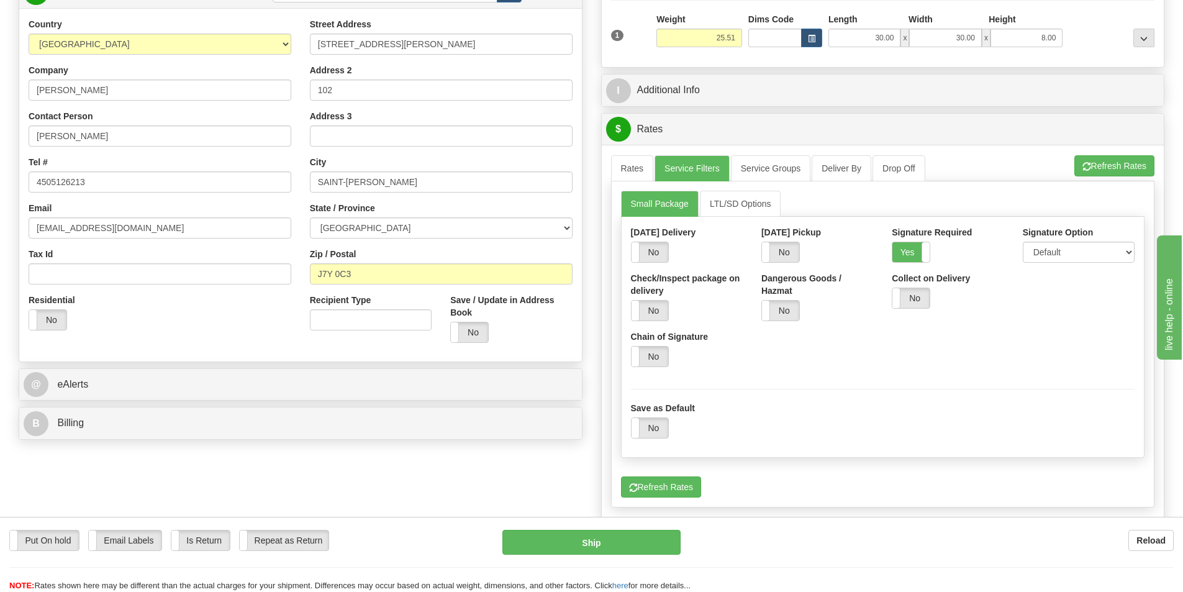
scroll to position [497, 0]
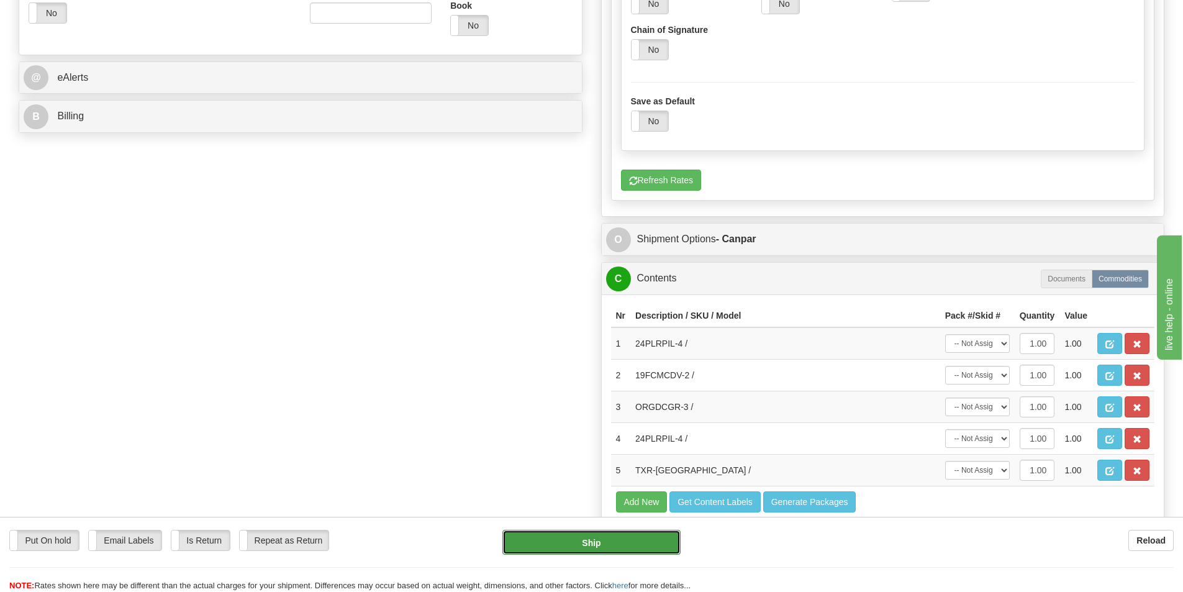
click at [632, 538] on button "Ship" at bounding box center [591, 542] width 178 height 25
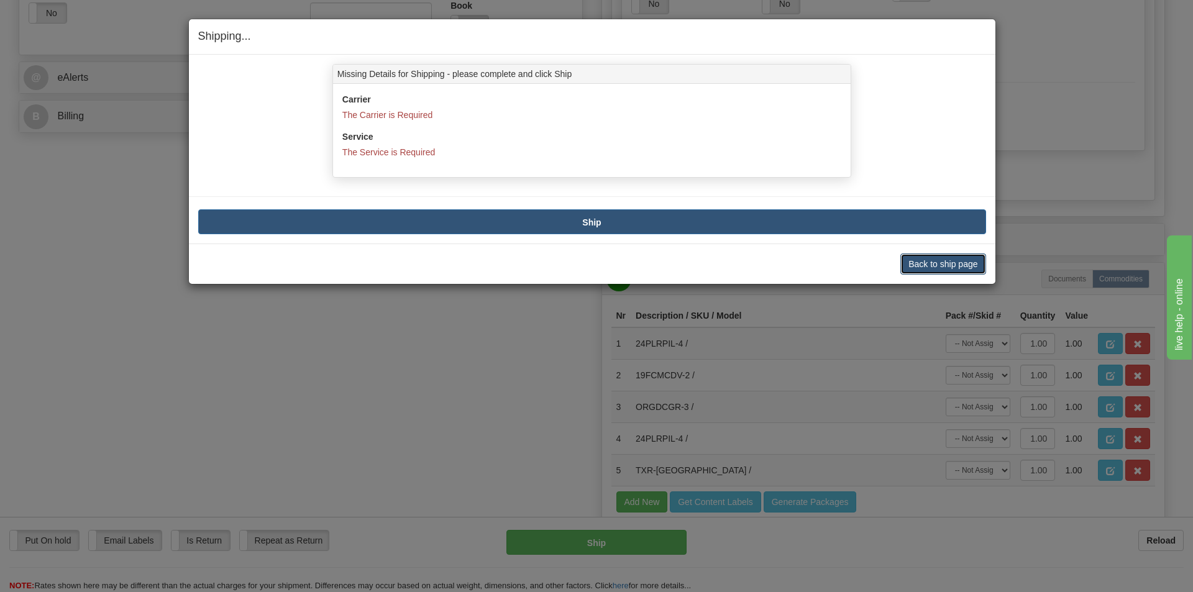
click at [935, 264] on button "Back to ship page" at bounding box center [942, 263] width 85 height 21
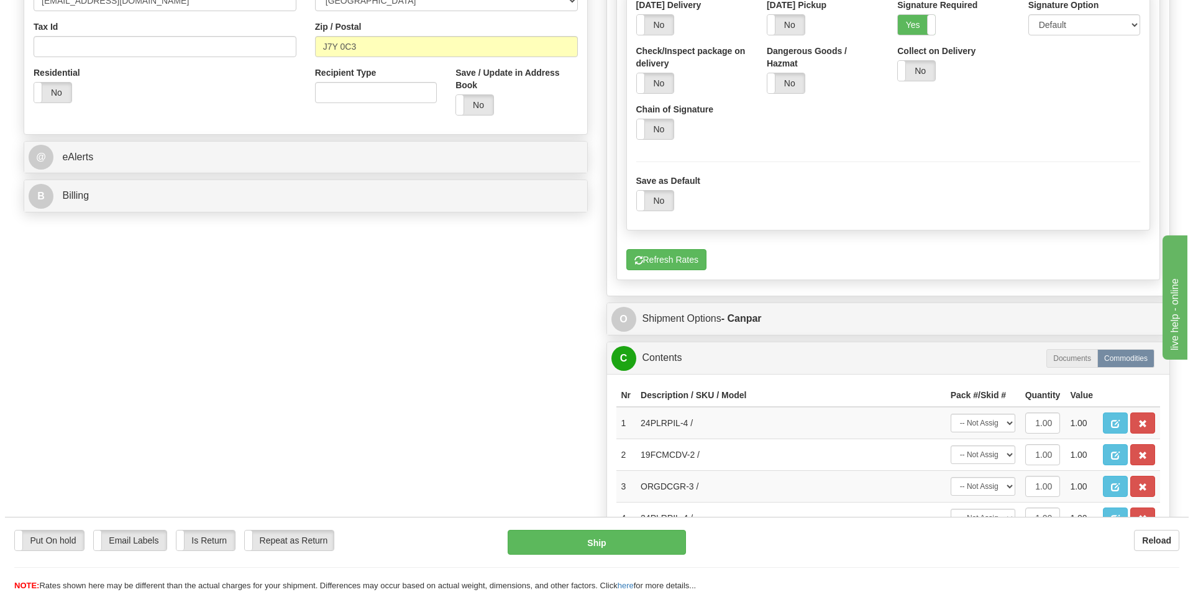
scroll to position [186, 0]
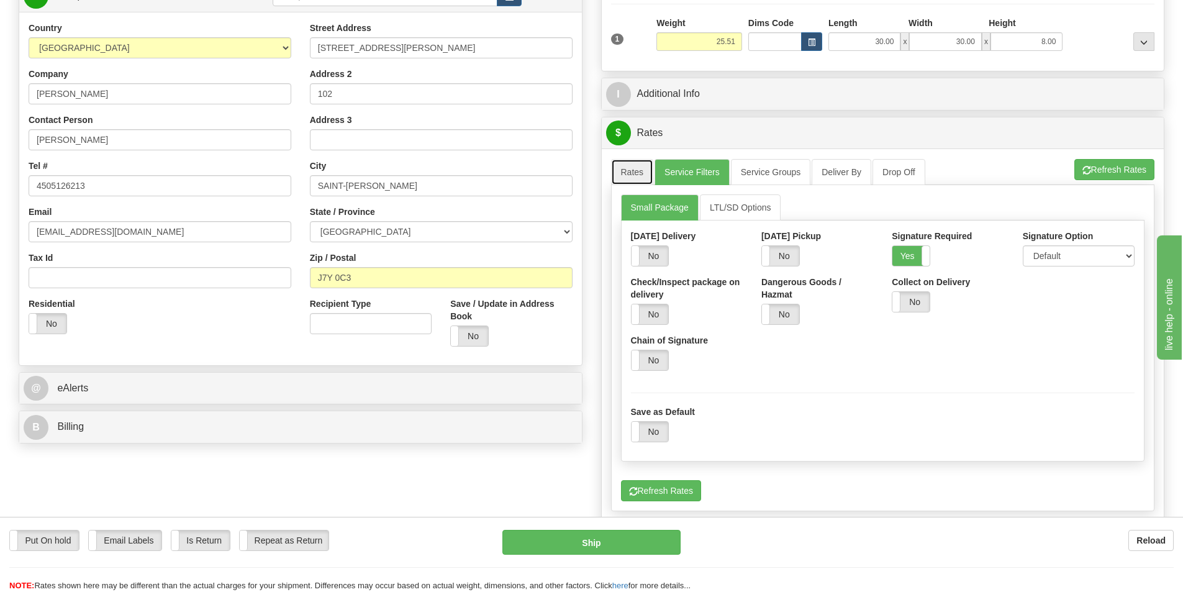
click at [633, 170] on link "Rates" at bounding box center [632, 172] width 43 height 26
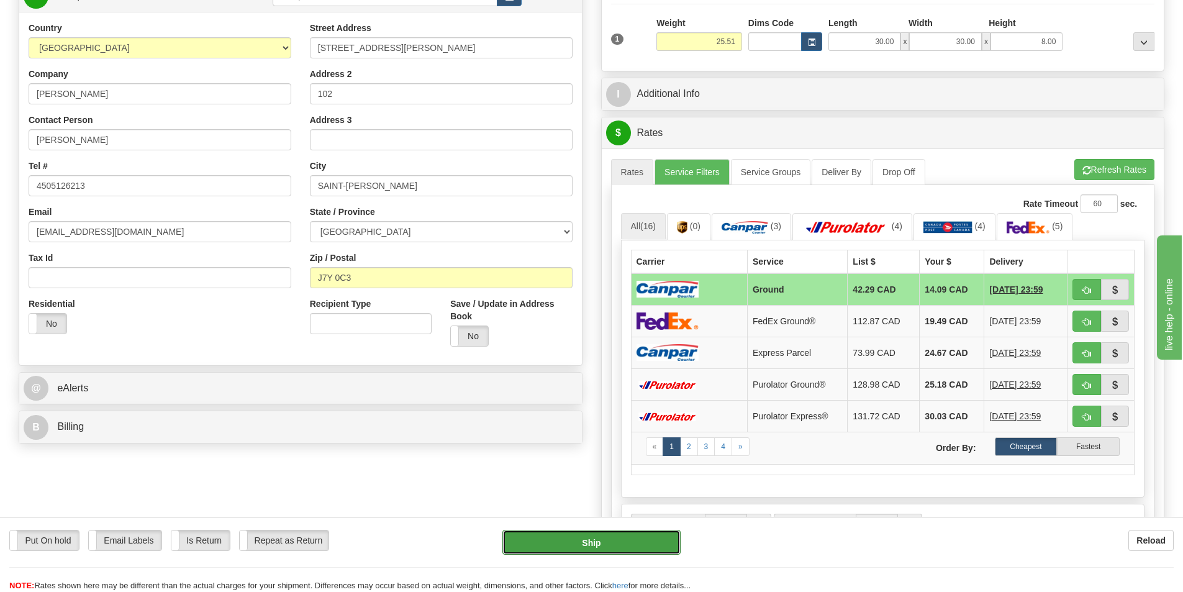
click at [652, 545] on button "Ship" at bounding box center [591, 542] width 178 height 25
type input "1"
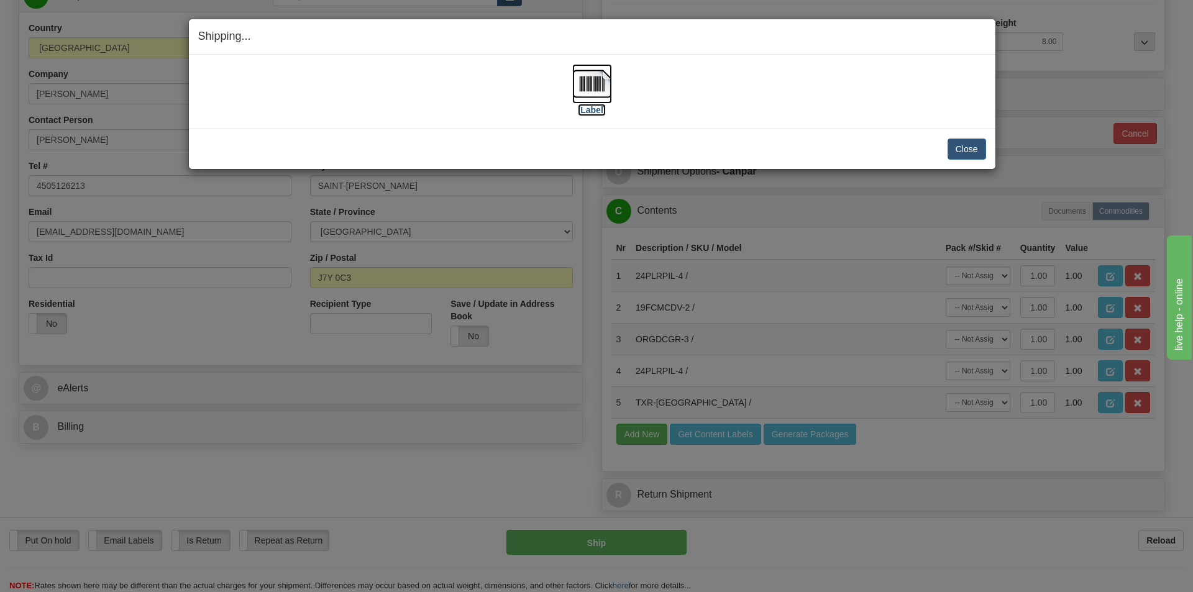
click at [599, 111] on label "[Label]" at bounding box center [592, 110] width 29 height 12
click at [970, 145] on button "Close" at bounding box center [966, 149] width 39 height 21
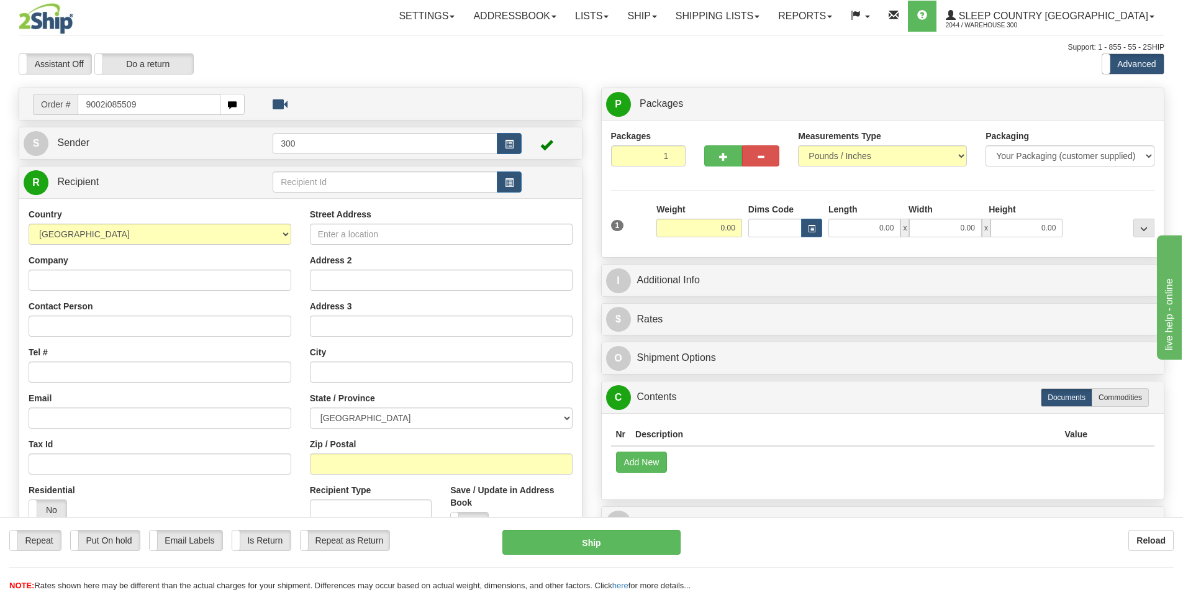
type input "9002i085509"
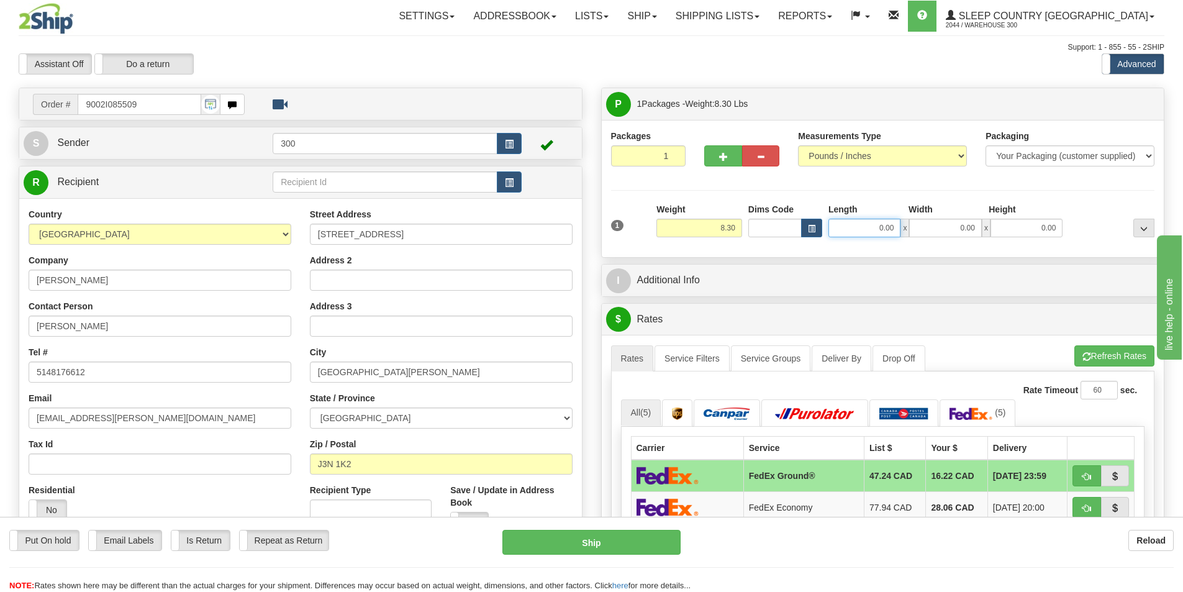
drag, startPoint x: 875, startPoint y: 231, endPoint x: 953, endPoint y: 228, distance: 77.7
click at [953, 228] on div "0.00 x 0.00 x 0.00" at bounding box center [946, 228] width 234 height 19
type input "10.00"
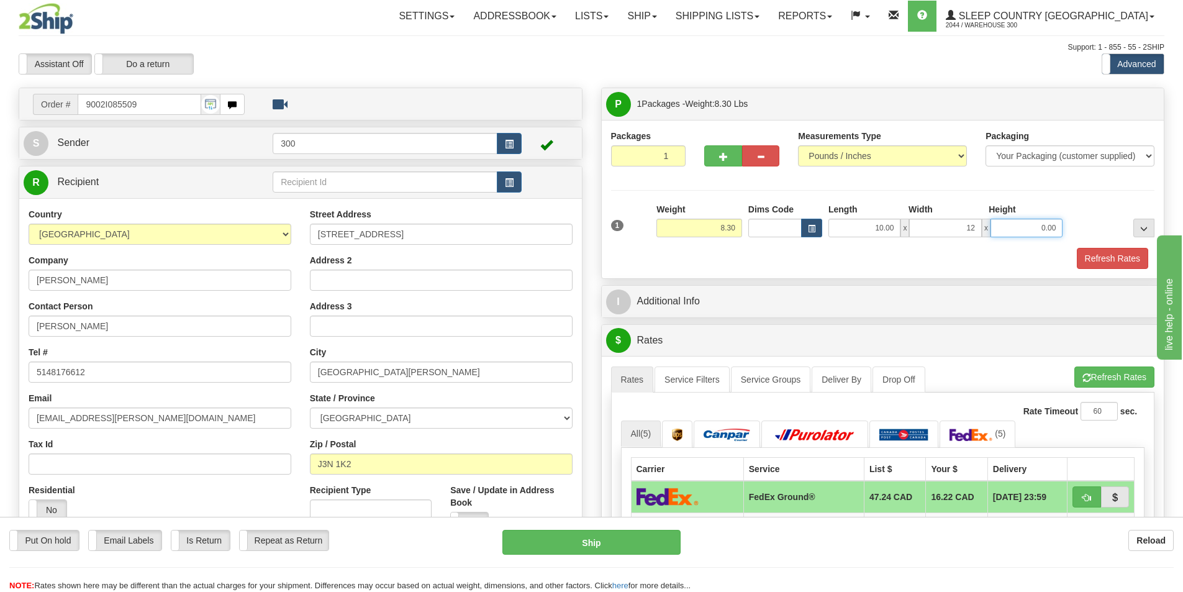
type input "12.00"
type input "10.00"
click at [1119, 258] on button "Refresh Rates" at bounding box center [1112, 258] width 71 height 21
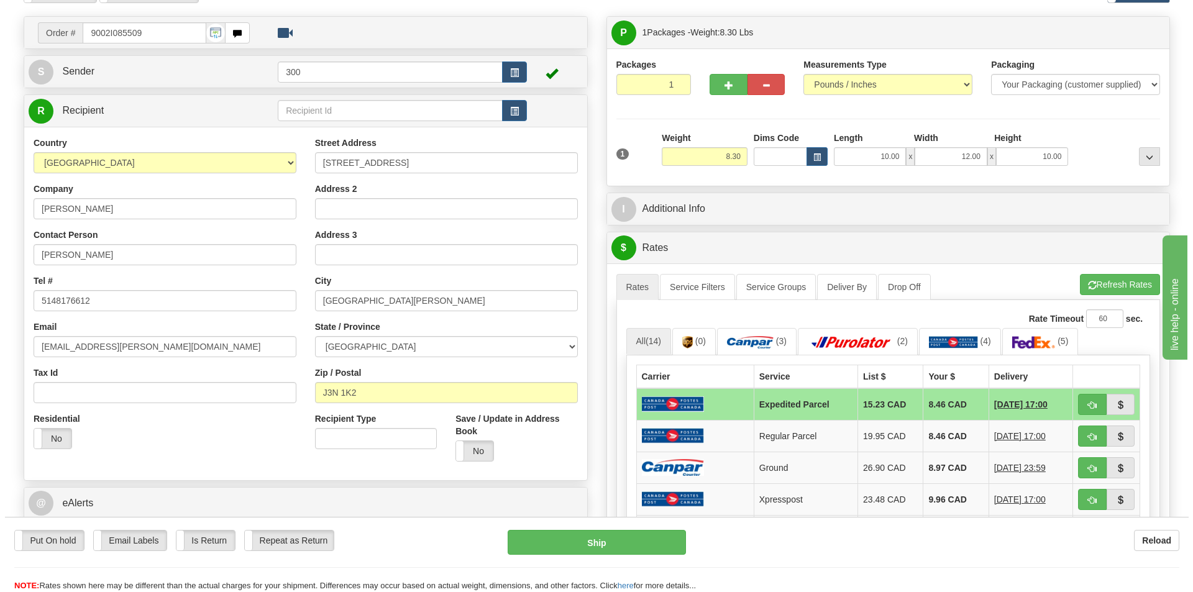
scroll to position [248, 0]
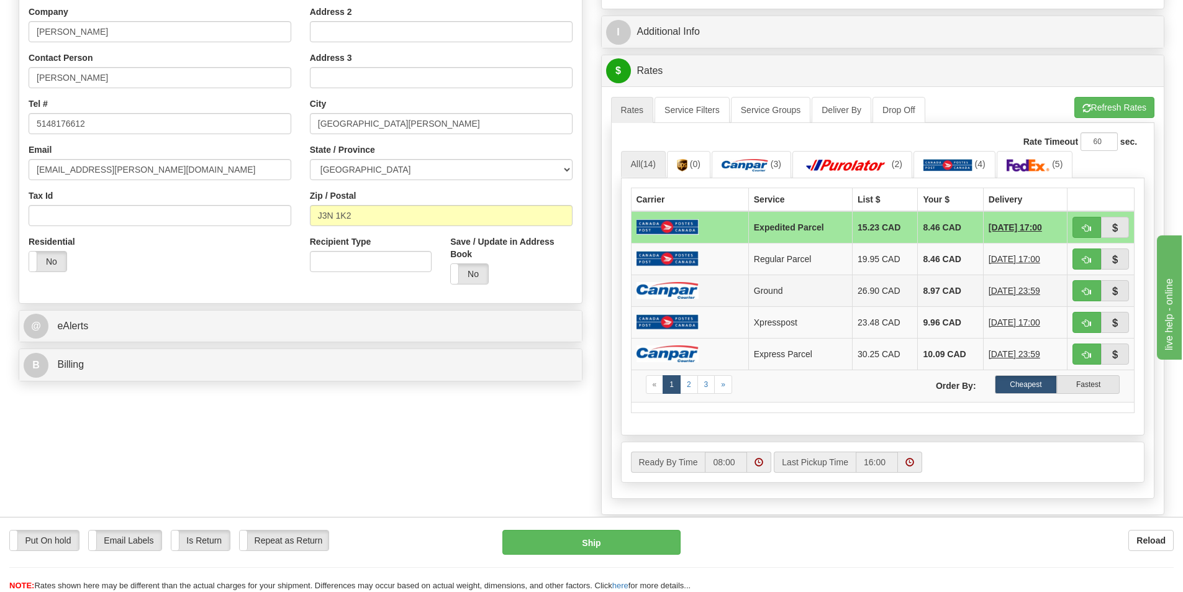
click at [701, 285] on td at bounding box center [689, 291] width 117 height 32
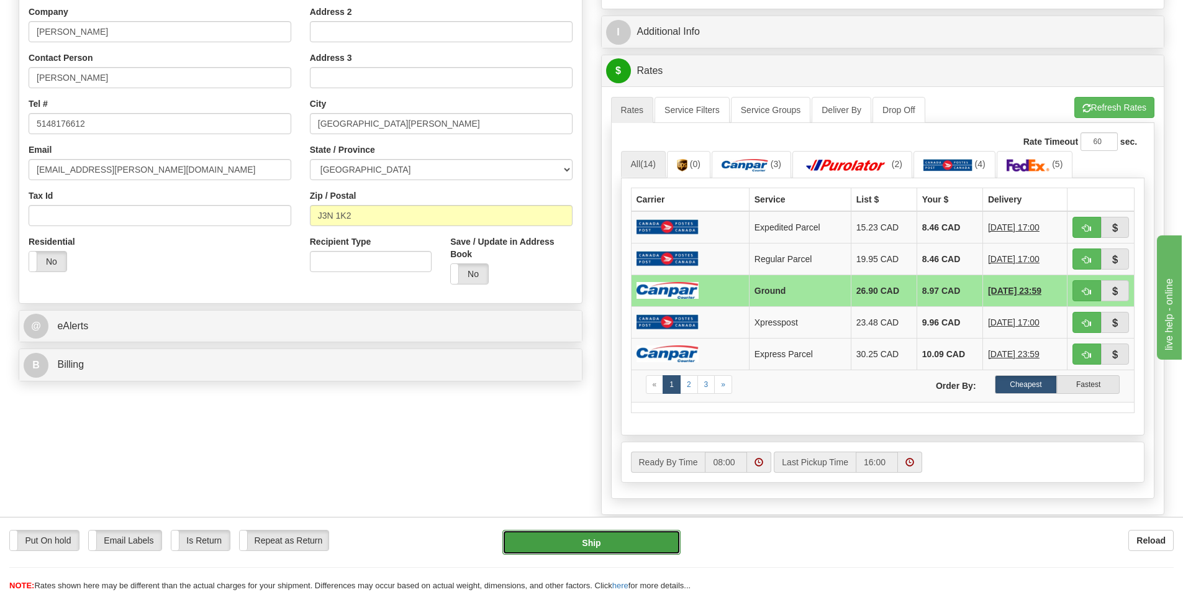
click at [661, 540] on button "Ship" at bounding box center [591, 542] width 178 height 25
type input "1"
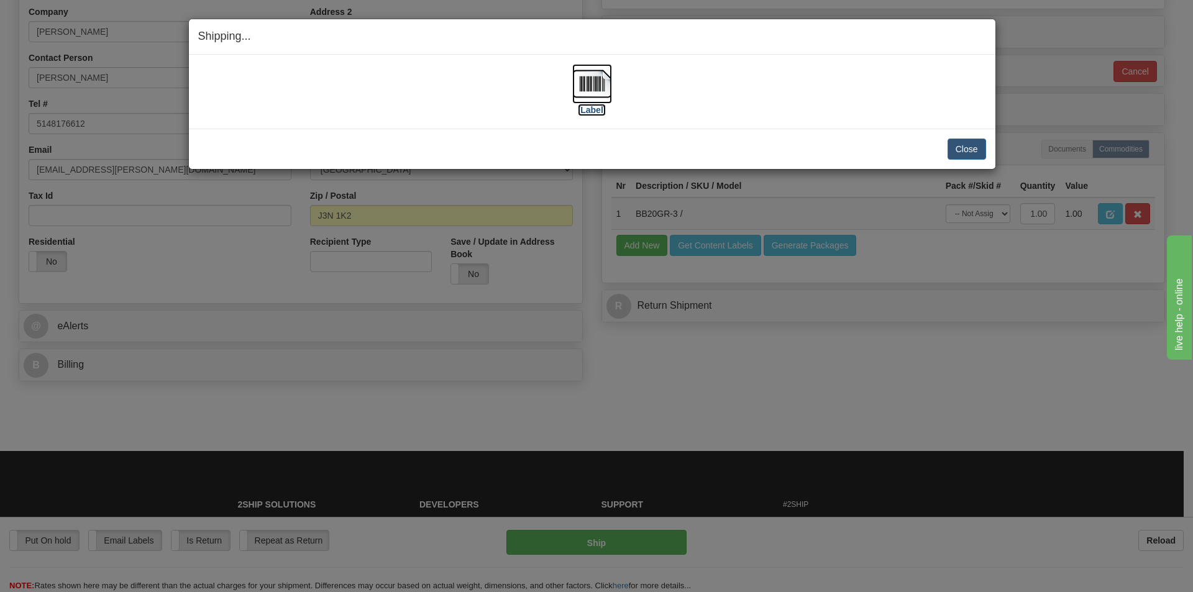
click at [596, 106] on label "[Label]" at bounding box center [592, 110] width 29 height 12
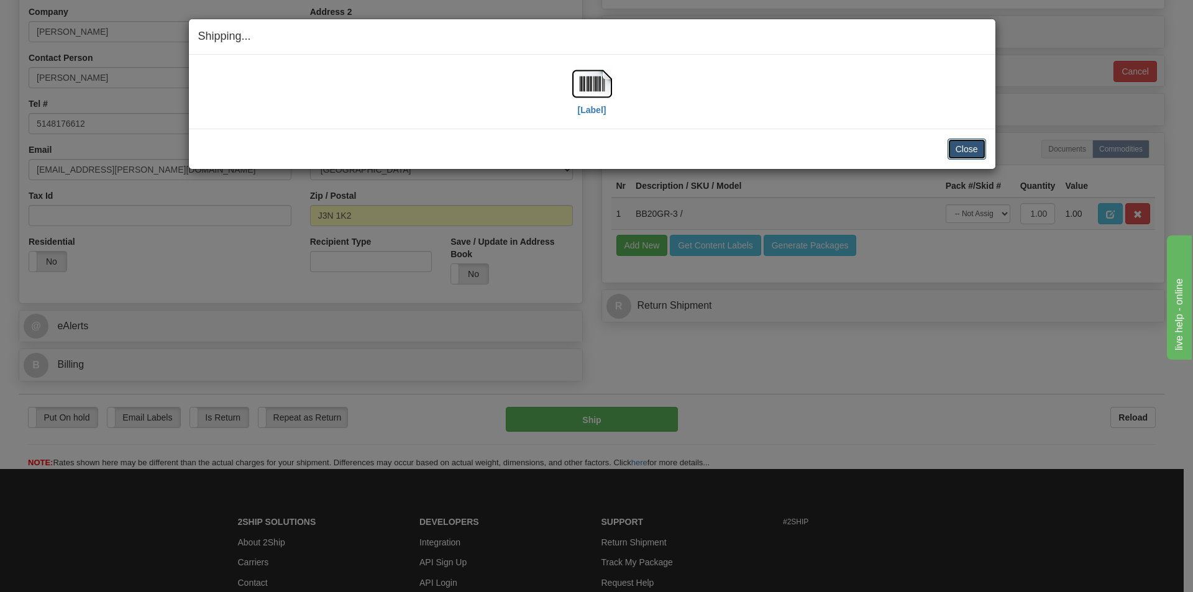
click at [977, 150] on button "Close" at bounding box center [966, 149] width 39 height 21
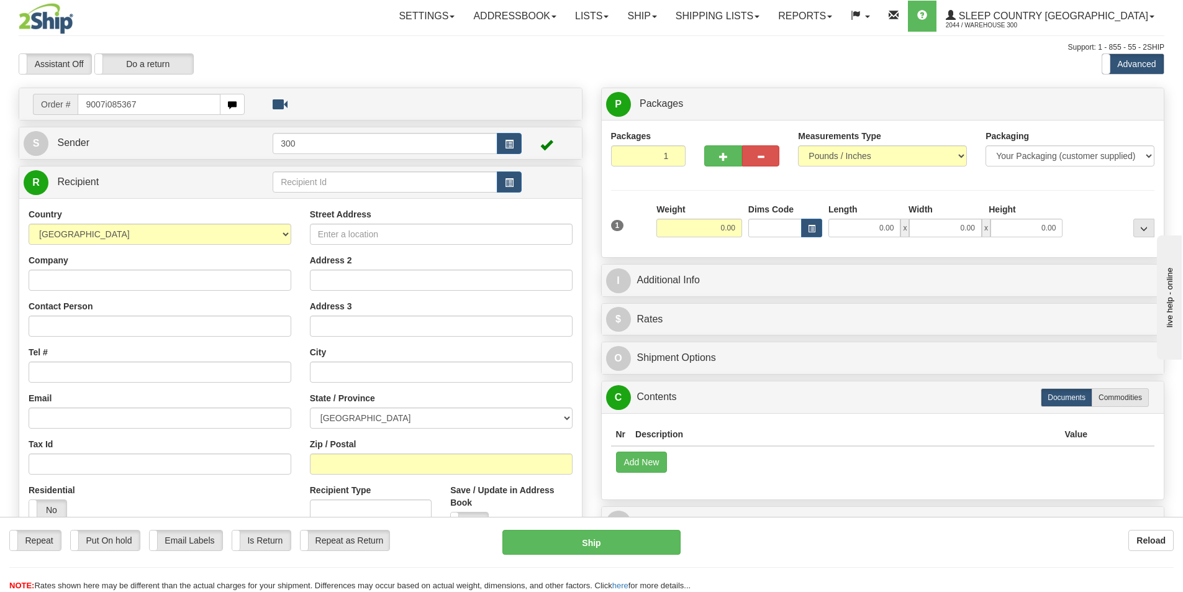
type input "9007i085367"
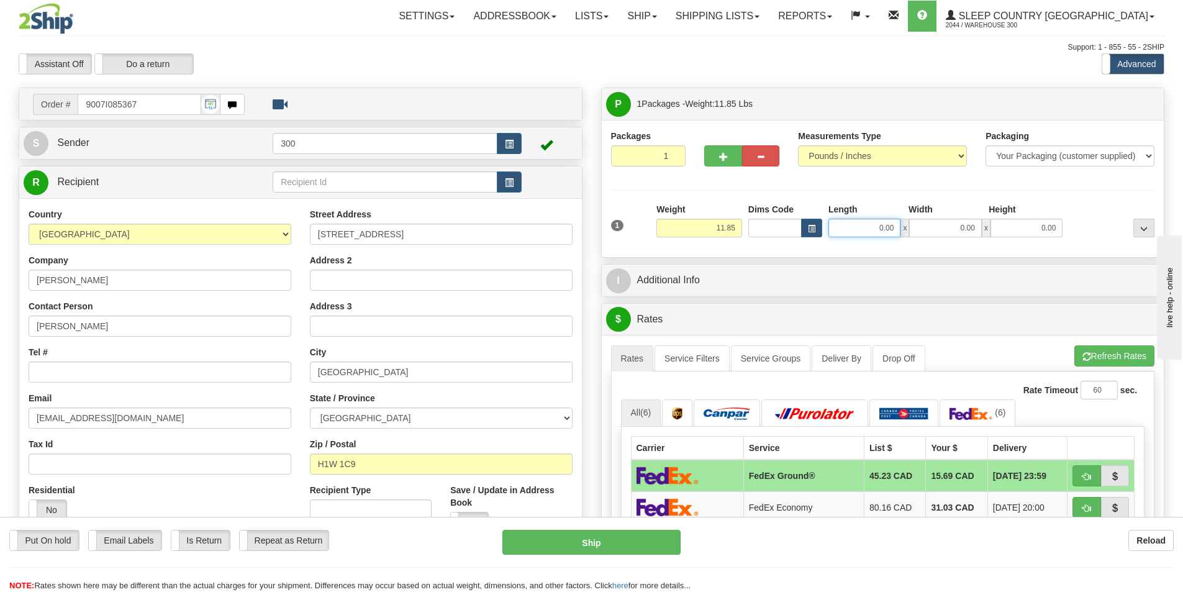
drag, startPoint x: 846, startPoint y: 235, endPoint x: 951, endPoint y: 223, distance: 105.6
click at [951, 223] on div "0.00 x 0.00 x 0.00" at bounding box center [946, 228] width 234 height 19
type input "27.00"
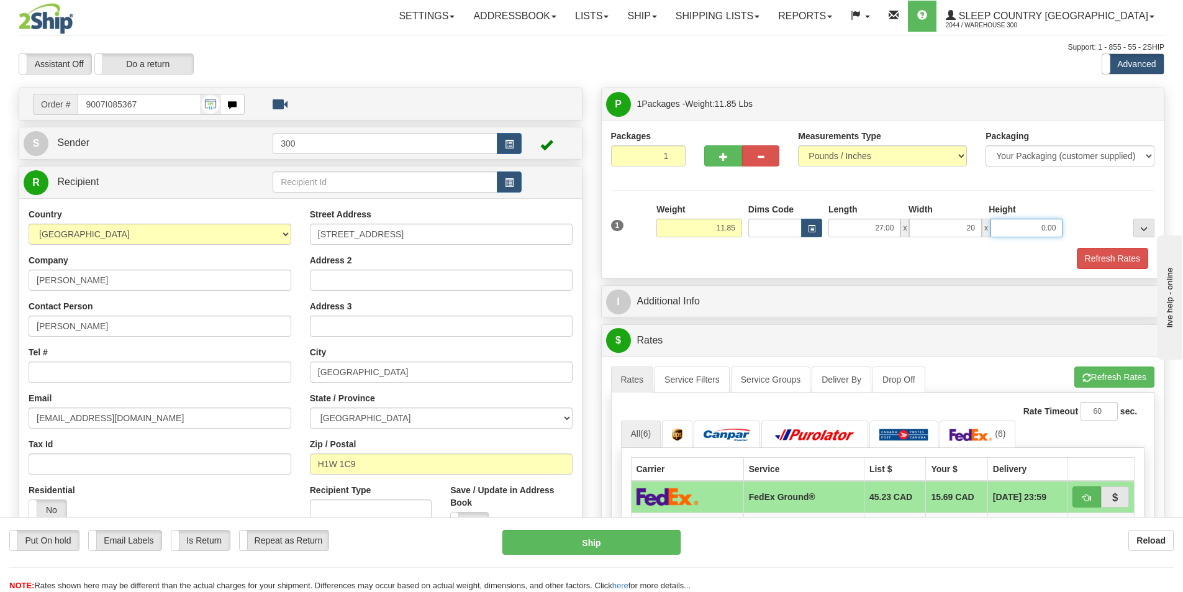
type input "20.00"
type input "5.00"
click at [1081, 250] on button "Refresh Rates" at bounding box center [1112, 258] width 71 height 21
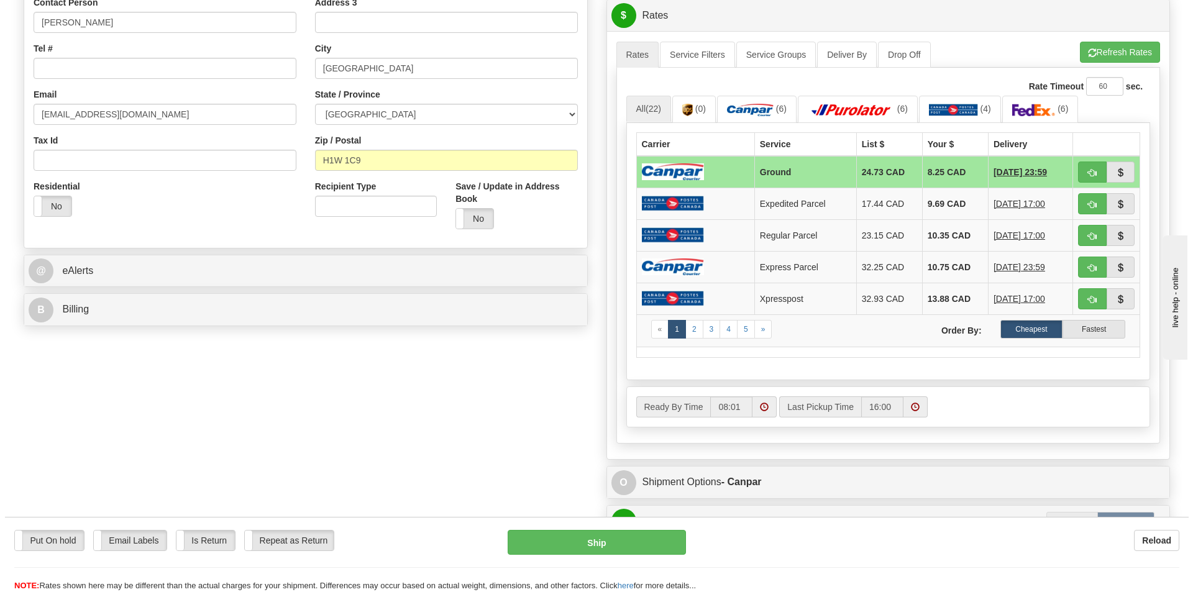
scroll to position [311, 0]
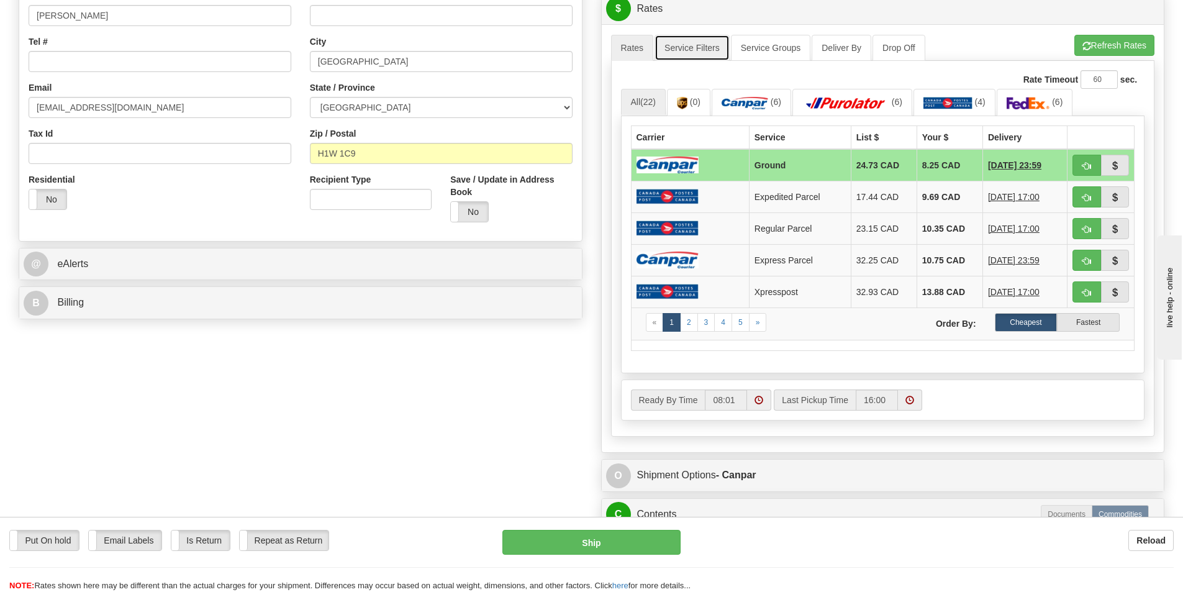
click at [717, 43] on link "Service Filters" at bounding box center [692, 48] width 75 height 26
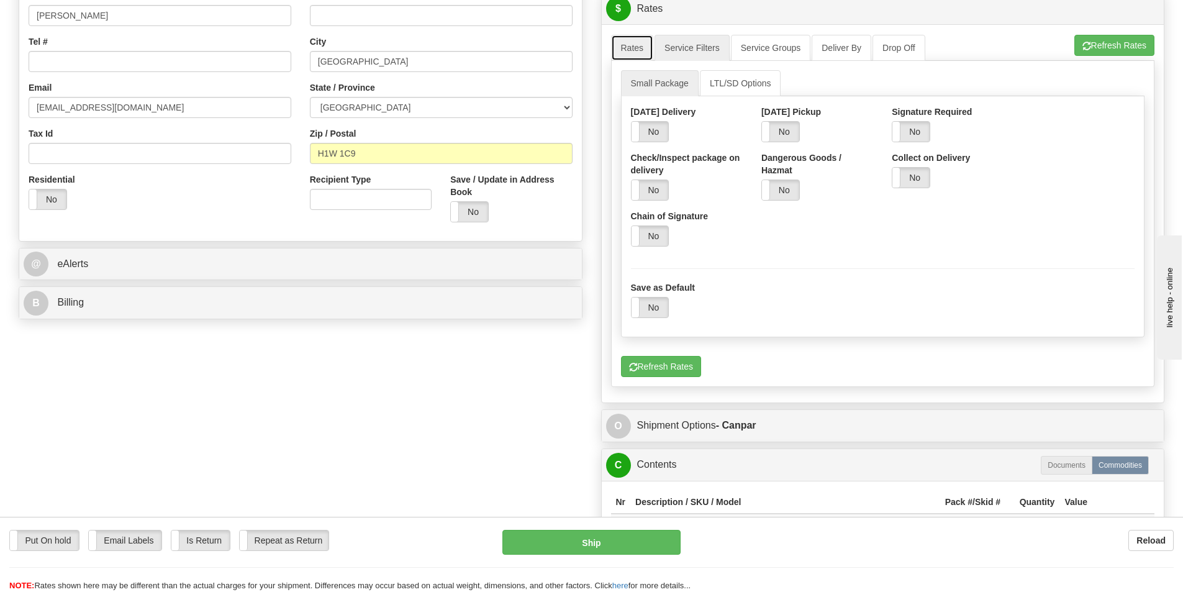
click at [647, 52] on link "Rates" at bounding box center [632, 48] width 43 height 26
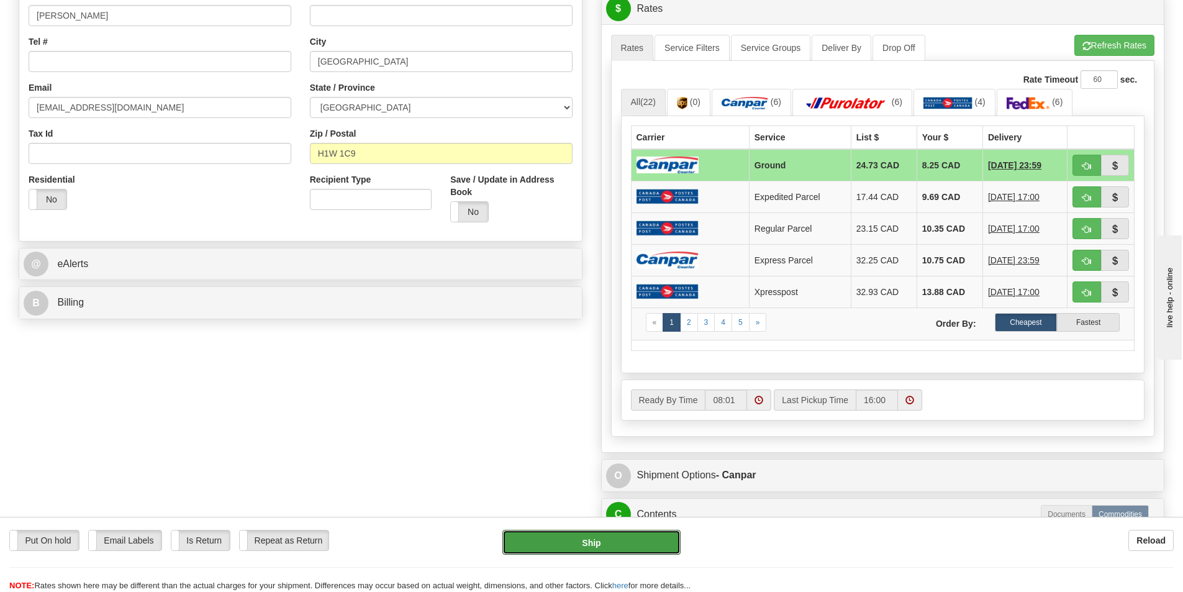
drag, startPoint x: 655, startPoint y: 548, endPoint x: 969, endPoint y: 388, distance: 352.8
click at [655, 548] on button "Ship" at bounding box center [591, 542] width 178 height 25
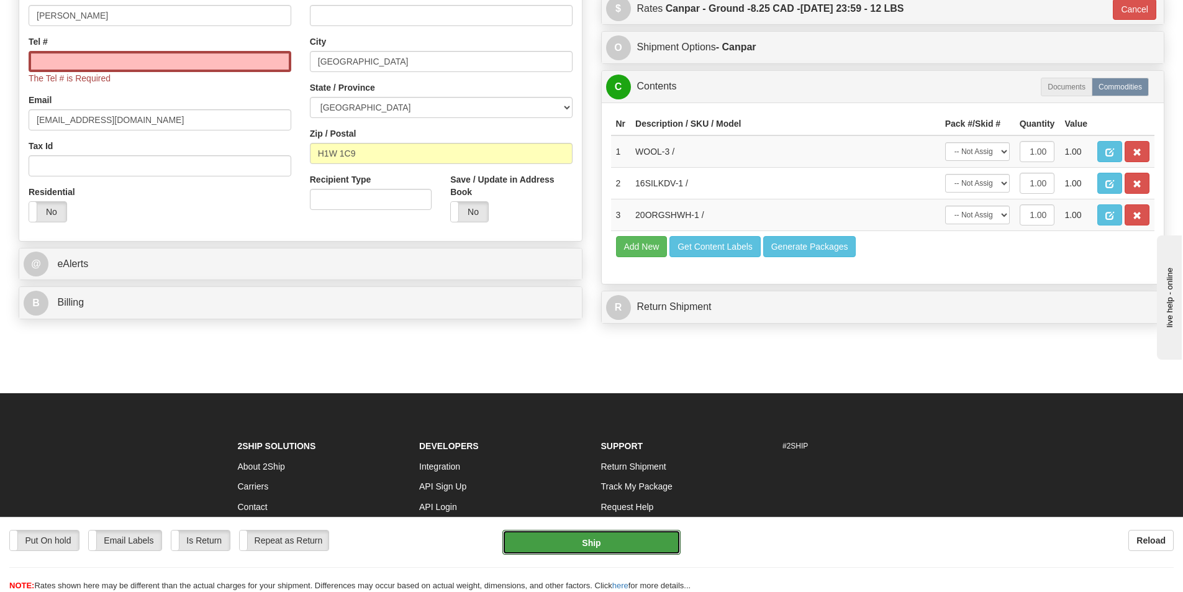
type input "1"
click at [164, 57] on input "Tel #" at bounding box center [160, 61] width 263 height 21
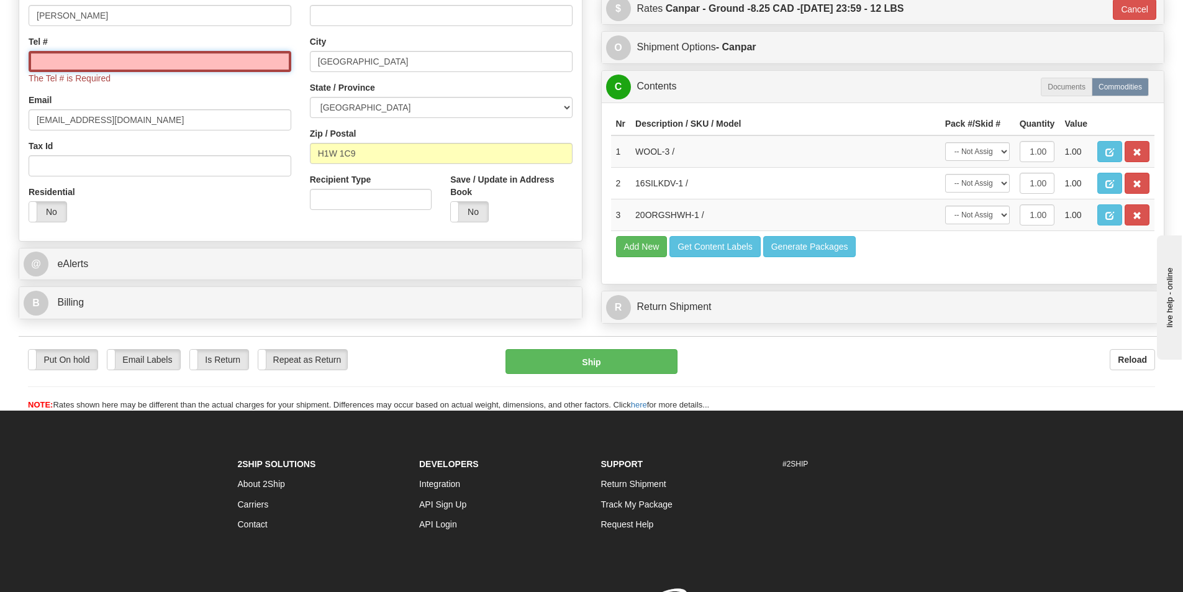
type input "5146956376"
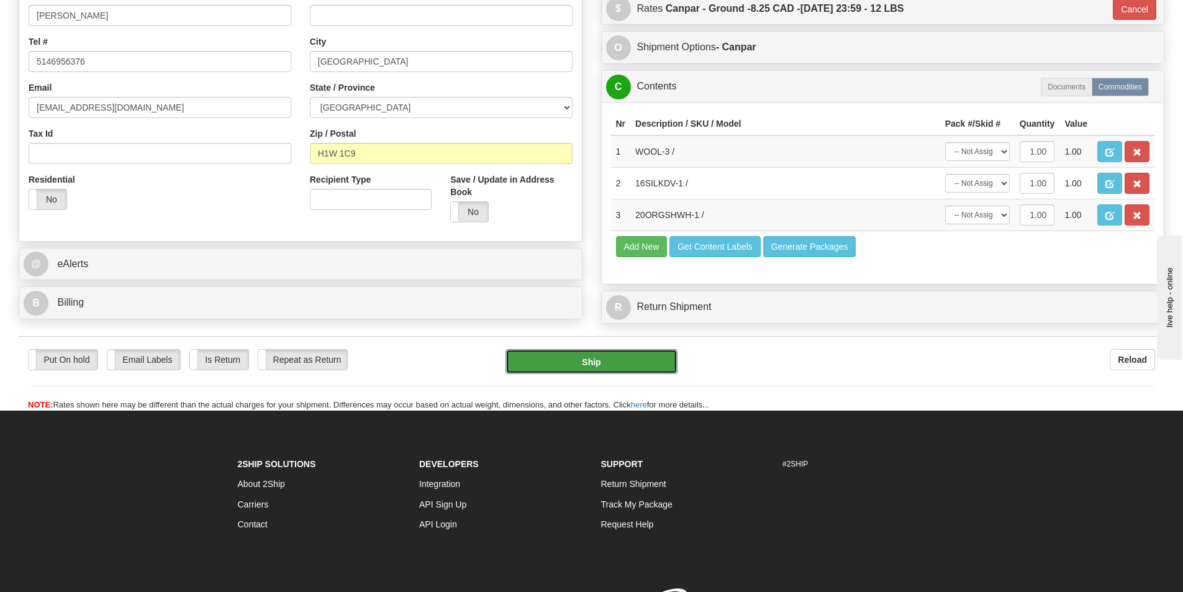
click at [580, 367] on button "Ship" at bounding box center [592, 361] width 172 height 25
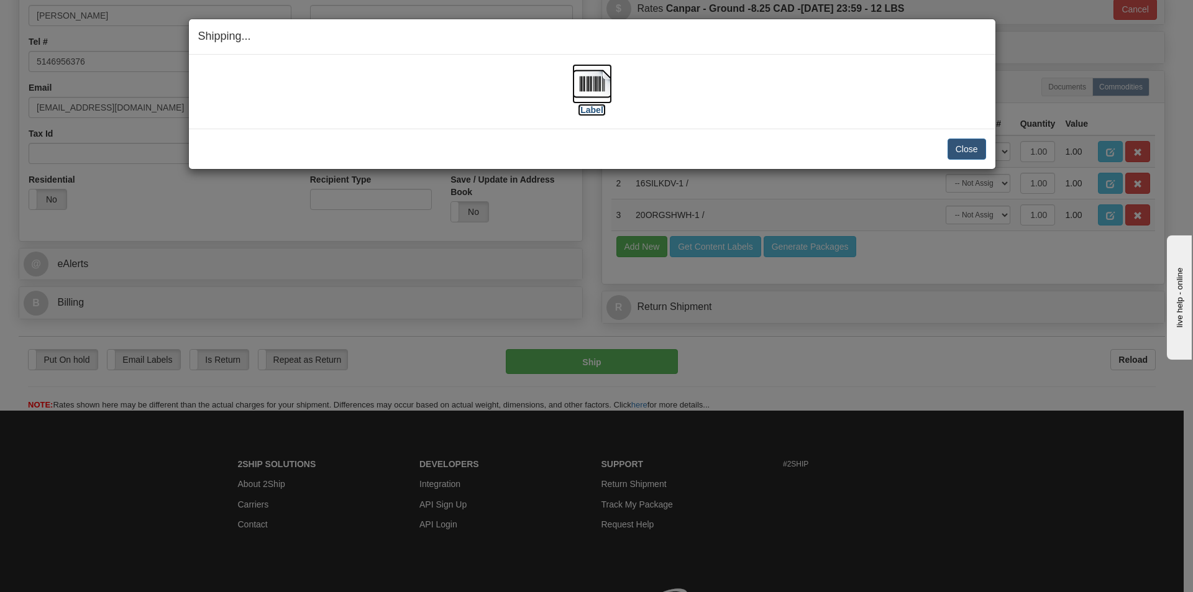
click at [604, 109] on label "[Label]" at bounding box center [592, 110] width 29 height 12
click at [972, 147] on button "Close" at bounding box center [966, 149] width 39 height 21
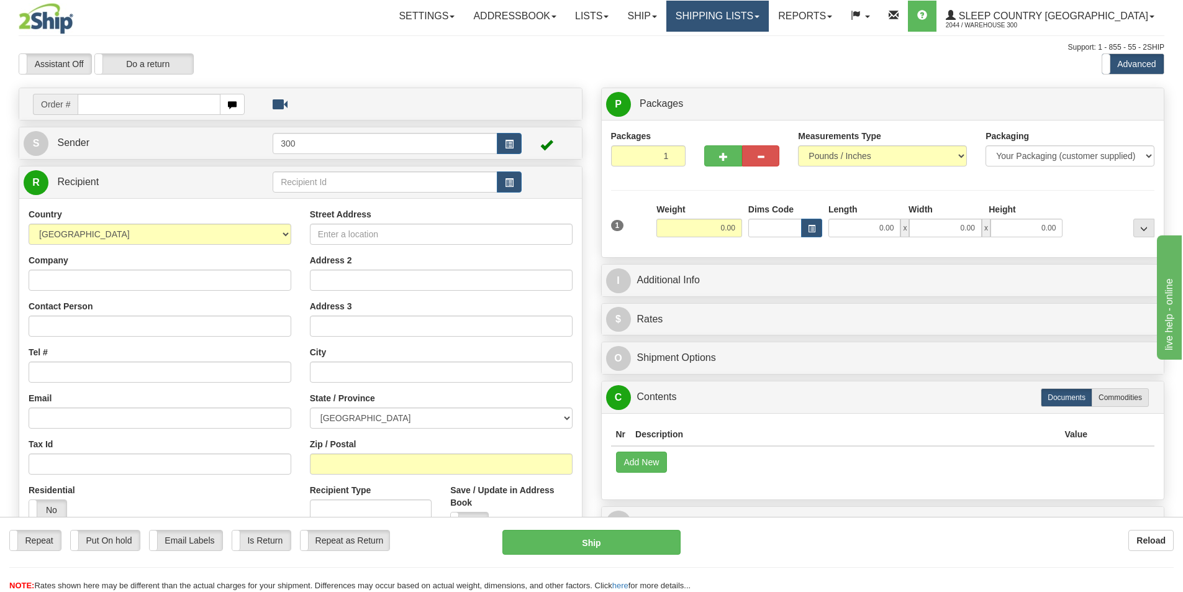
click at [769, 20] on link "Shipping lists" at bounding box center [717, 16] width 102 height 31
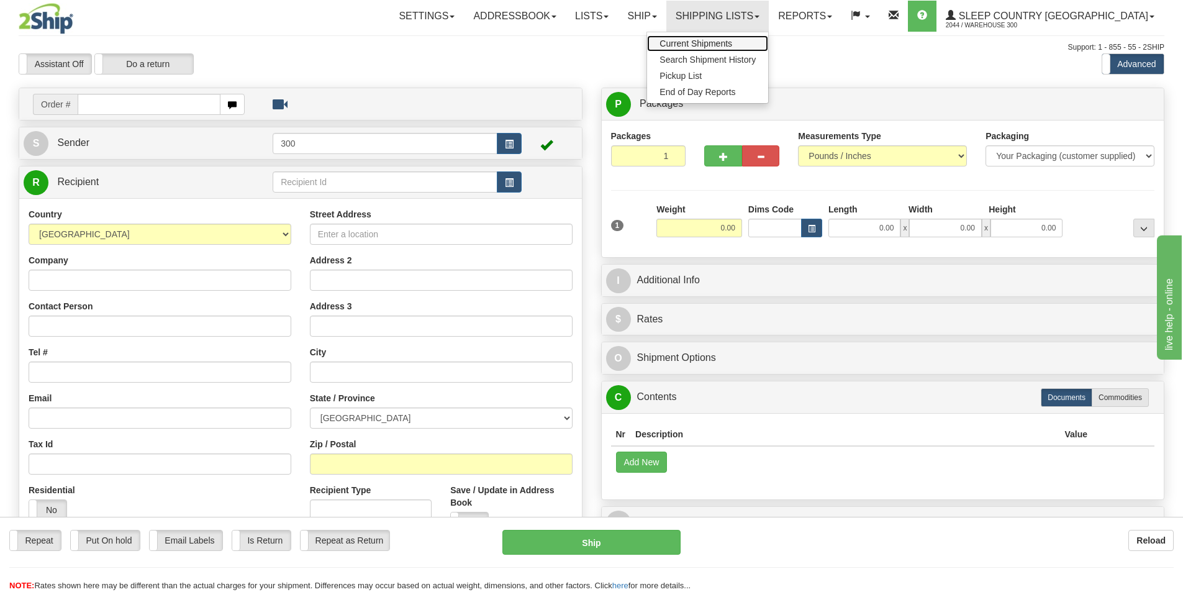
click at [732, 43] on span "Current Shipments" at bounding box center [696, 44] width 73 height 10
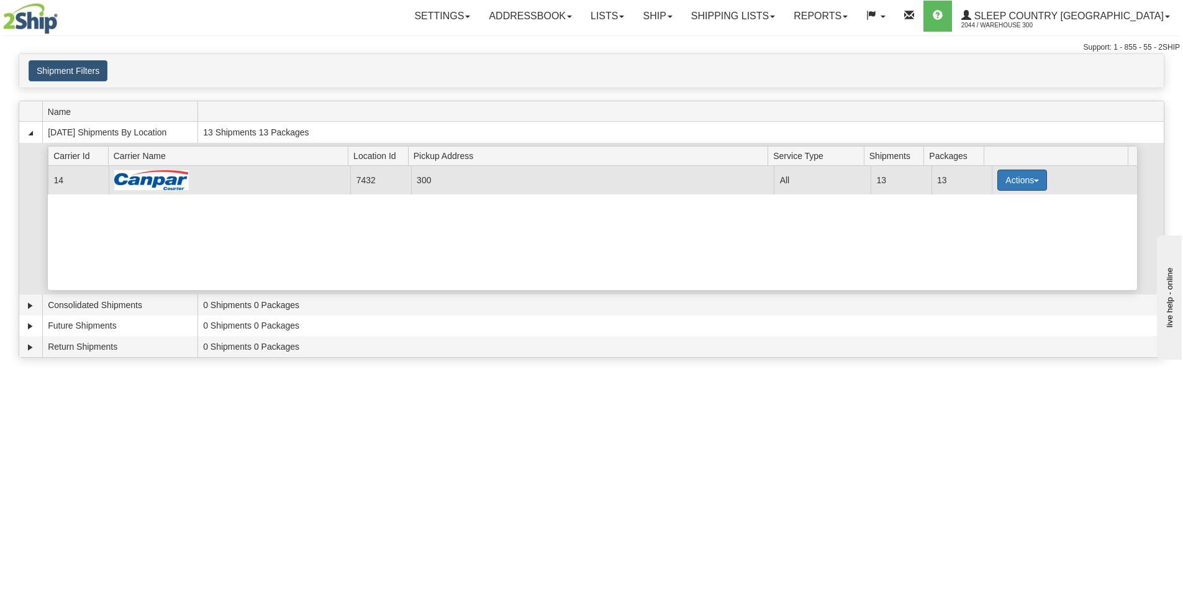
click at [1022, 178] on button "Actions" at bounding box center [1022, 180] width 50 height 21
click at [989, 204] on span "Details" at bounding box center [977, 203] width 34 height 9
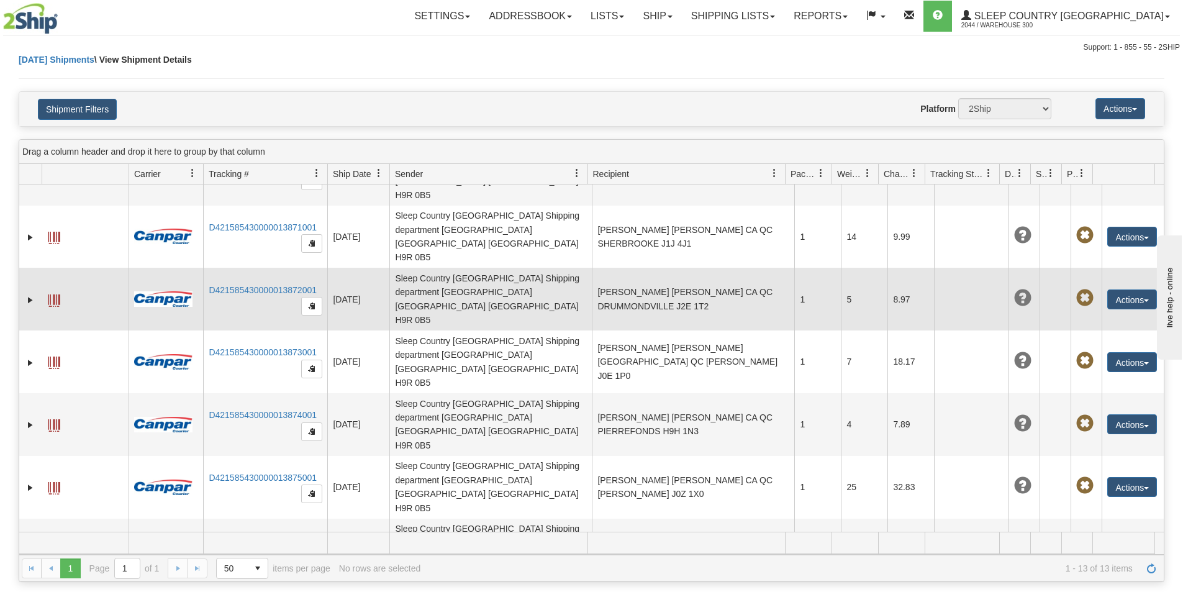
scroll to position [124, 0]
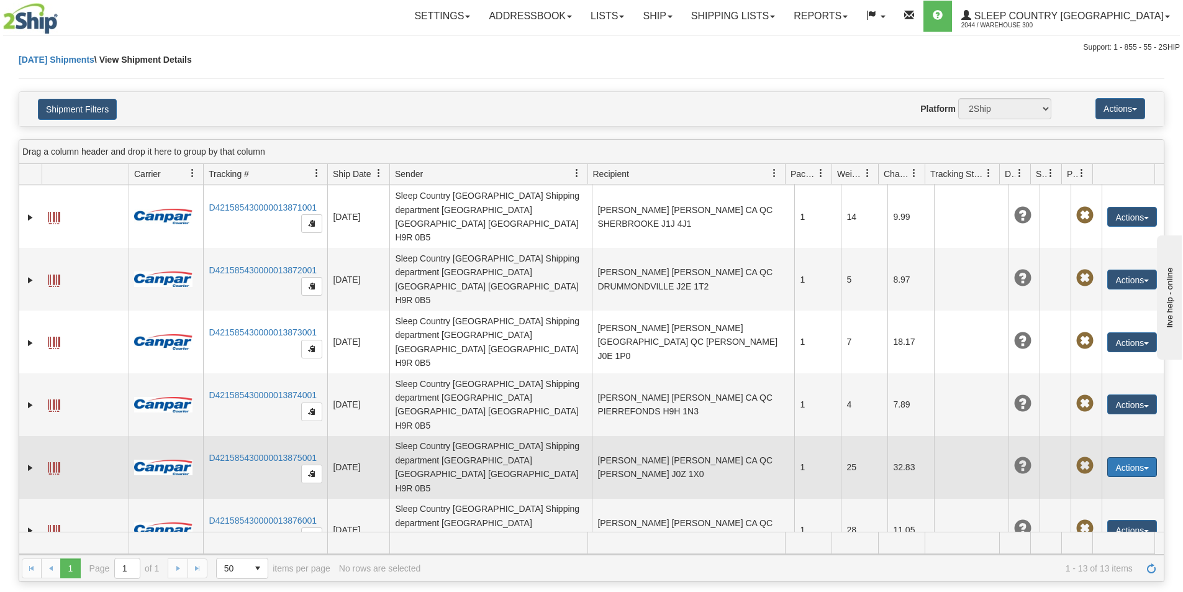
click at [1124, 457] on button "Actions" at bounding box center [1132, 467] width 50 height 20
click at [1084, 482] on link "Edit" at bounding box center [1106, 490] width 99 height 16
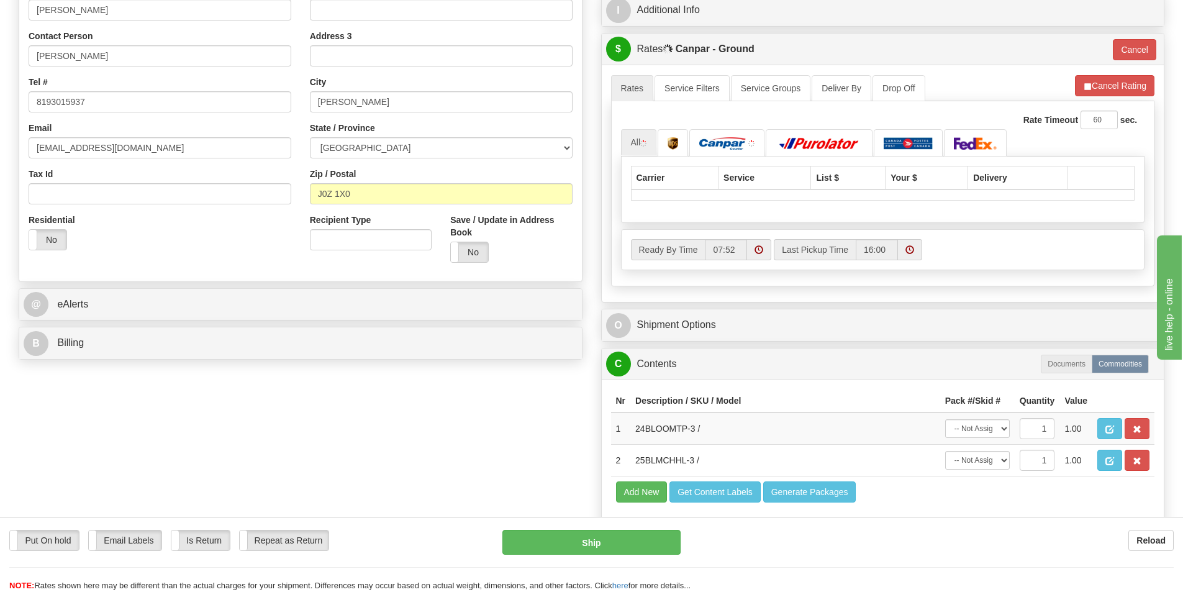
scroll to position [186, 0]
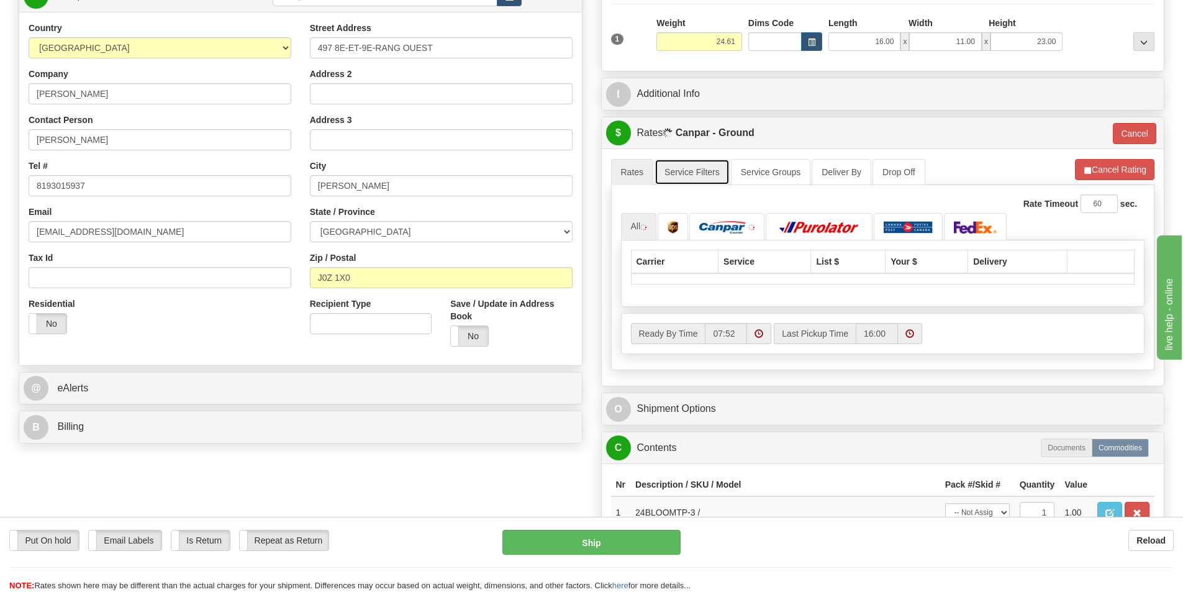
click at [704, 172] on link "Service Filters" at bounding box center [692, 172] width 75 height 26
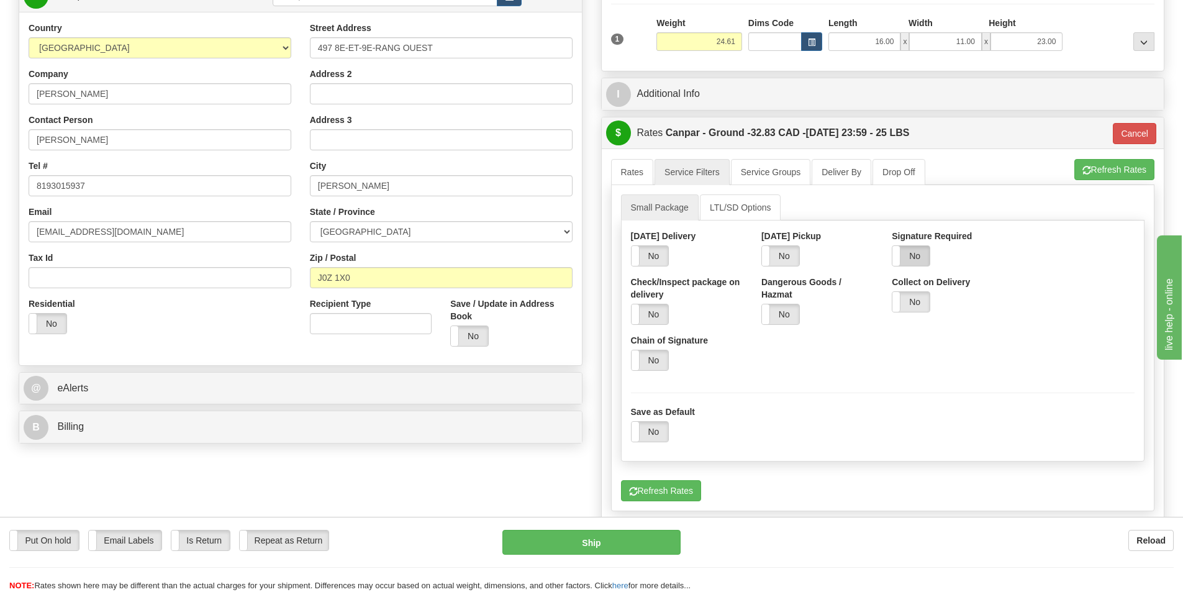
click at [921, 252] on label "No" at bounding box center [911, 256] width 37 height 20
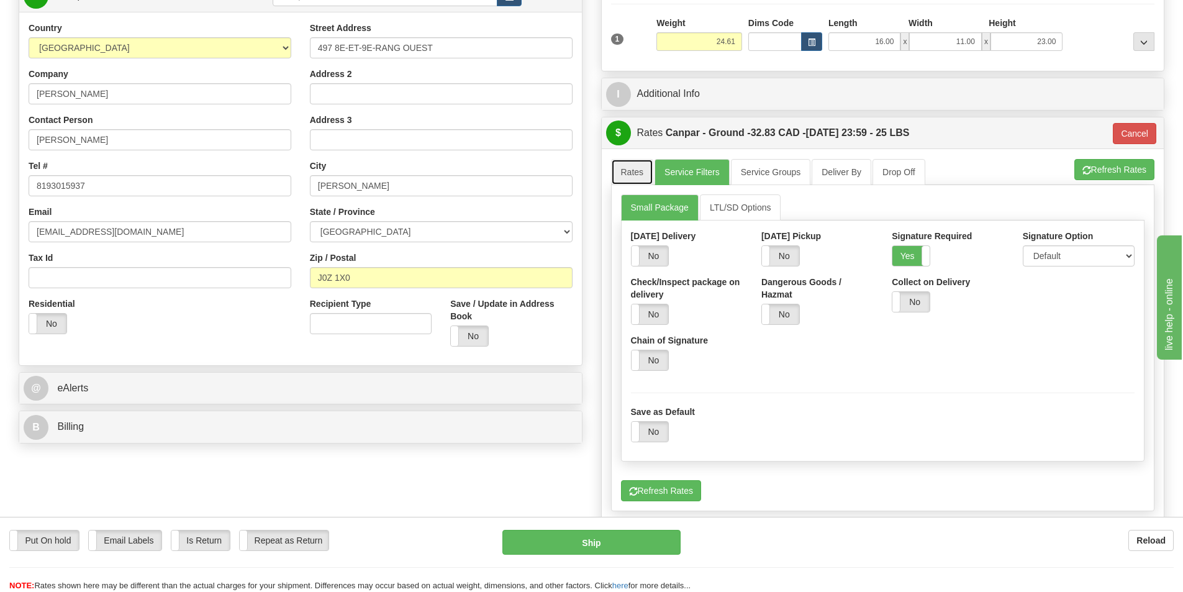
click at [629, 174] on link "Rates" at bounding box center [632, 172] width 43 height 26
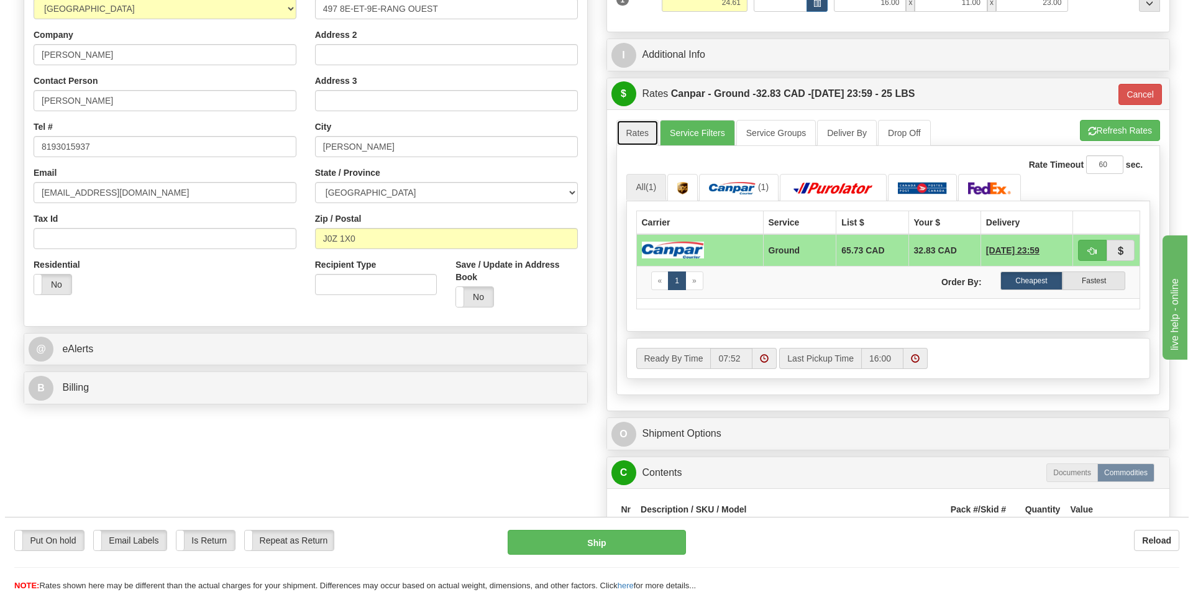
scroll to position [311, 0]
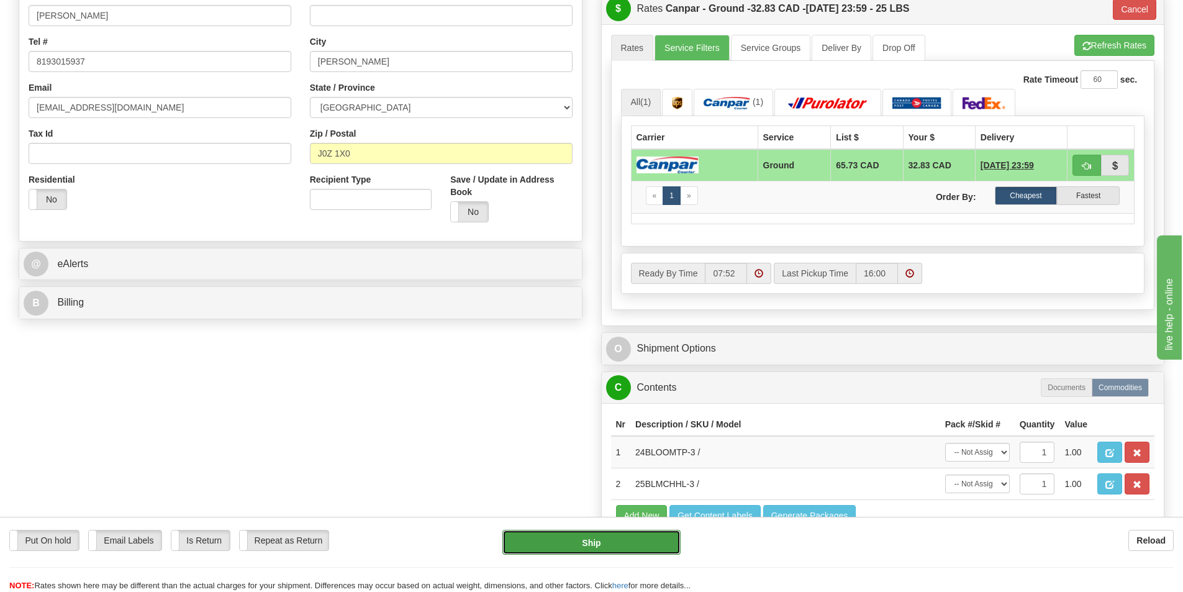
click at [614, 542] on button "Ship" at bounding box center [591, 542] width 178 height 25
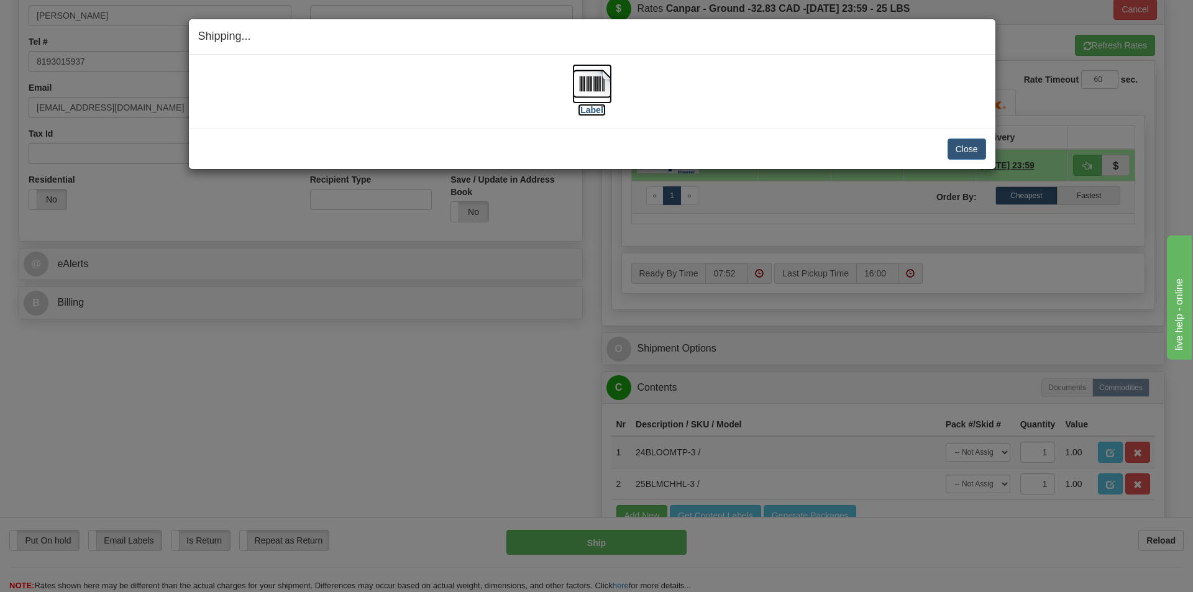
click at [592, 112] on label "[Label]" at bounding box center [592, 110] width 29 height 12
click at [962, 150] on button "Close" at bounding box center [966, 149] width 39 height 21
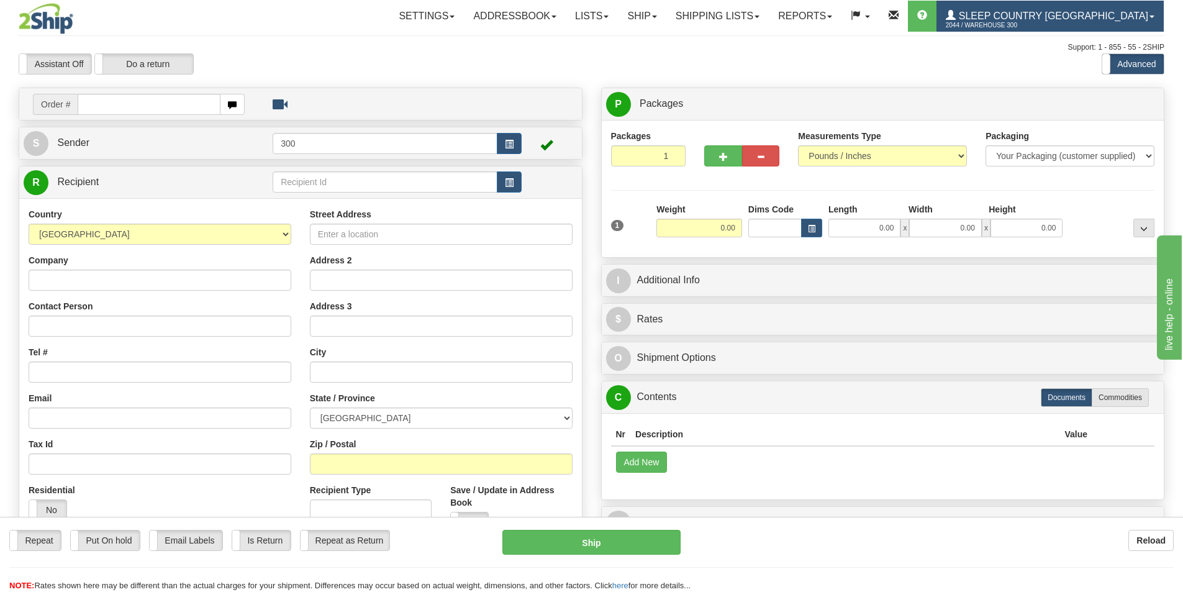
click at [1153, 22] on link "Sleep Country [GEOGRAPHIC_DATA] 2044 / Warehouse 300" at bounding box center [1050, 16] width 227 height 31
click at [1153, 22] on link "Sleep Country Canada 2044 / Warehouse 300" at bounding box center [1050, 16] width 227 height 31
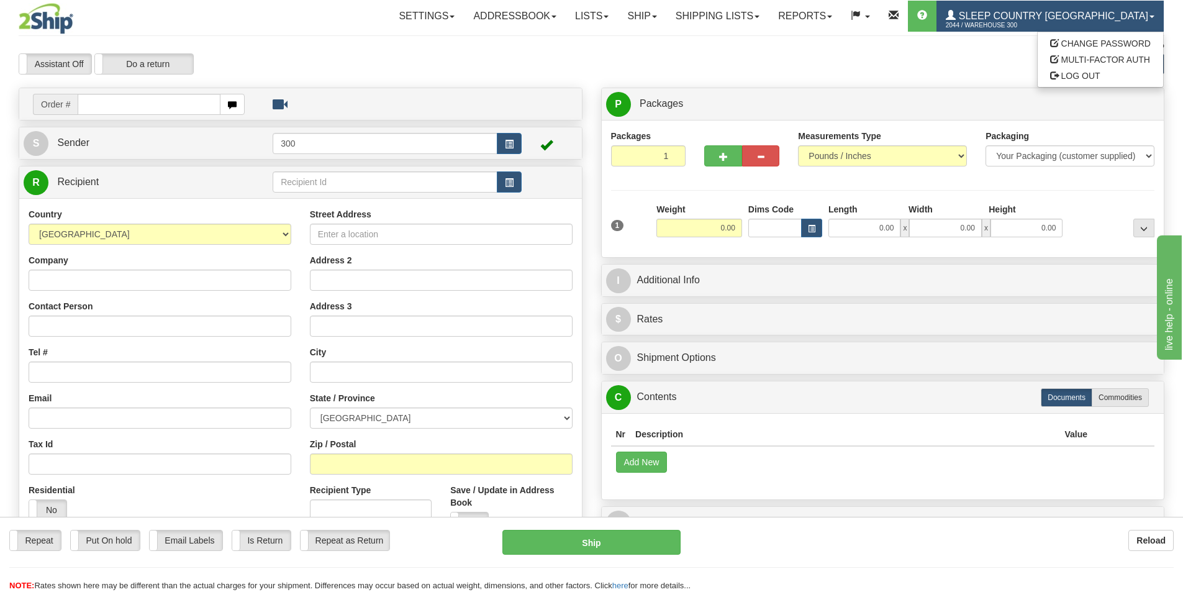
click at [1153, 22] on link "Sleep Country Canada 2044 / Warehouse 300" at bounding box center [1050, 16] width 227 height 31
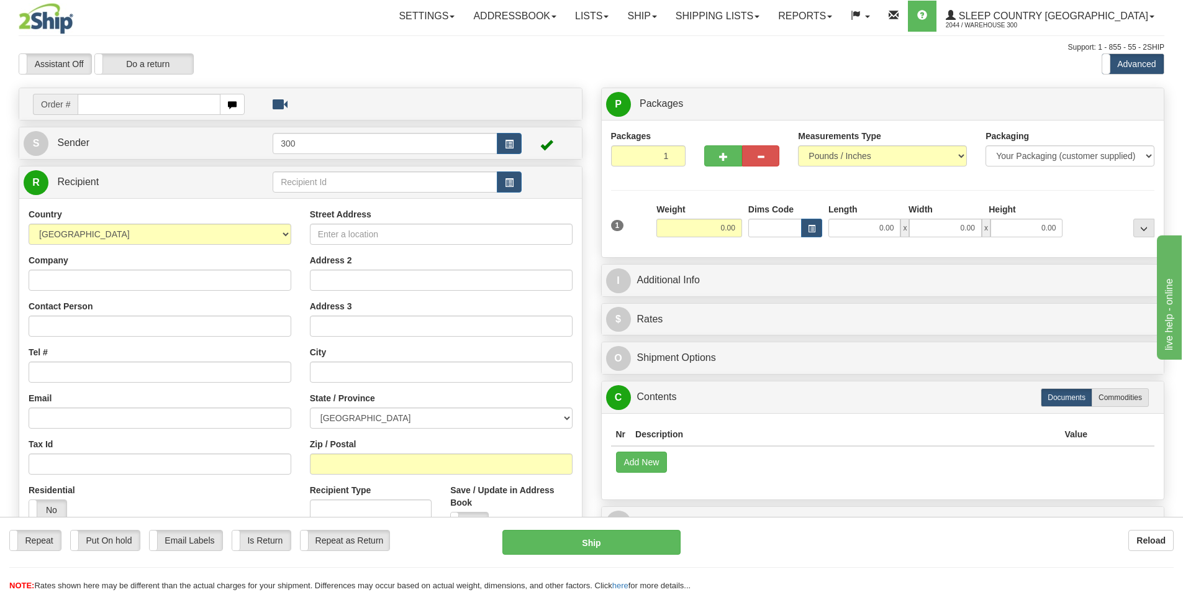
drag, startPoint x: 806, startPoint y: 117, endPoint x: 789, endPoint y: 61, distance: 58.8
click at [789, 61] on div "Assistant On Assistant Off Do a return Do a return Previous Next Standard Advan…" at bounding box center [591, 63] width 1165 height 21
click at [769, 16] on link "Shipping lists" at bounding box center [717, 16] width 102 height 31
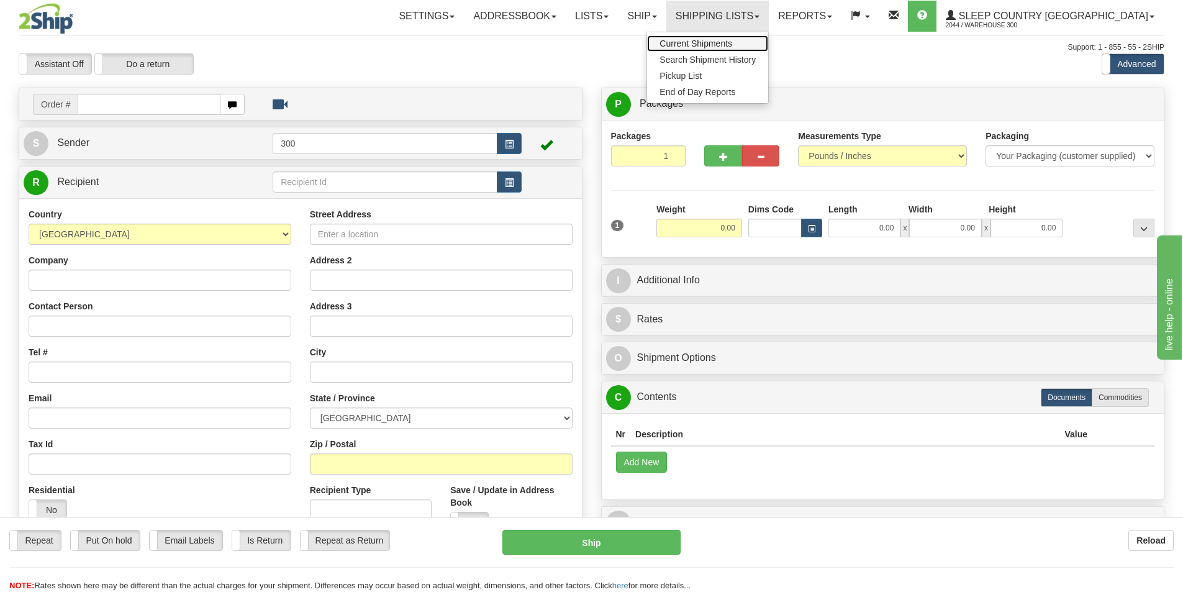
click at [732, 42] on span "Current Shipments" at bounding box center [696, 44] width 73 height 10
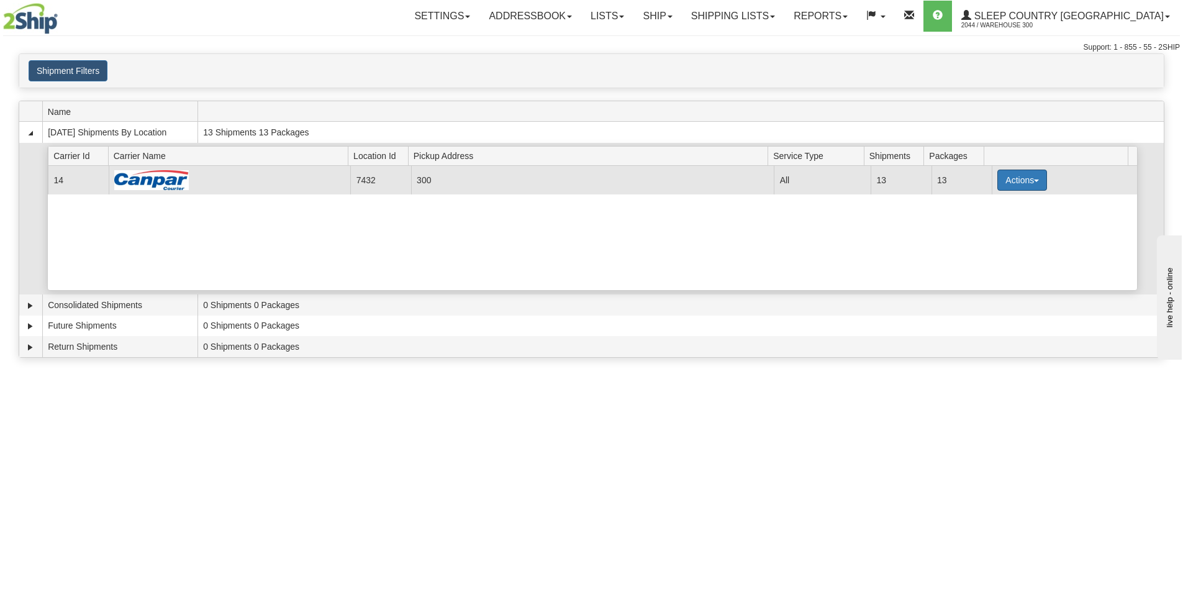
click at [1034, 179] on span "button" at bounding box center [1036, 180] width 5 height 2
click at [986, 219] on span "Close" at bounding box center [974, 219] width 29 height 9
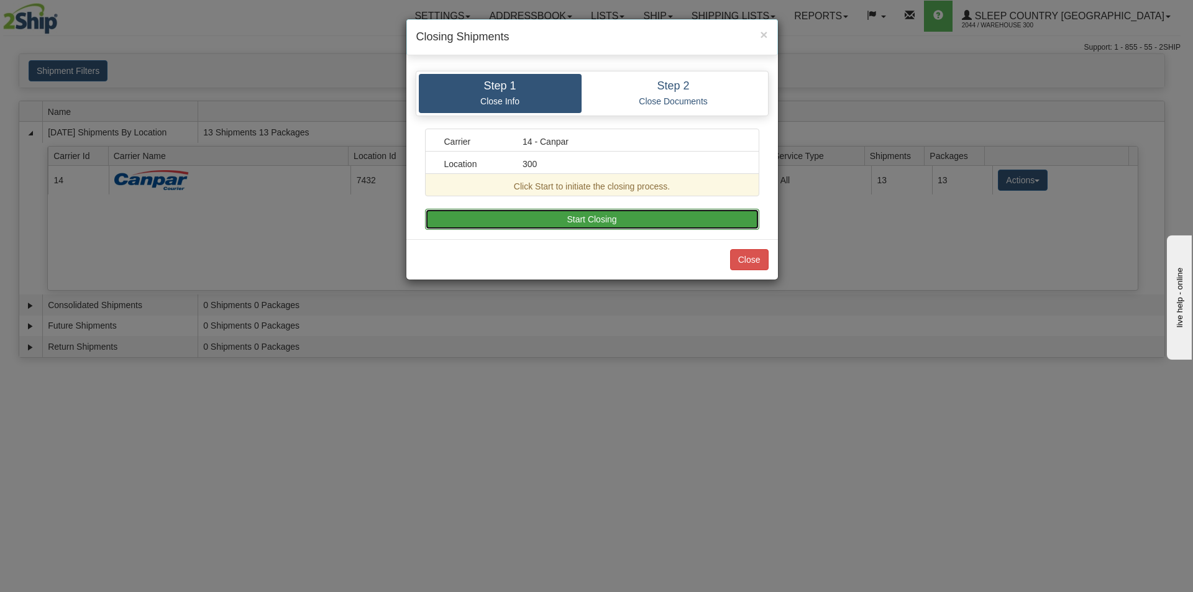
click at [646, 220] on button "Start Closing" at bounding box center [592, 219] width 334 height 21
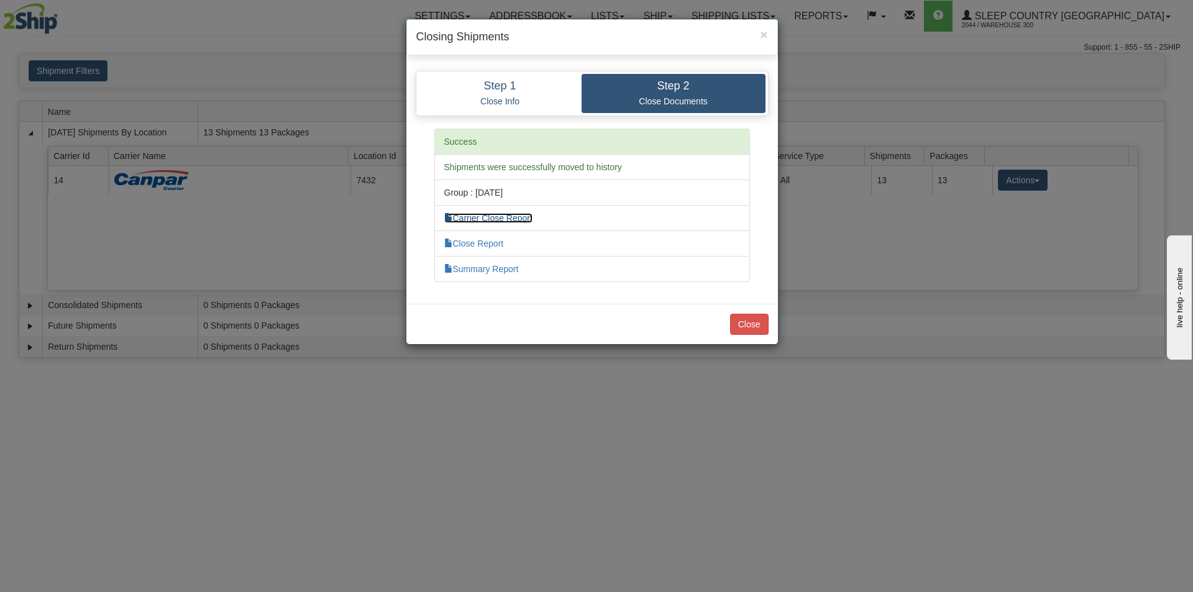
click at [532, 219] on link "Carrier Close Report" at bounding box center [488, 218] width 88 height 10
click at [496, 243] on link "Close Report" at bounding box center [474, 244] width 60 height 10
click at [506, 271] on link "Summary Report" at bounding box center [481, 269] width 75 height 10
click at [762, 327] on button "Close" at bounding box center [749, 324] width 39 height 21
